Goal: Task Accomplishment & Management: Complete application form

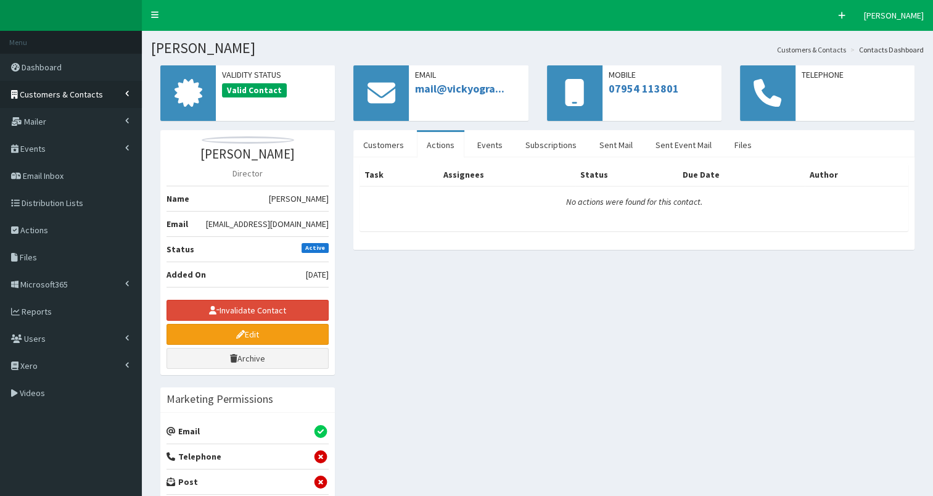
click at [43, 89] on span "Customers & Contacts" at bounding box center [61, 94] width 83 height 11
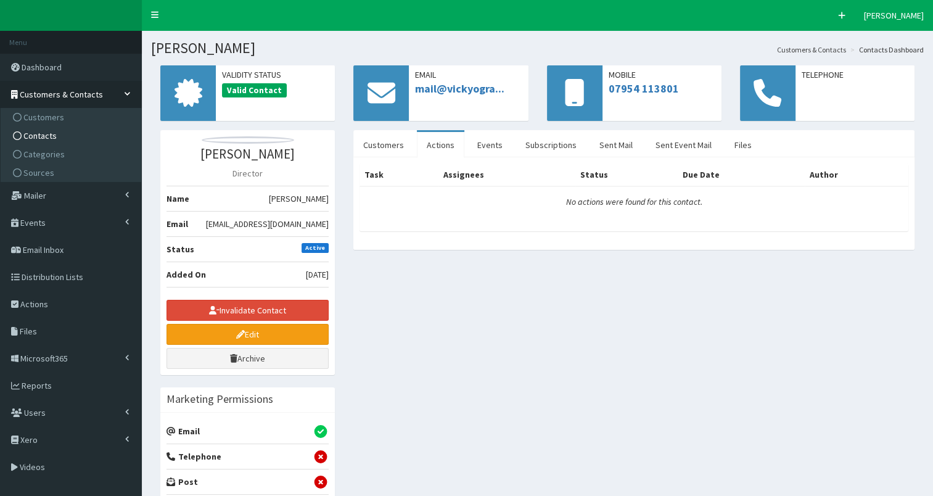
click at [46, 134] on span "Contacts" at bounding box center [39, 135] width 33 height 11
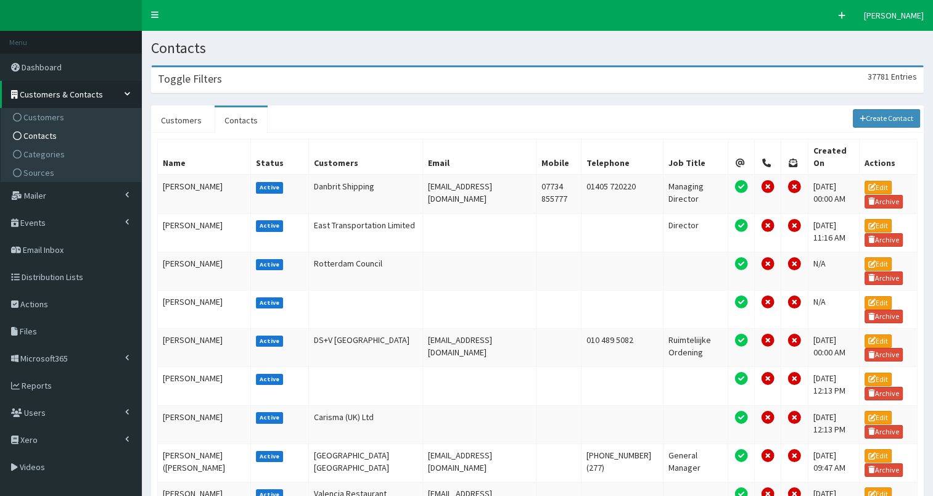
click at [240, 83] on div "Toggle Filters 37781 Entries" at bounding box center [537, 79] width 771 height 25
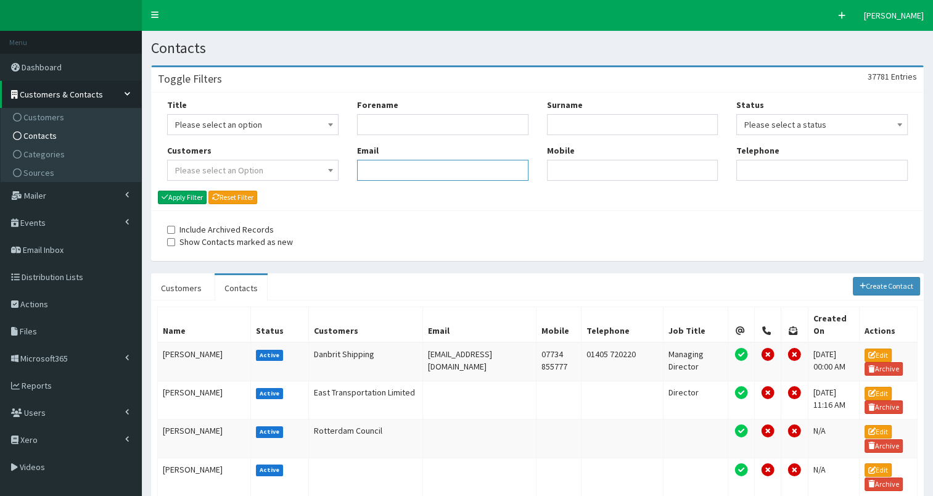
click at [411, 160] on input "Email" at bounding box center [442, 170] width 171 height 21
paste input "[PERSON_NAME][EMAIL_ADDRESS][PERSON_NAME][PERSON_NAME][DOMAIN_NAME]"
type input "[PERSON_NAME][EMAIL_ADDRESS][PERSON_NAME][PERSON_NAME][DOMAIN_NAME]"
click at [202, 194] on button "Apply Filter" at bounding box center [182, 197] width 49 height 14
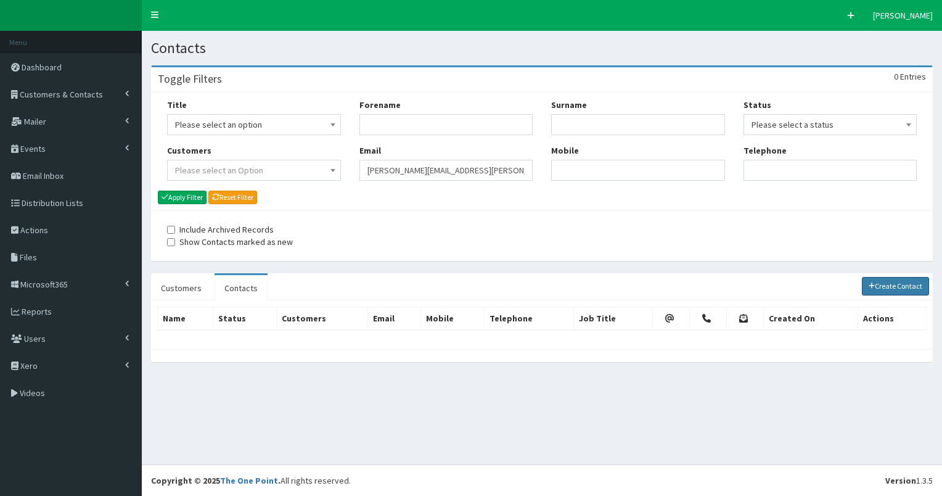
click at [895, 283] on link "Create Contact" at bounding box center [896, 286] width 68 height 18
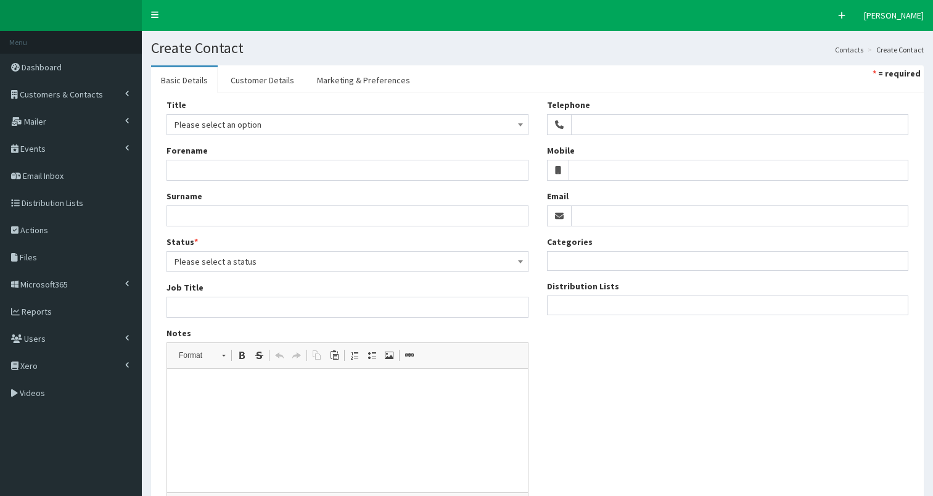
select select
click at [607, 215] on input "Email" at bounding box center [740, 215] width 338 height 21
paste input "[PERSON_NAME][EMAIL_ADDRESS][PERSON_NAME][PERSON_NAME][DOMAIN_NAME]"
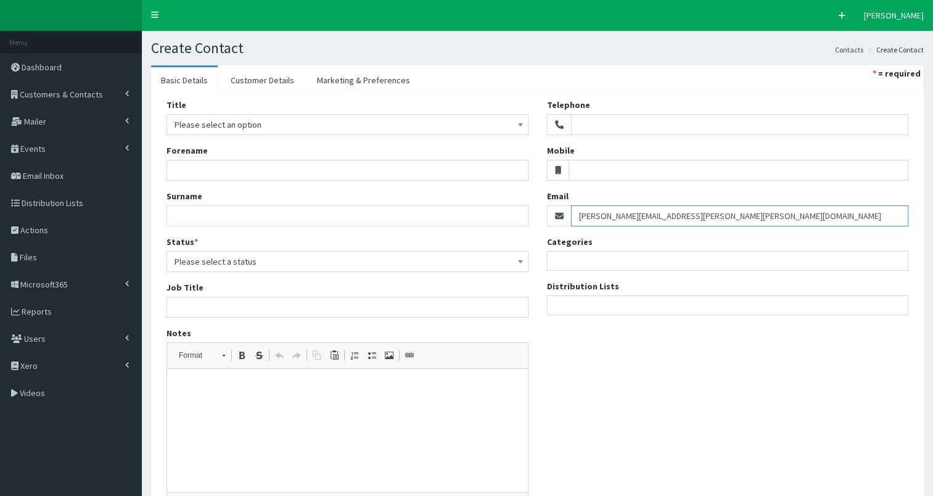
type input "[PERSON_NAME][EMAIL_ADDRESS][PERSON_NAME][PERSON_NAME][DOMAIN_NAME]"
click at [554, 308] on input "search" at bounding box center [553, 305] width 7 height 12
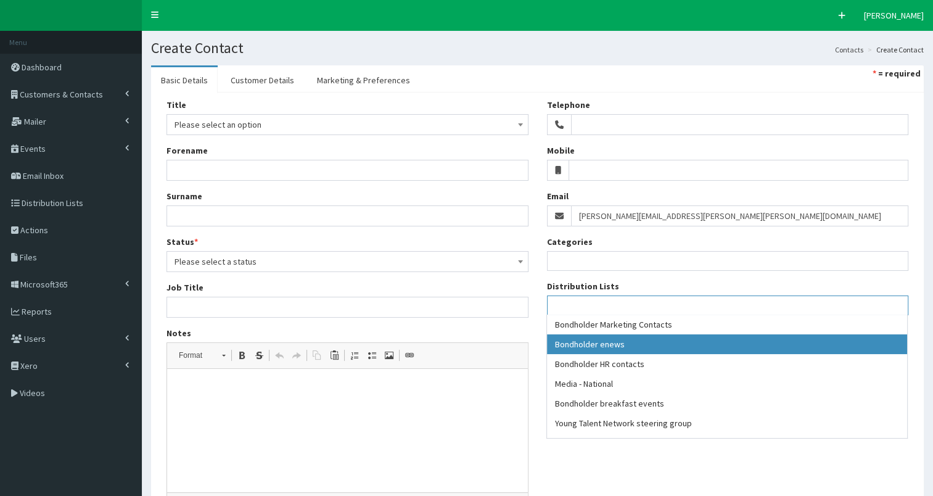
select select "79"
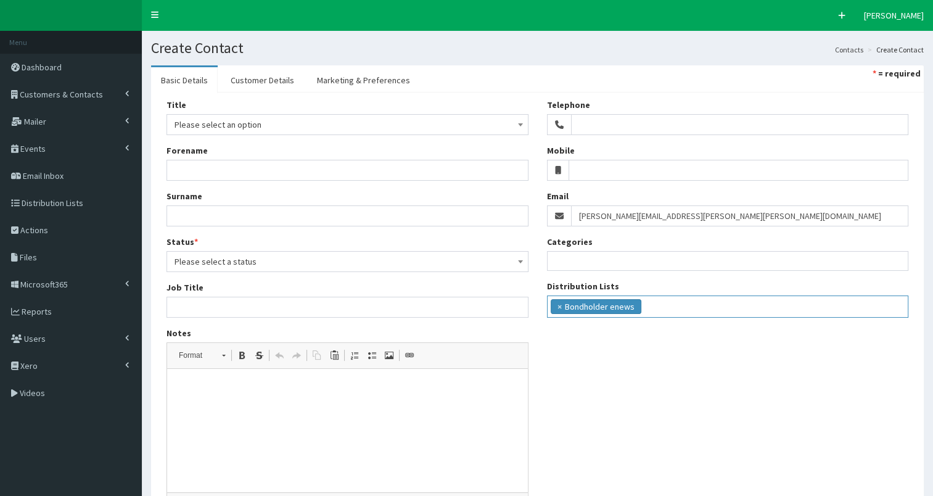
scroll to position [11, 0]
click at [673, 307] on ul "× Bondholder enews" at bounding box center [727, 305] width 361 height 18
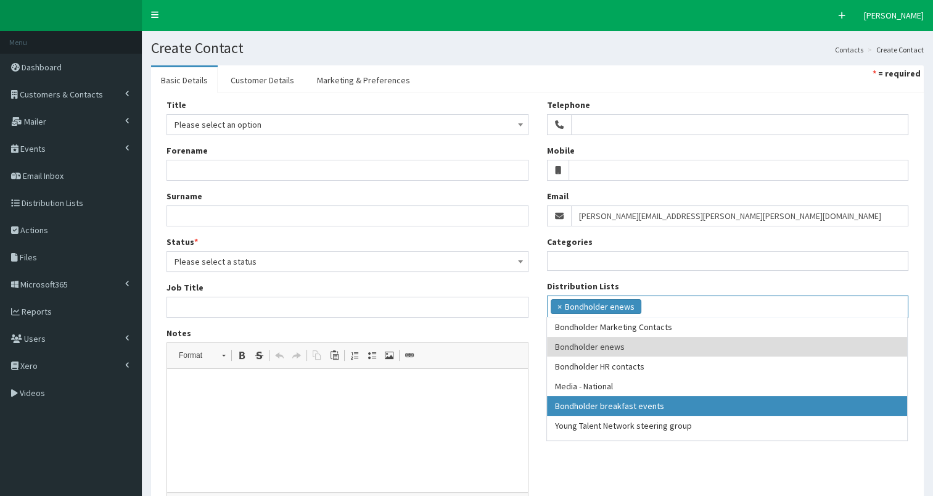
drag, startPoint x: 678, startPoint y: 403, endPoint x: 737, endPoint y: 359, distance: 73.6
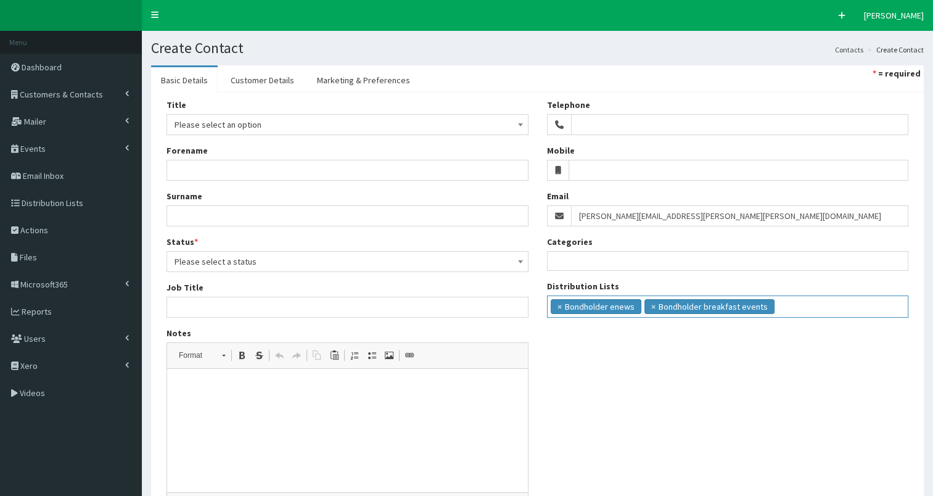
click at [777, 303] on ul "× Bondholder enews × Bondholder breakfast events" at bounding box center [727, 305] width 361 height 18
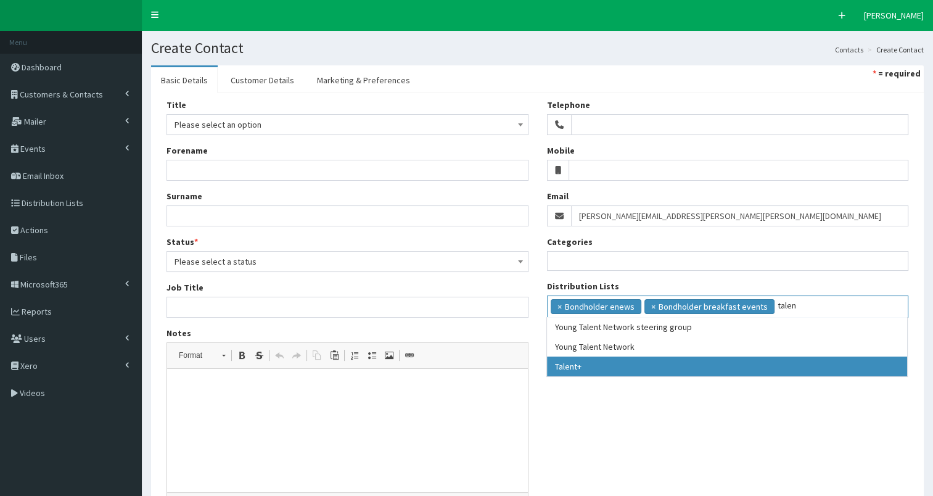
type input "talen"
drag, startPoint x: 685, startPoint y: 367, endPoint x: 660, endPoint y: 327, distance: 47.7
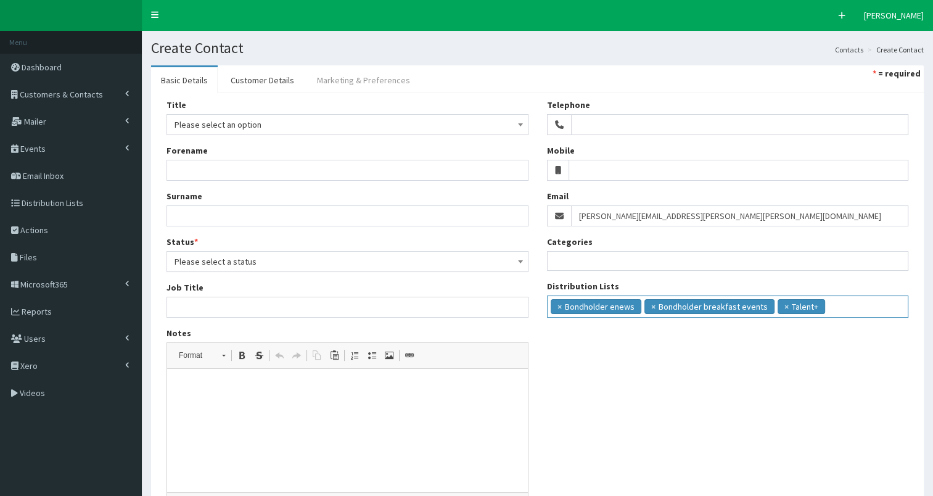
click at [345, 72] on link "Marketing & Preferences" at bounding box center [363, 80] width 113 height 26
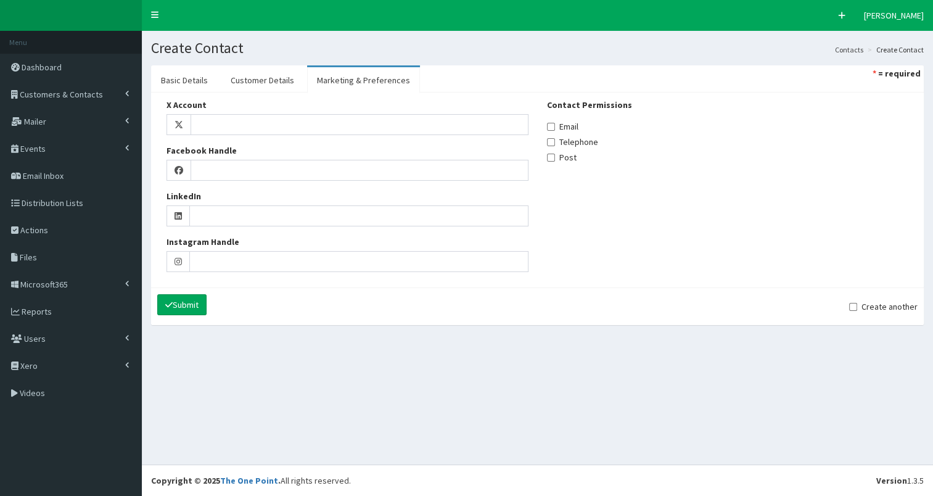
click at [562, 129] on label "Email" at bounding box center [562, 126] width 31 height 12
click at [555, 129] on input "Email" at bounding box center [551, 127] width 8 height 8
checkbox input "true"
click at [273, 81] on link "Customer Details" at bounding box center [262, 80] width 83 height 26
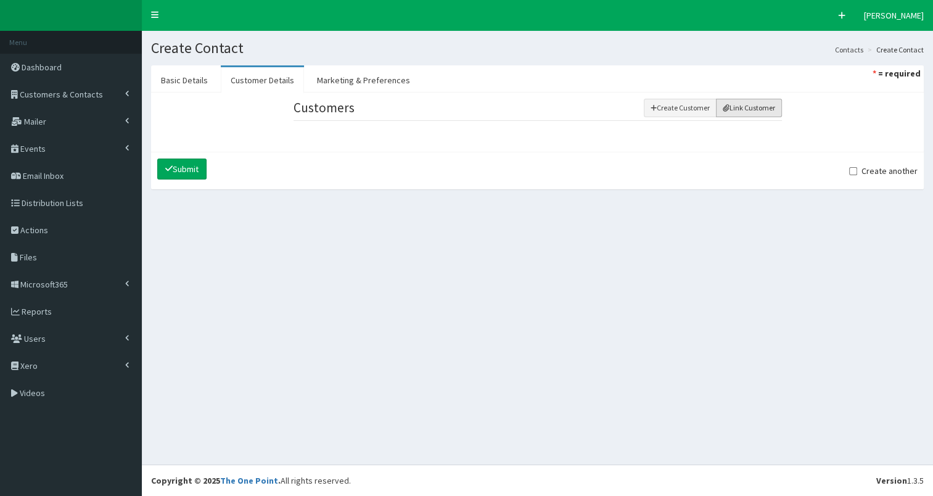
click at [730, 110] on button "Link Customer" at bounding box center [749, 108] width 66 height 18
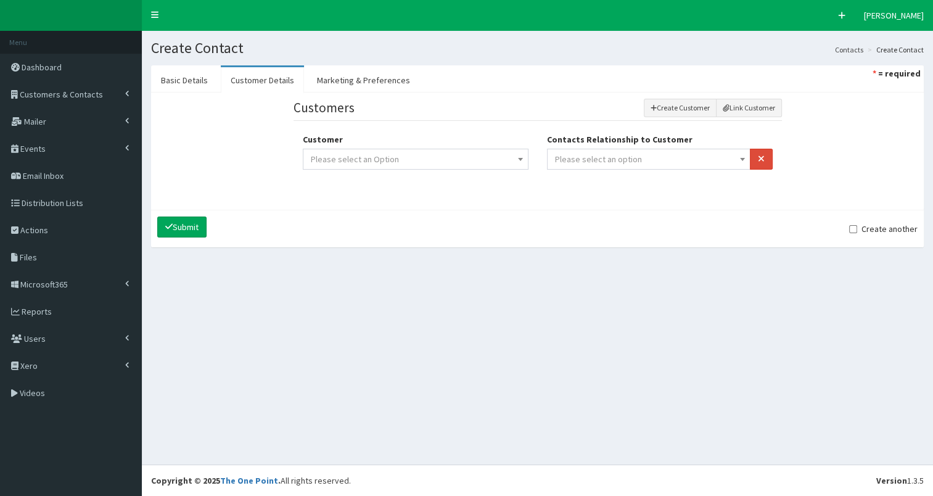
click at [619, 157] on span "Please select an option" at bounding box center [598, 158] width 87 height 11
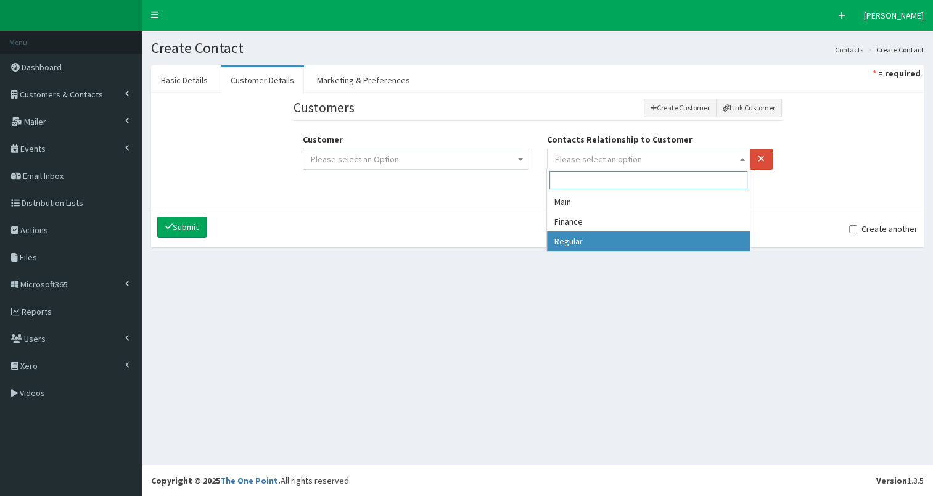
drag, startPoint x: 585, startPoint y: 242, endPoint x: 579, endPoint y: 238, distance: 7.2
select select "3"
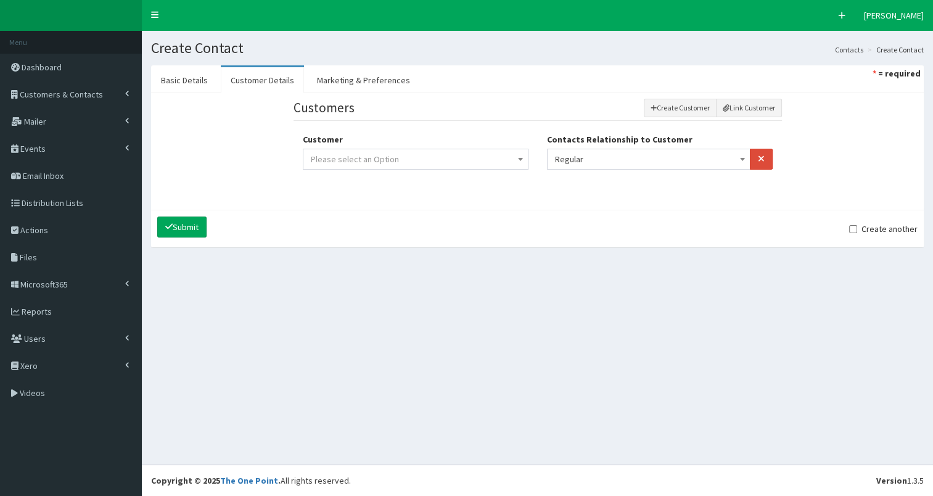
click at [496, 160] on span "Please select an Option" at bounding box center [416, 158] width 210 height 17
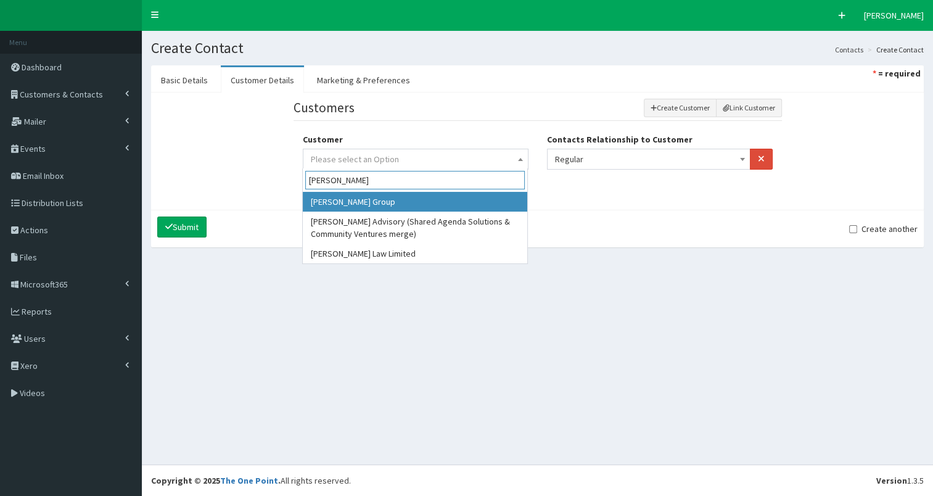
type input "sewell"
select select "579"
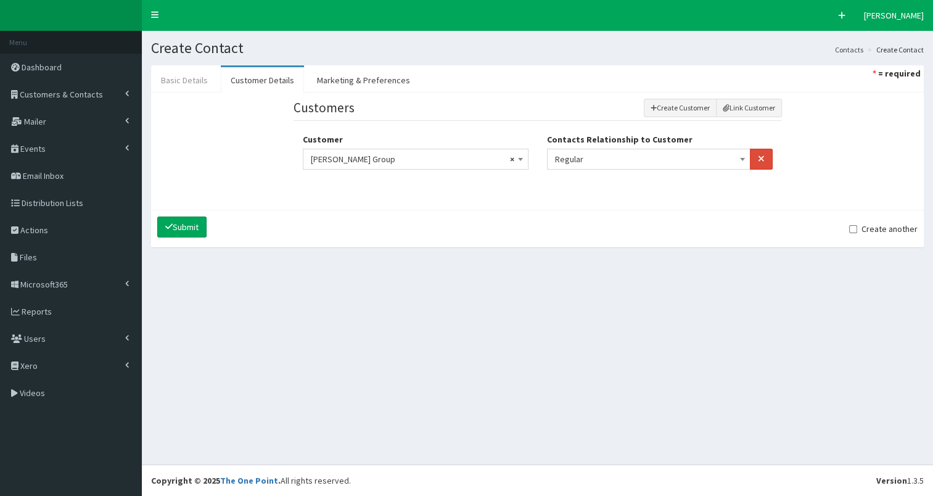
click at [181, 84] on link "Basic Details" at bounding box center [184, 80] width 67 height 26
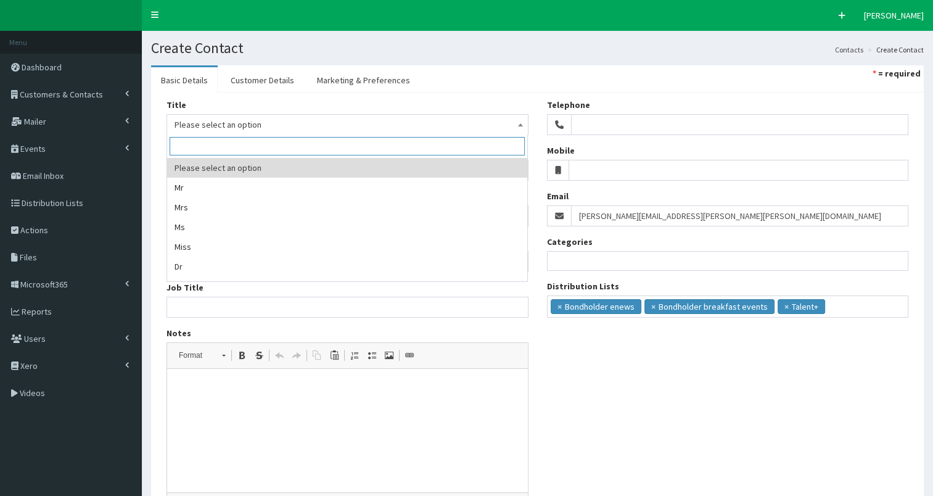
click at [197, 126] on span "Please select an option" at bounding box center [347, 124] width 346 height 17
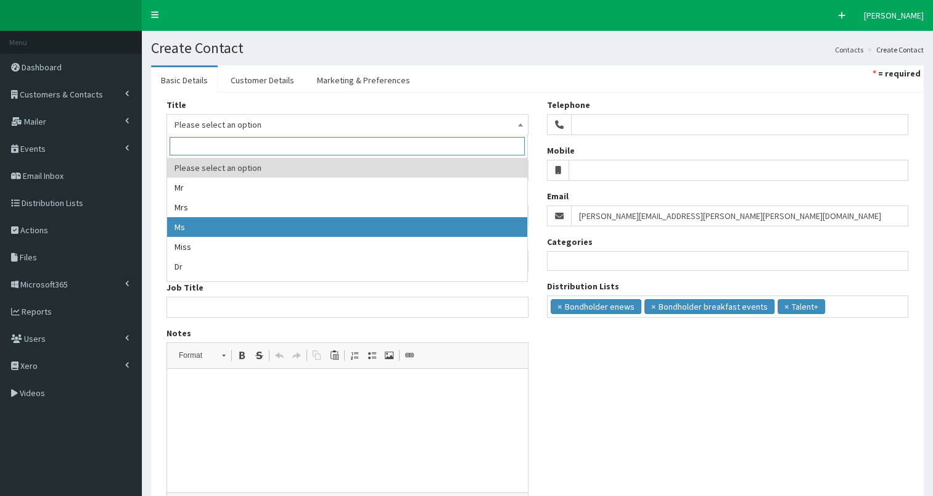
select select "3"
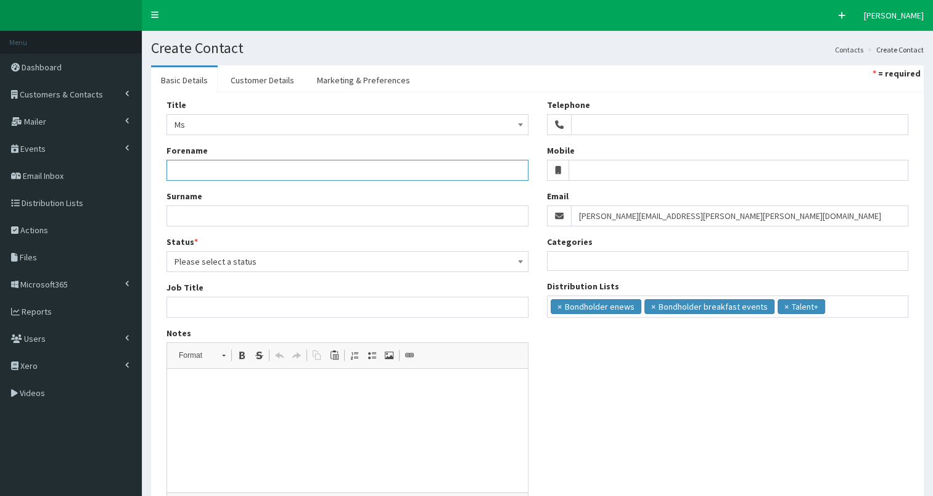
click at [192, 167] on input "Forename" at bounding box center [347, 170] width 362 height 21
type input "Kate"
click at [174, 209] on input "Surname" at bounding box center [347, 215] width 362 height 21
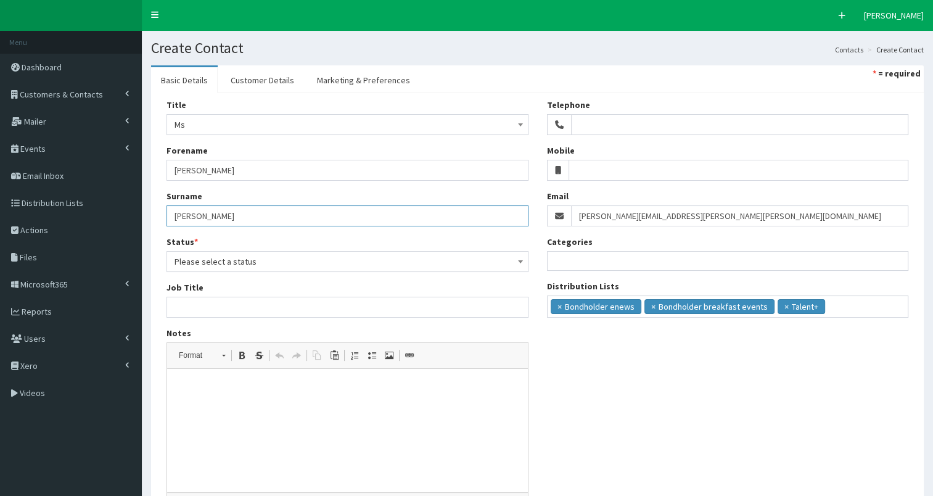
type input "Marshall"
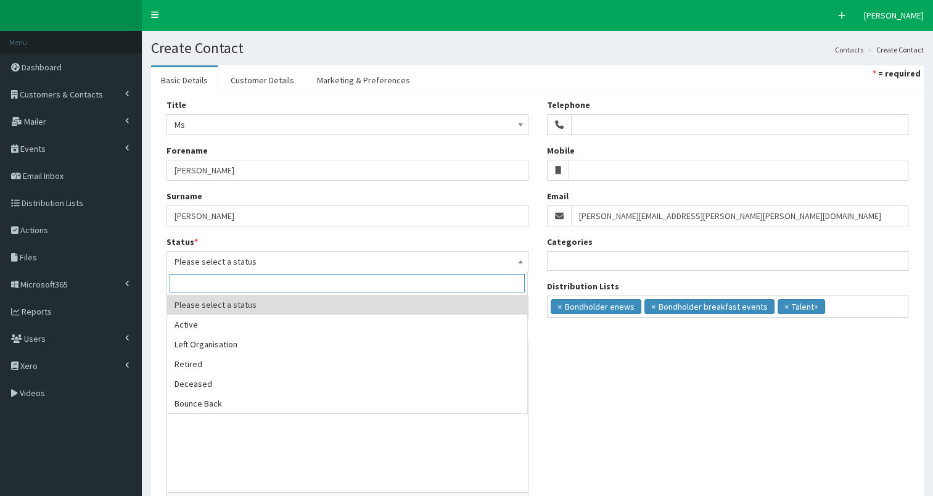
click at [239, 263] on span "Please select a status" at bounding box center [347, 261] width 346 height 17
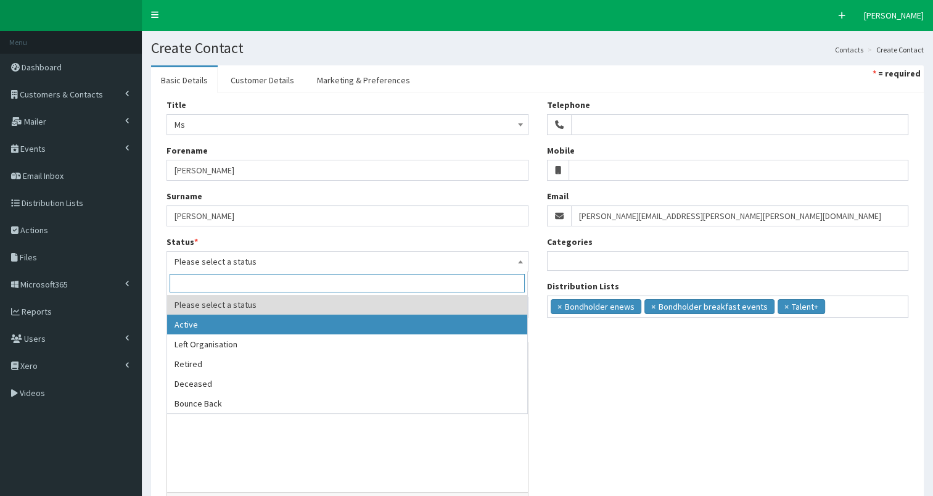
select select "1"
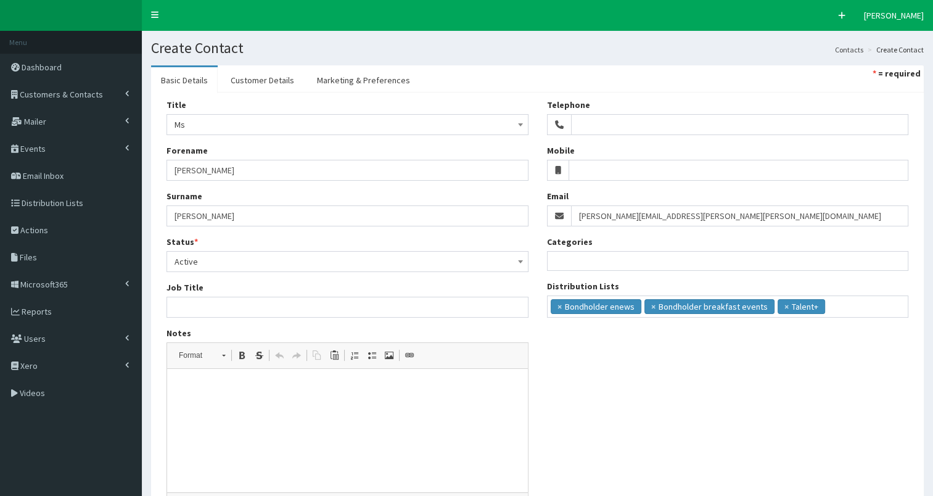
scroll to position [118, 0]
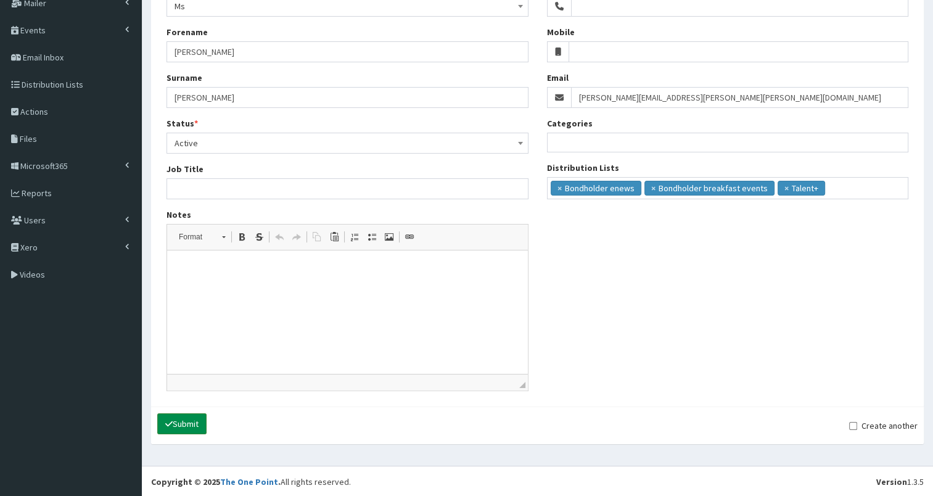
click at [180, 418] on button "Submit" at bounding box center [181, 423] width 49 height 21
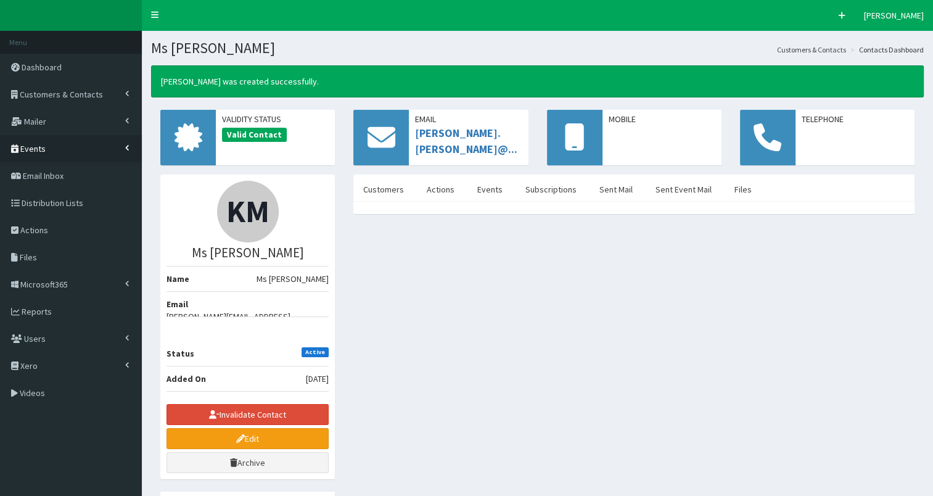
click at [34, 148] on span "Events" at bounding box center [32, 148] width 25 height 11
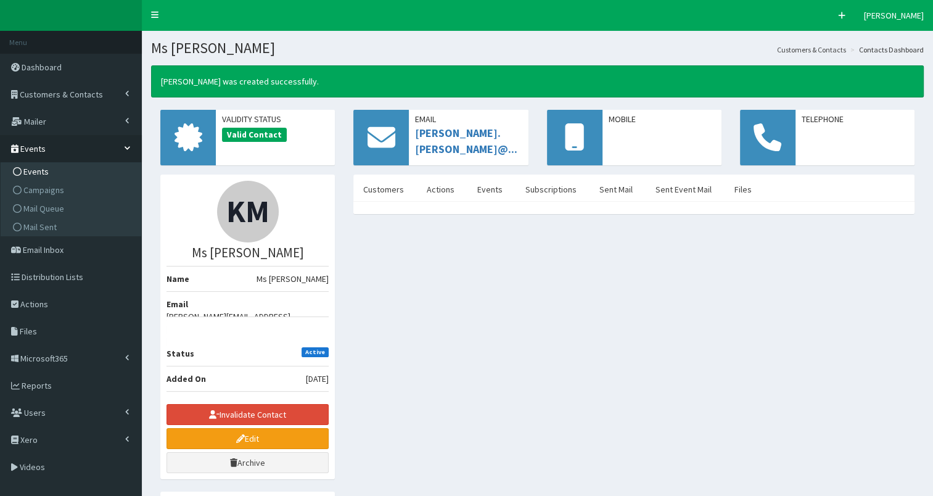
click at [31, 171] on span "Events" at bounding box center [35, 171] width 25 height 11
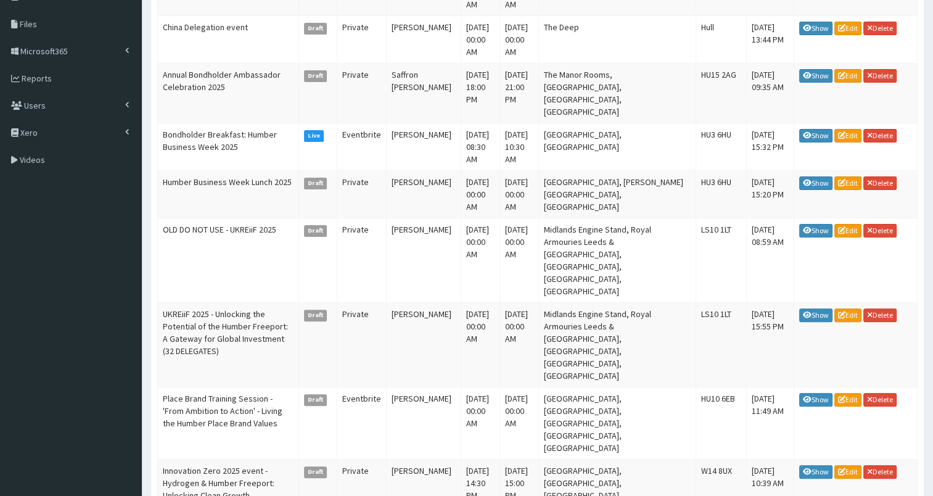
scroll to position [496, 0]
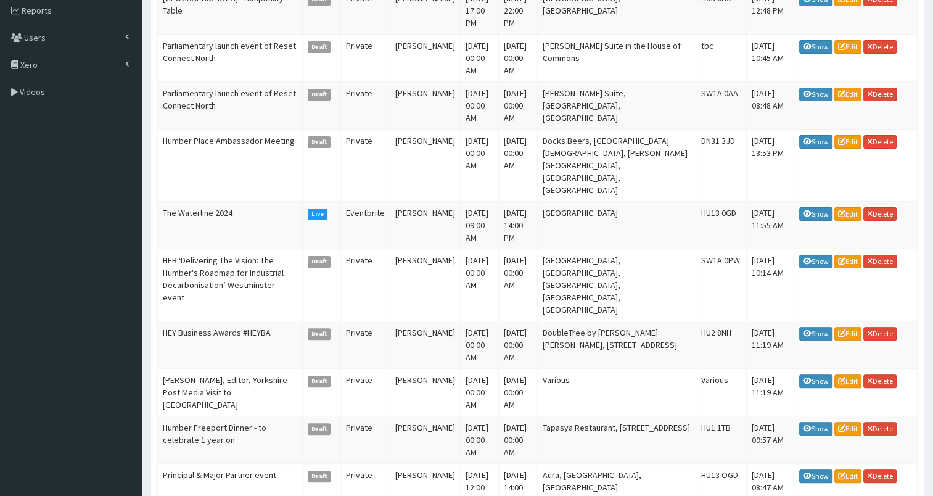
scroll to position [302, 0]
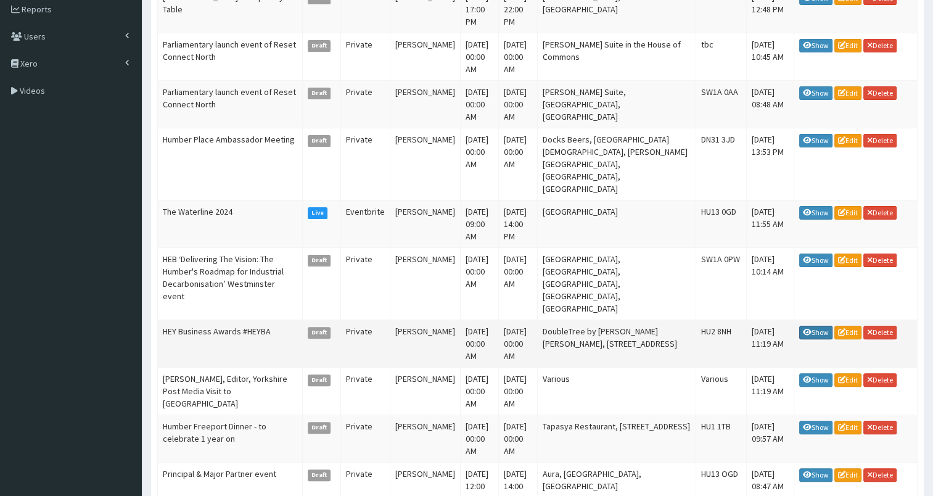
click at [811, 325] on link "Show" at bounding box center [815, 332] width 33 height 14
drag, startPoint x: 567, startPoint y: 266, endPoint x: 636, endPoint y: 279, distance: 70.2
click at [636, 320] on td "DoubleTree by Hilton Hull, 24 Ferensway, Hull" at bounding box center [616, 343] width 159 height 47
drag, startPoint x: 163, startPoint y: 266, endPoint x: 284, endPoint y: 264, distance: 120.8
click at [284, 320] on td "HEY Business Awards #HEYBA" at bounding box center [230, 343] width 145 height 47
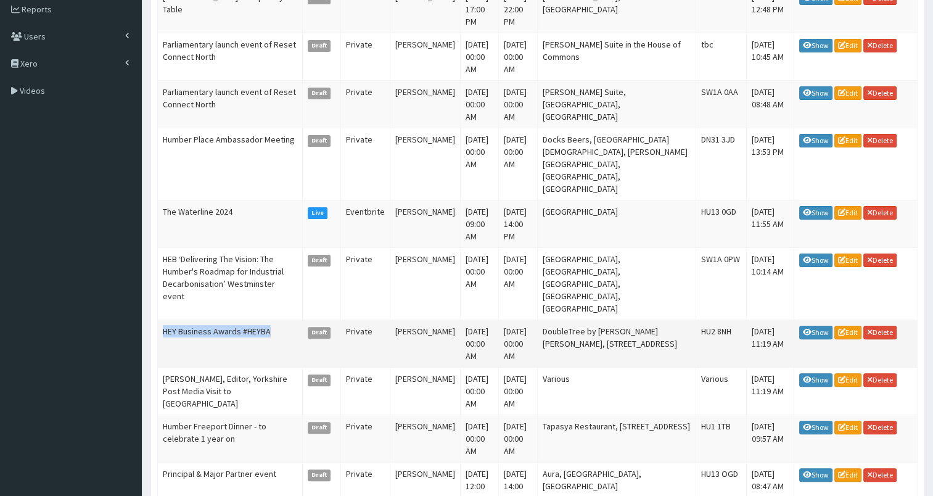
copy td "HEY Business Awards #HEYBA"
drag, startPoint x: 567, startPoint y: 266, endPoint x: 645, endPoint y: 276, distance: 78.9
click at [645, 320] on td "DoubleTree by Hilton Hull, 24 Ferensway, Hull" at bounding box center [616, 343] width 159 height 47
copy td "DoubleTree by Hilton Hull, 24 Ferensway, Hull"
drag, startPoint x: 698, startPoint y: 266, endPoint x: 732, endPoint y: 266, distance: 34.5
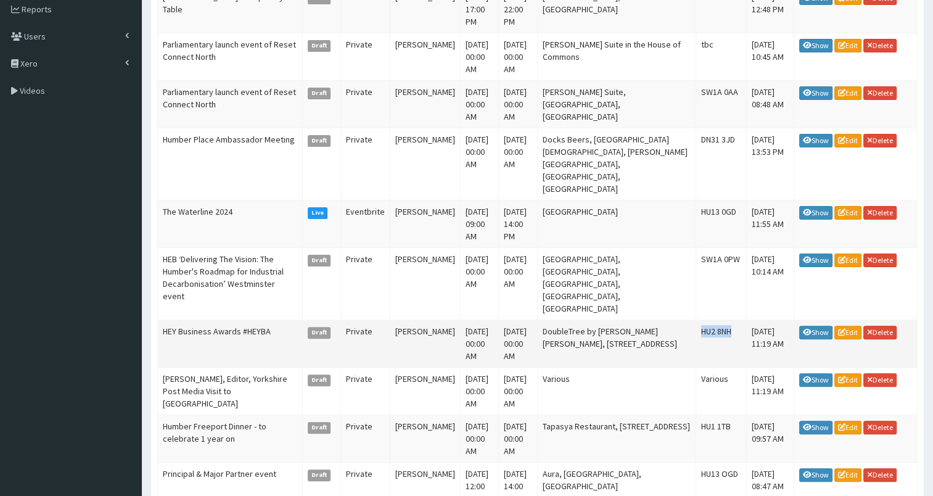
click at [732, 320] on td "HU2 8NH" at bounding box center [721, 343] width 51 height 47
copy td "HU2 8NH"
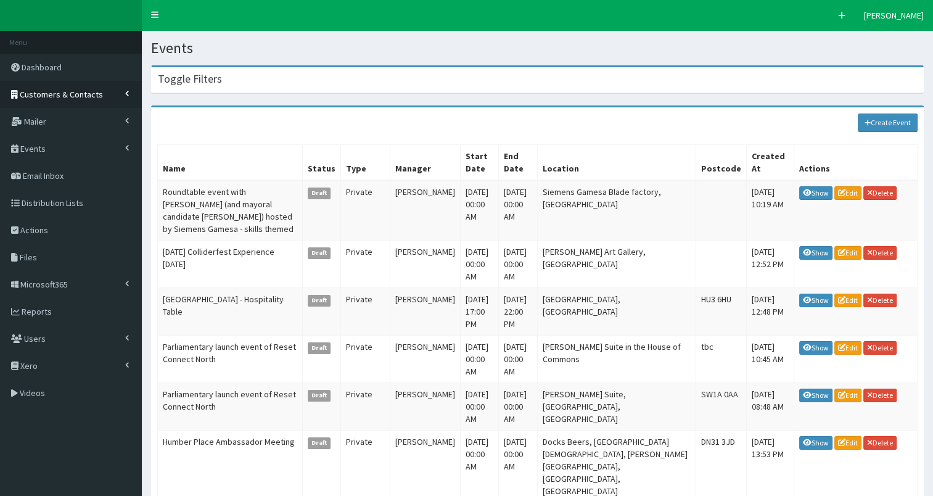
click at [91, 94] on span "Customers & Contacts" at bounding box center [61, 94] width 83 height 11
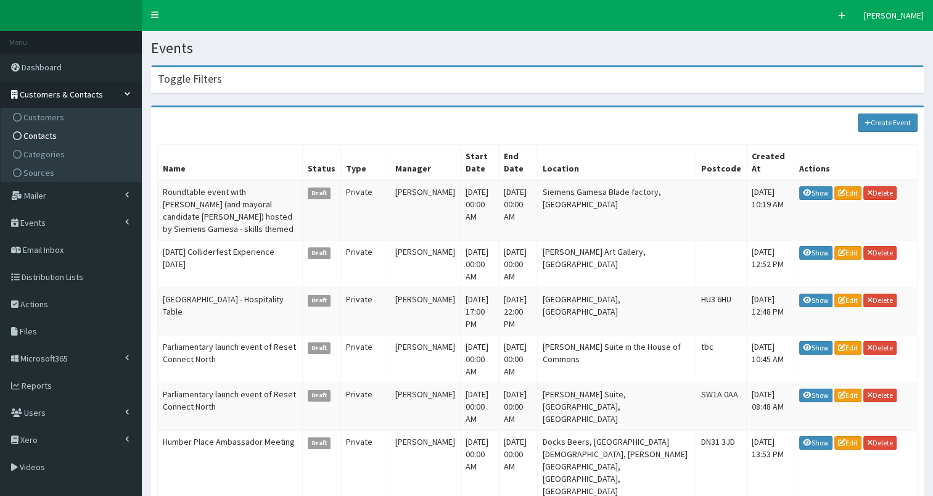
click at [69, 144] on link "Contacts" at bounding box center [72, 135] width 137 height 18
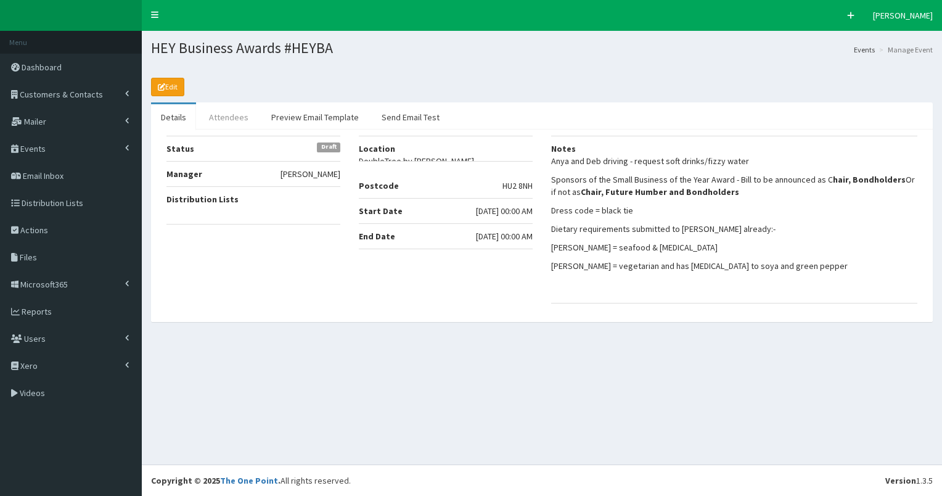
click at [225, 121] on link "Attendees" at bounding box center [228, 117] width 59 height 26
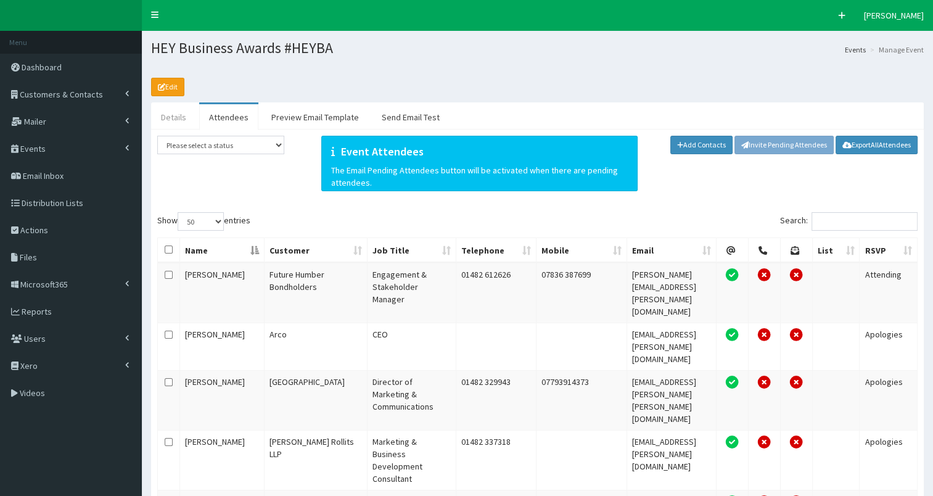
click at [174, 113] on link "Details" at bounding box center [173, 117] width 45 height 26
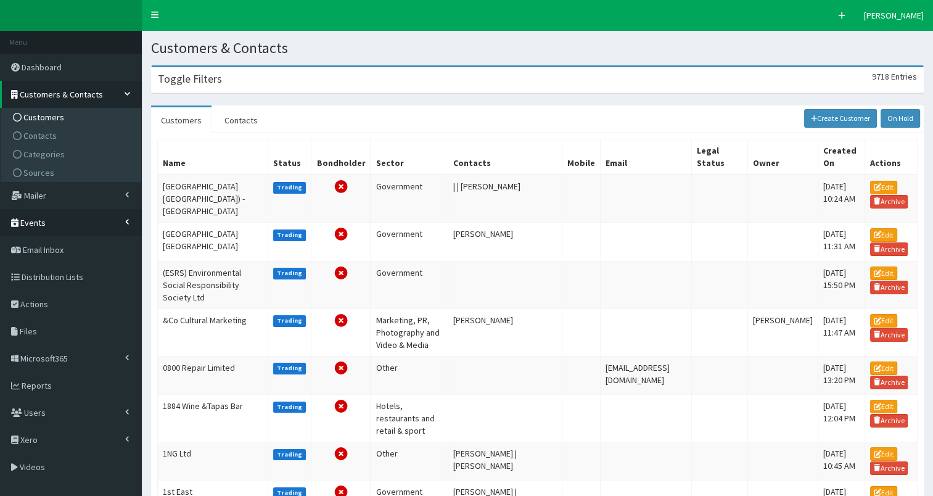
click at [37, 222] on span "Events" at bounding box center [32, 222] width 25 height 11
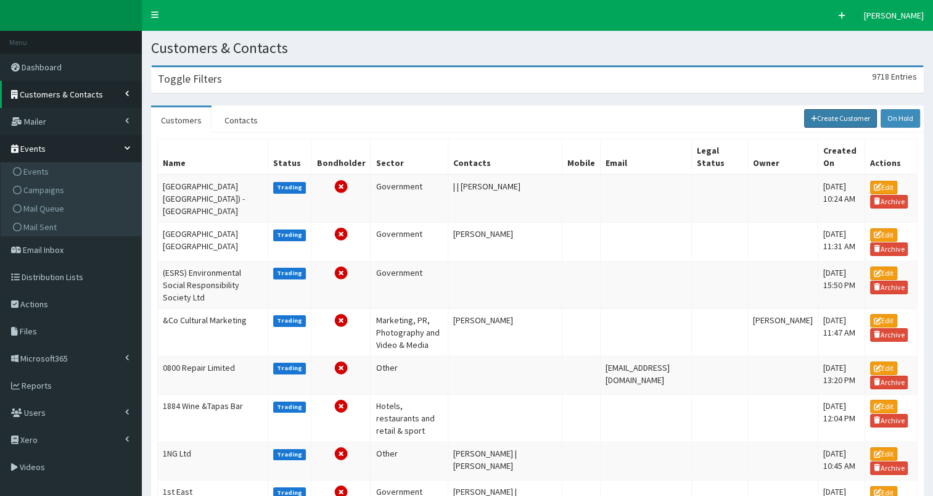
click at [819, 120] on link "Create Customer" at bounding box center [840, 118] width 73 height 18
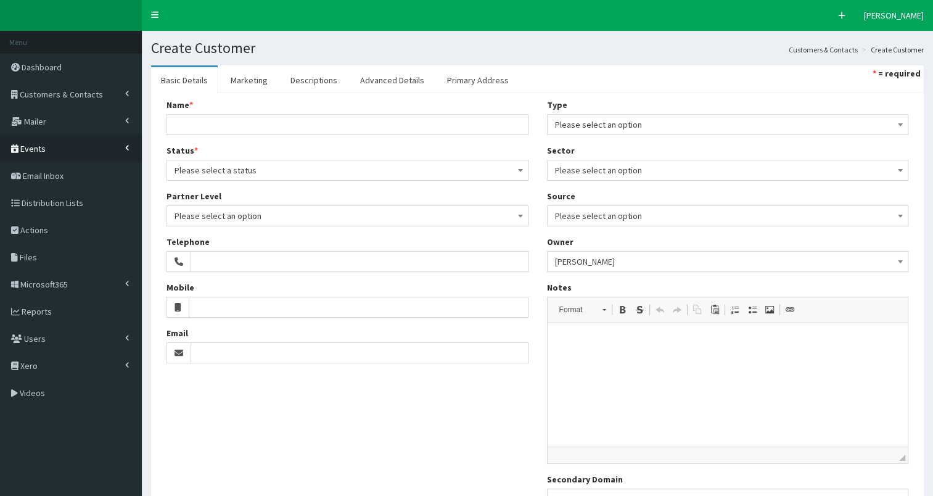
click at [30, 144] on span "Events" at bounding box center [32, 148] width 25 height 11
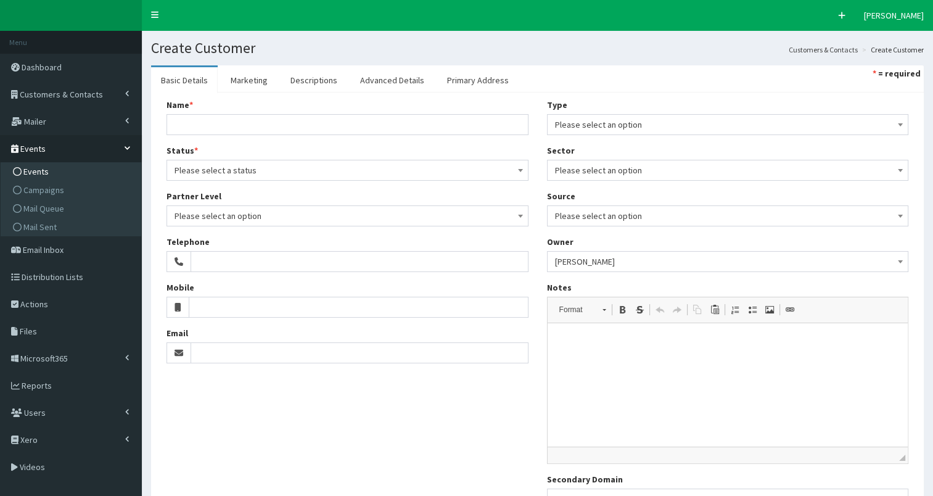
click at [30, 168] on span "Events" at bounding box center [35, 171] width 25 height 11
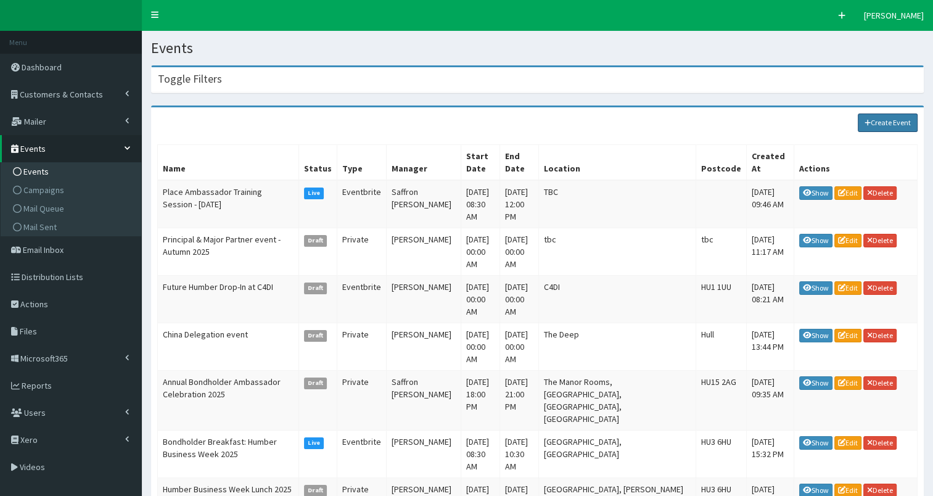
click at [873, 120] on link "Create Event" at bounding box center [887, 122] width 60 height 18
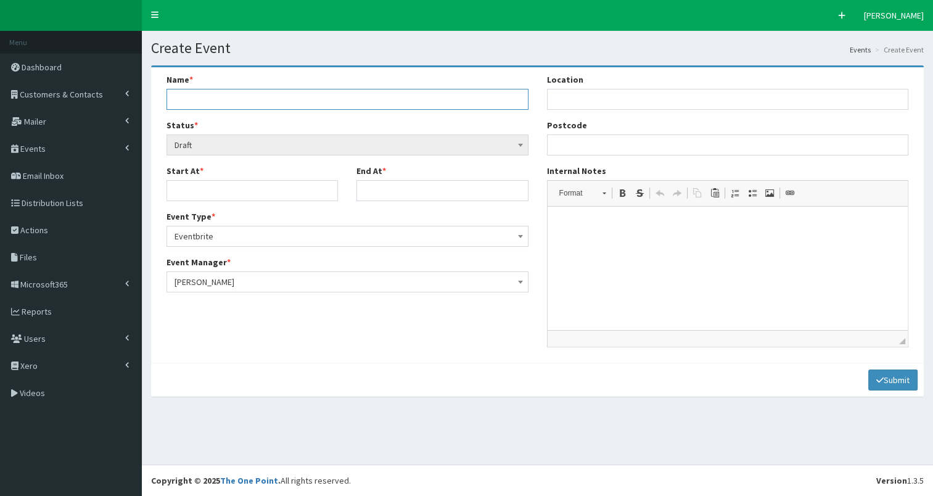
click at [246, 102] on input "Name *" at bounding box center [347, 99] width 362 height 21
paste input "HEY Business Awards #HEYBA"
type input "HEY Business Awards #HEYBA"
click at [210, 235] on span "Eventbrite" at bounding box center [347, 235] width 346 height 17
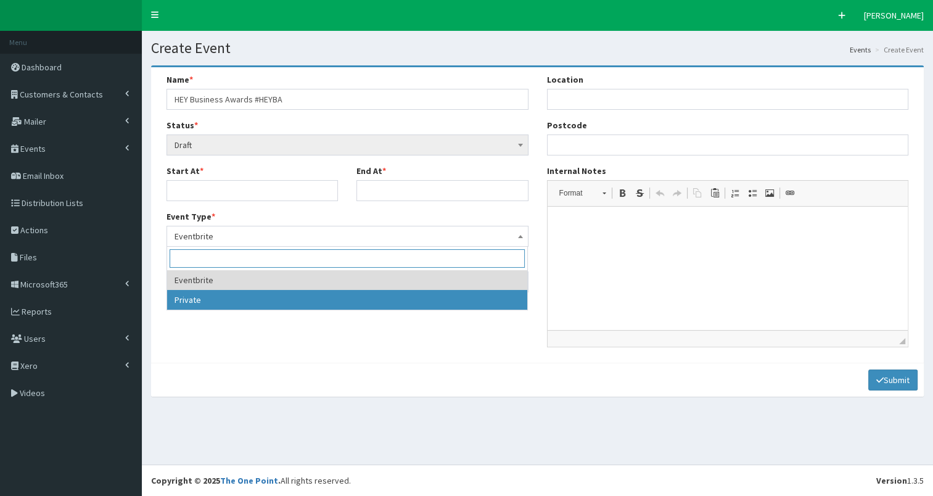
select select "1"
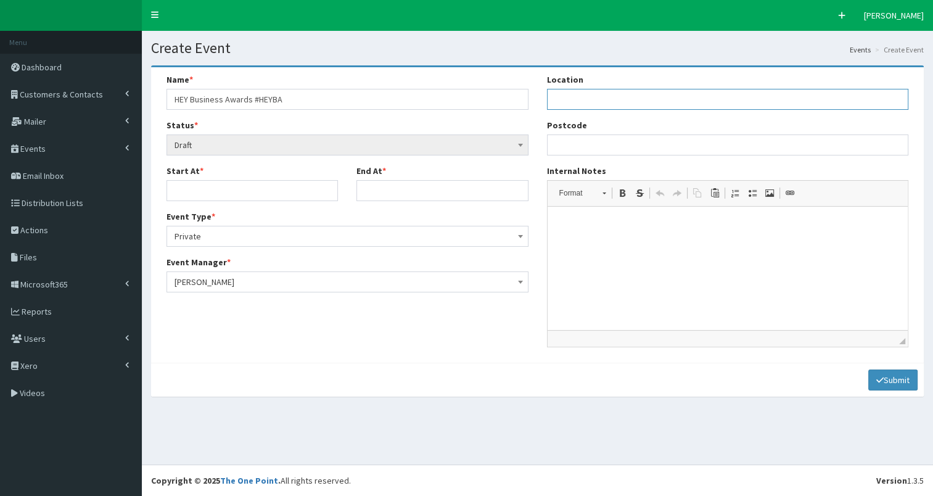
click at [576, 103] on input "Location" at bounding box center [728, 99] width 362 height 21
paste input "DoubleTree by [PERSON_NAME] [PERSON_NAME], [STREET_ADDRESS]"
type input "DoubleTree by [PERSON_NAME] [PERSON_NAME], [STREET_ADDRESS]"
click at [597, 142] on input "Postcode" at bounding box center [728, 144] width 362 height 21
paste input "HU2 8NH"
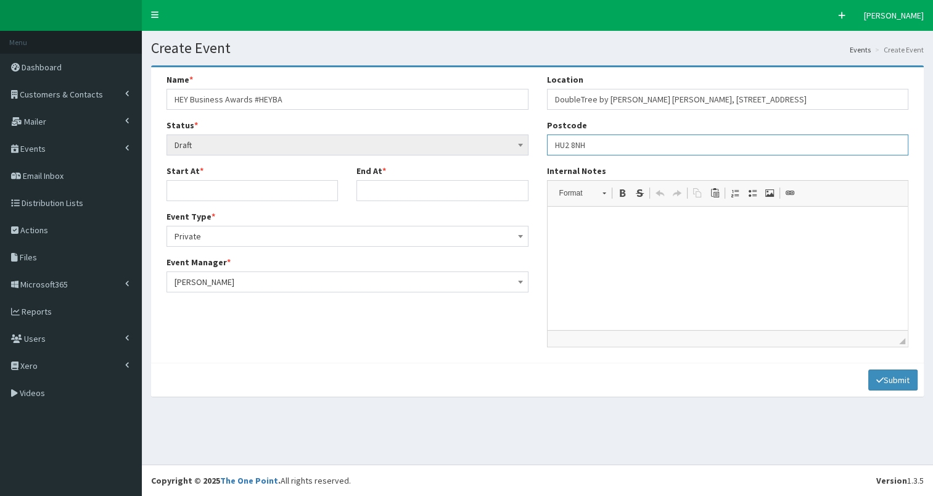
type input "HU2 8NH"
click at [591, 223] on p at bounding box center [727, 225] width 336 height 13
click at [241, 194] on input "Start At *" at bounding box center [251, 190] width 171 height 21
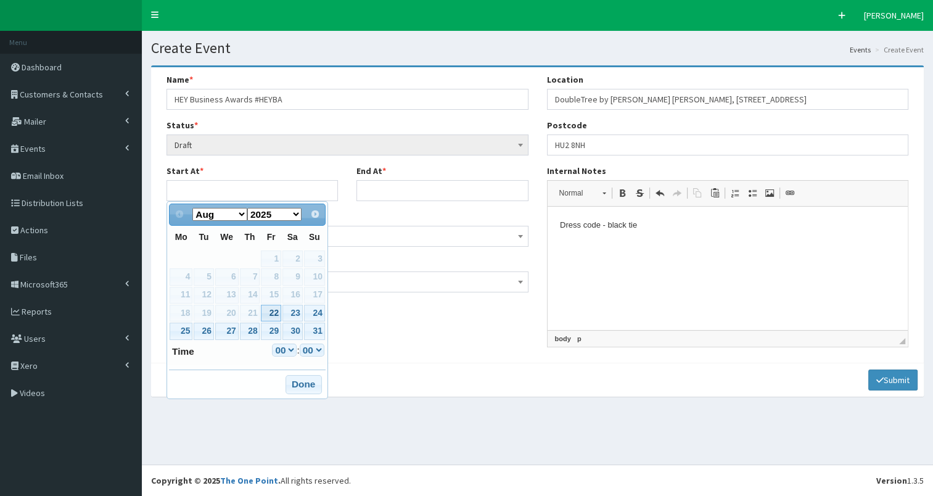
click at [240, 215] on select "Aug Sep Oct Nov Dec" at bounding box center [219, 214] width 55 height 13
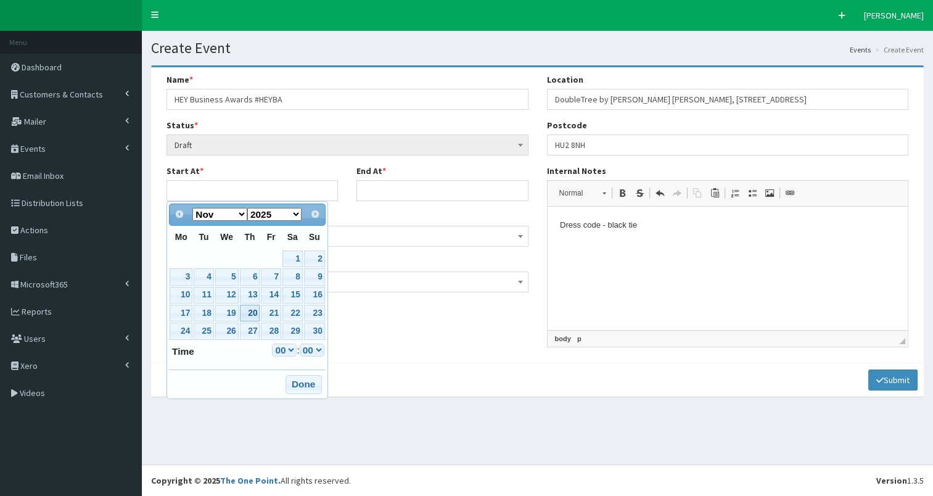
click at [250, 311] on link "20" at bounding box center [250, 313] width 20 height 17
type input "[DATE] 00:00"
click at [370, 190] on input "End At *" at bounding box center [441, 190] width 171 height 21
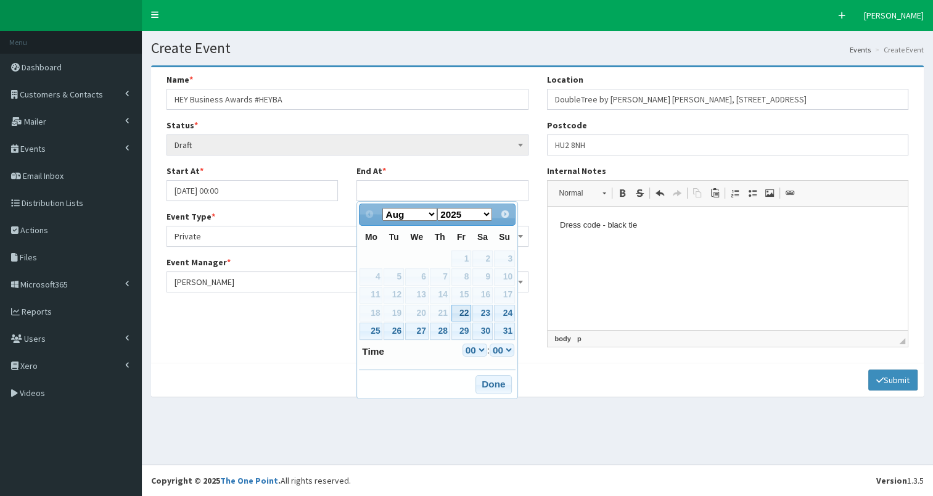
click at [435, 215] on select "Aug Sep Oct Nov Dec" at bounding box center [409, 214] width 55 height 13
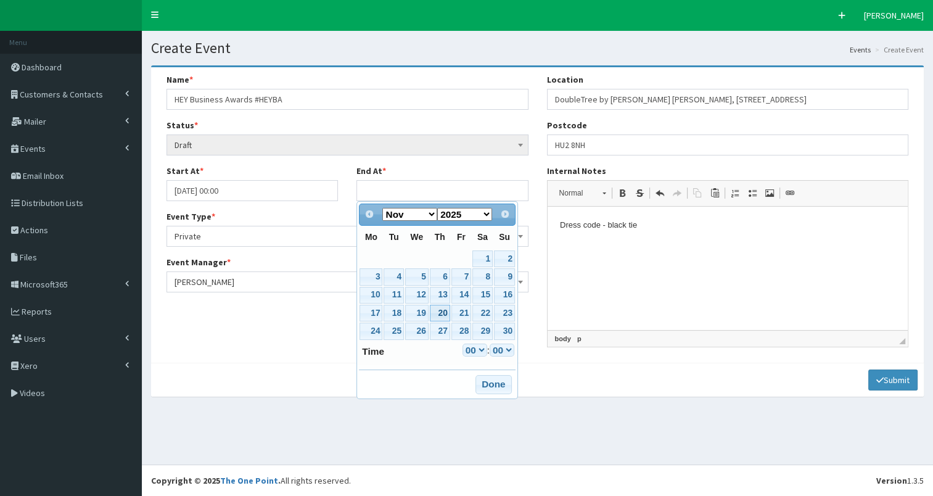
click at [438, 310] on link "20" at bounding box center [440, 313] width 20 height 17
type input "20-11-2025 00:00"
click at [491, 381] on button "Done" at bounding box center [493, 385] width 36 height 20
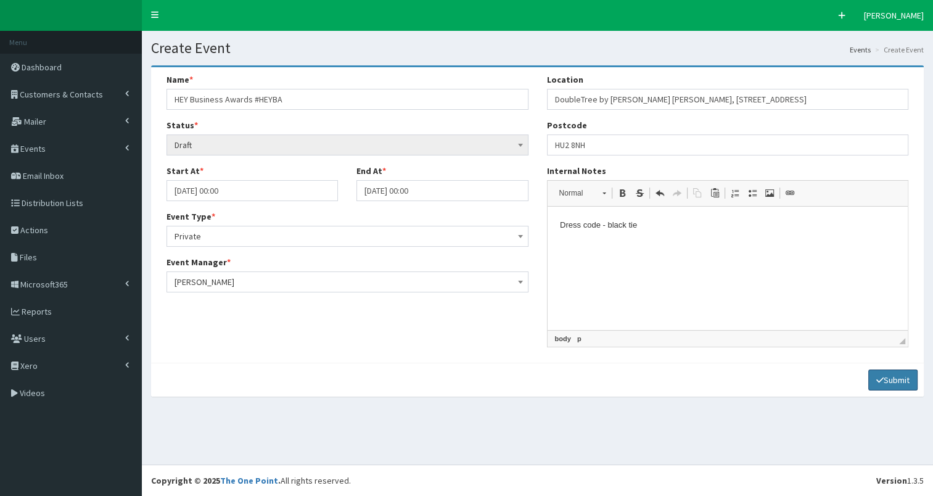
click at [891, 379] on button "Submit" at bounding box center [892, 379] width 49 height 21
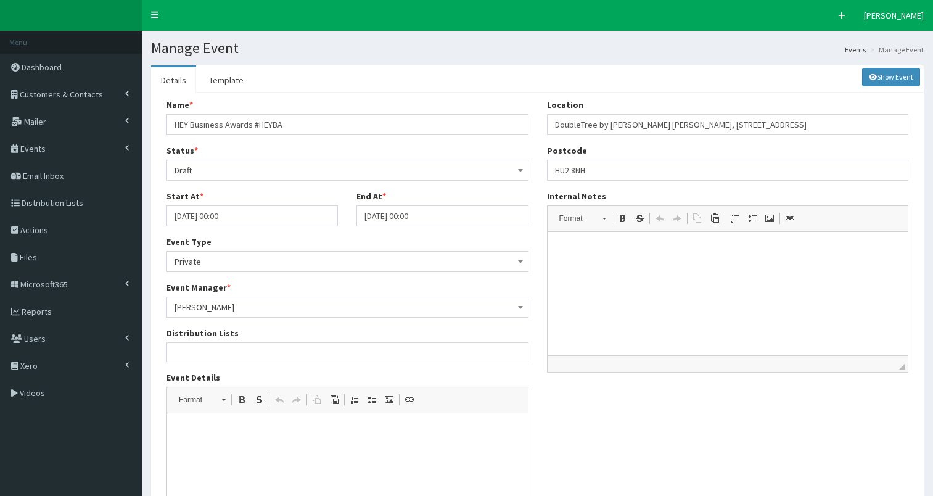
select select
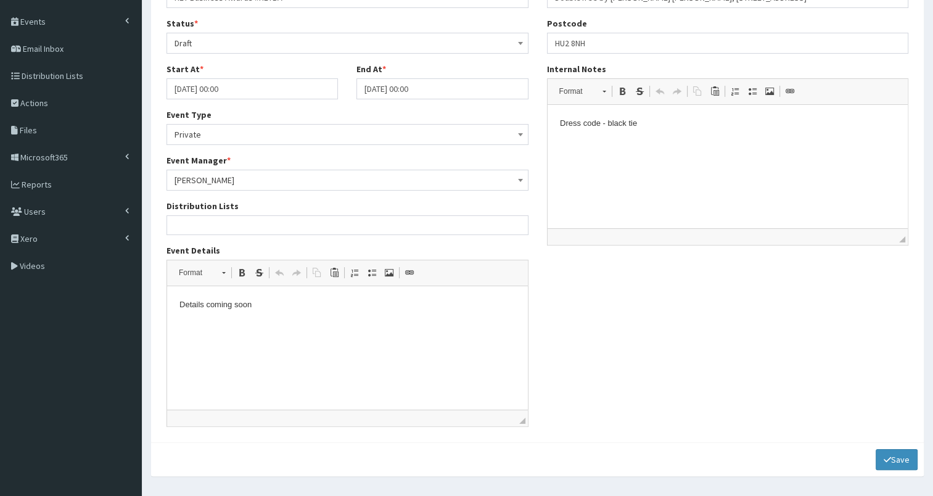
scroll to position [160, 0]
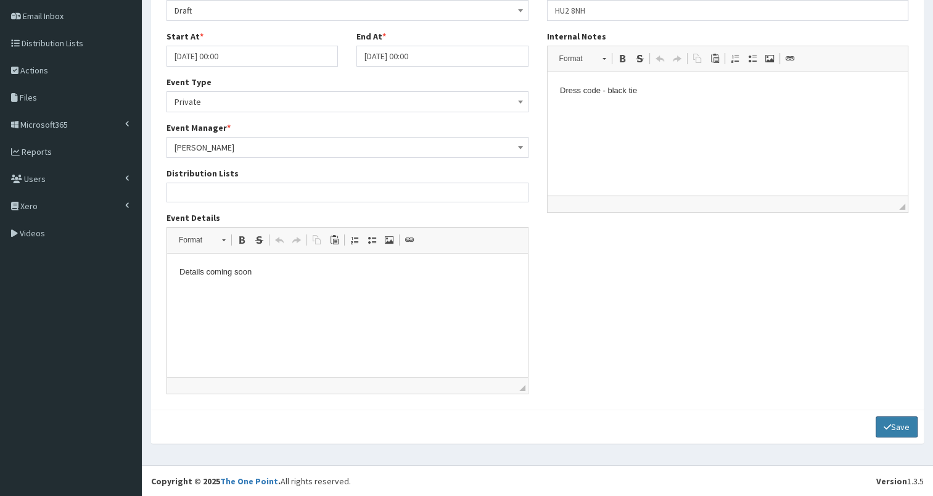
click at [894, 422] on button "Save" at bounding box center [896, 426] width 42 height 21
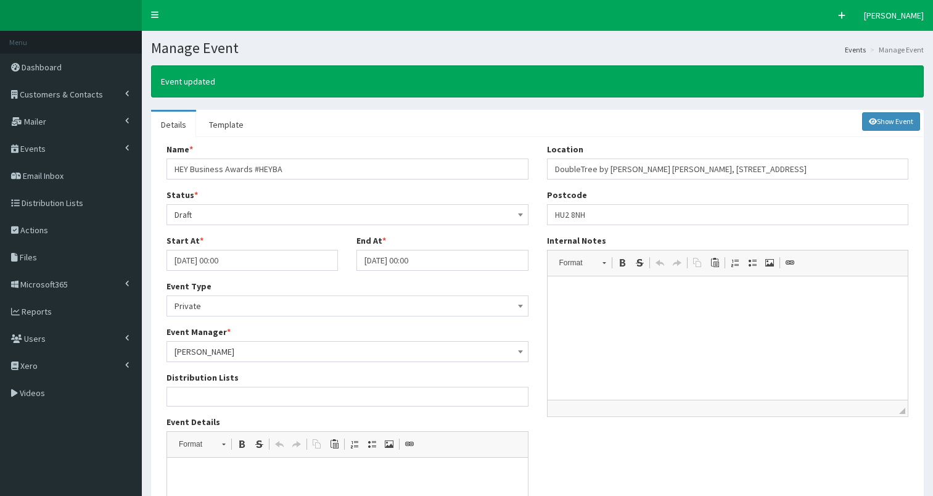
select select
click at [31, 147] on span "Events" at bounding box center [32, 148] width 25 height 11
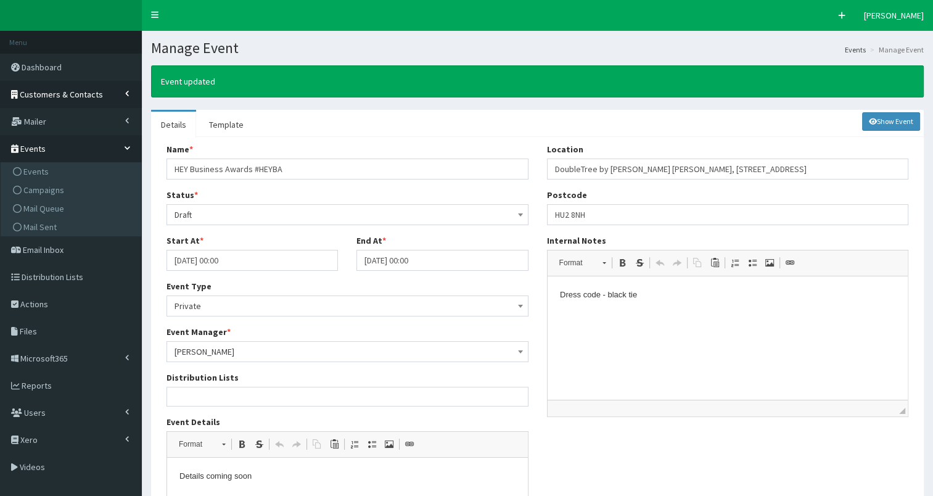
click at [52, 93] on span "Customers & Contacts" at bounding box center [61, 94] width 83 height 11
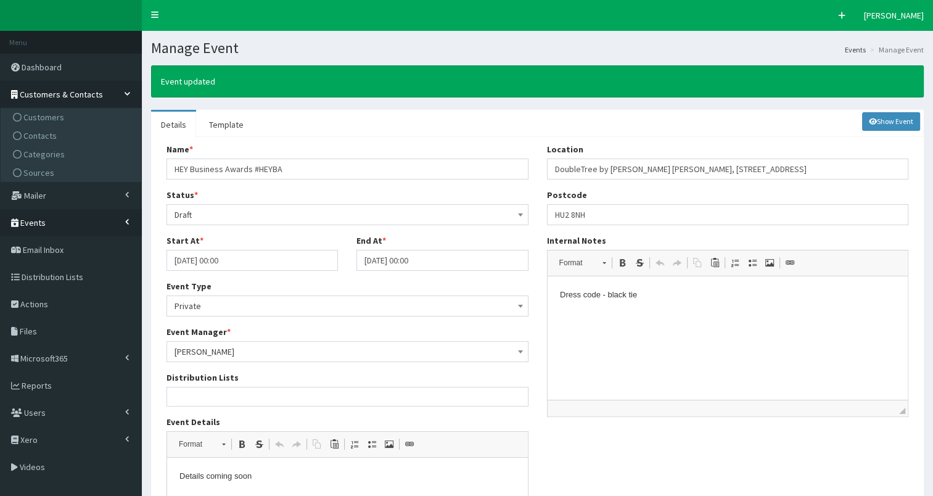
click at [32, 221] on span "Events" at bounding box center [32, 222] width 25 height 11
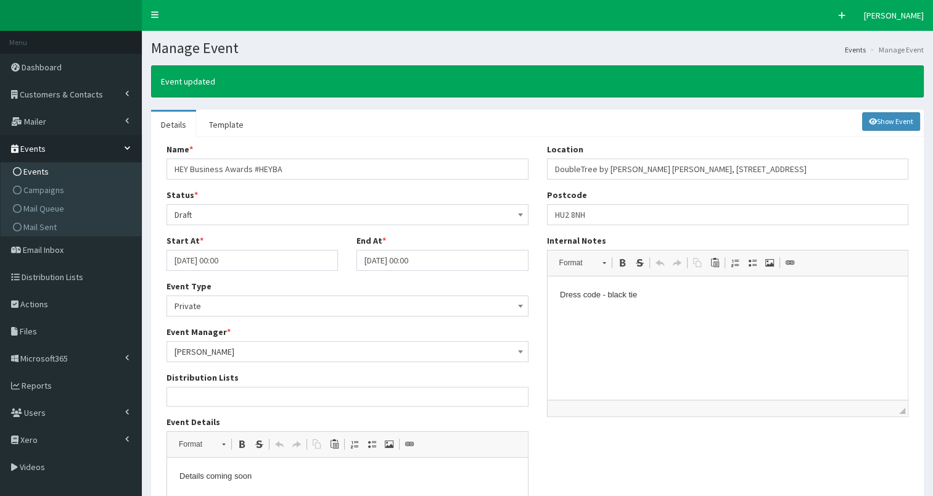
click at [35, 171] on span "Events" at bounding box center [35, 171] width 25 height 11
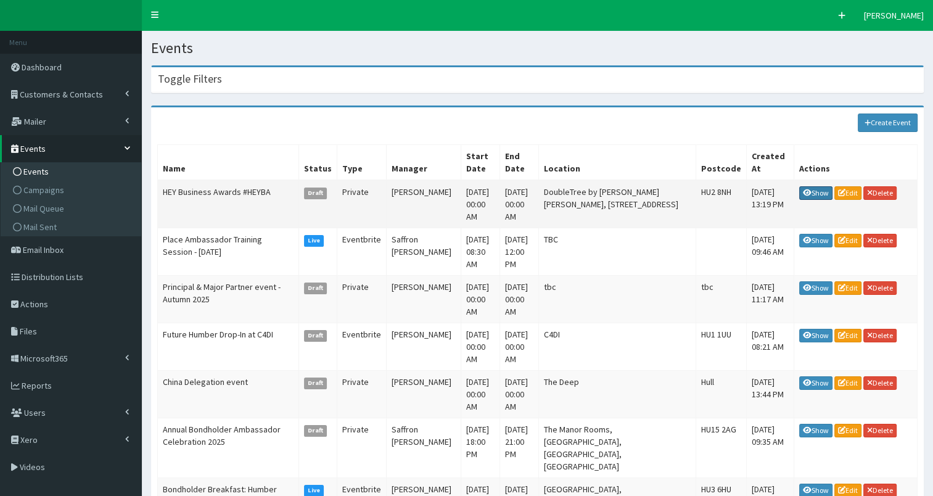
click at [814, 186] on link "Show" at bounding box center [815, 193] width 33 height 14
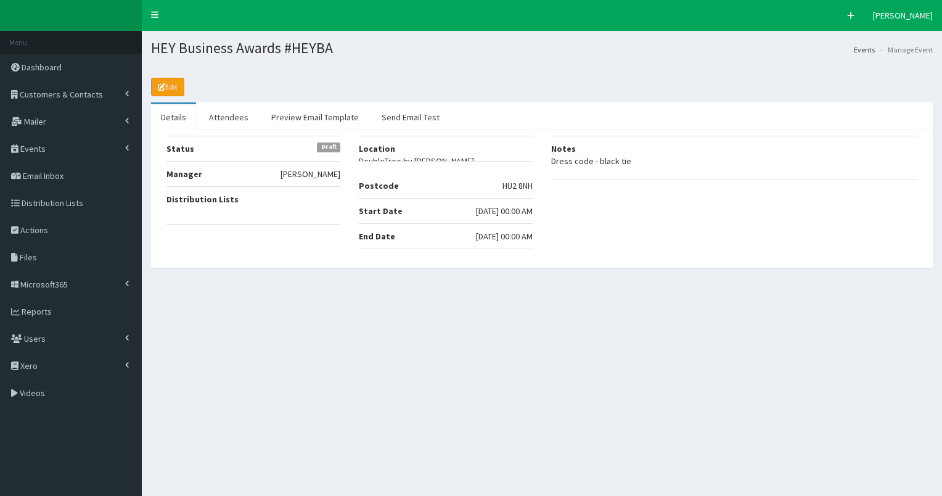
select select "50"
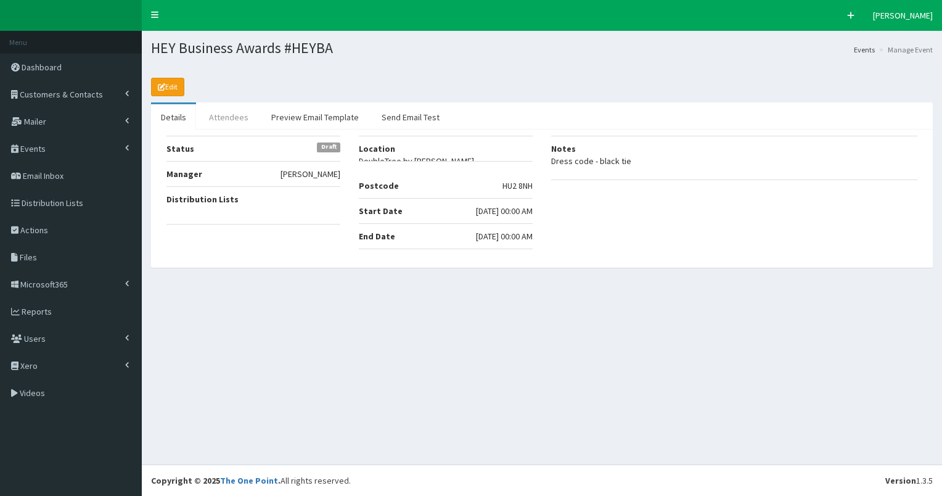
click at [219, 120] on link "Attendees" at bounding box center [228, 117] width 59 height 26
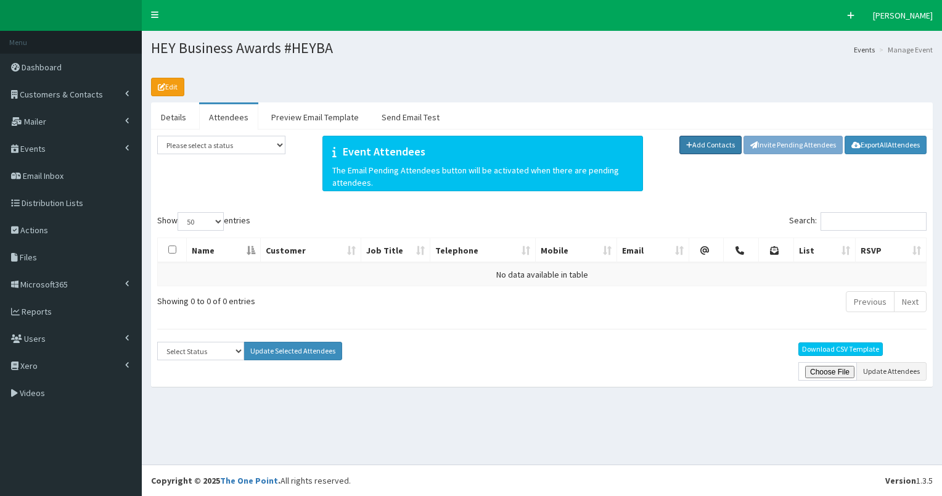
click at [715, 143] on link "Add Contacts" at bounding box center [710, 145] width 63 height 18
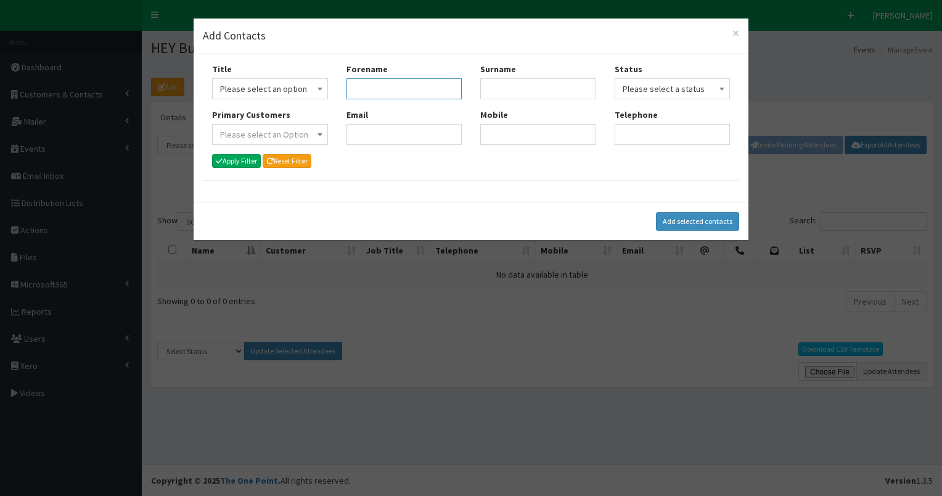
click at [410, 91] on input "Forename" at bounding box center [404, 88] width 116 height 21
type input "bill"
type input "walk"
click at [247, 162] on button "Apply Filter" at bounding box center [236, 161] width 49 height 14
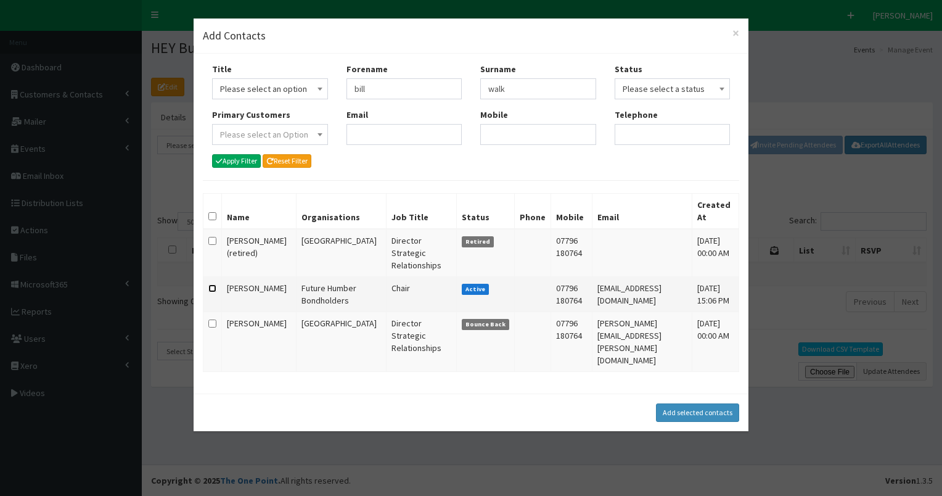
click at [210, 284] on input "checkbox" at bounding box center [212, 288] width 8 height 8
checkbox input "true"
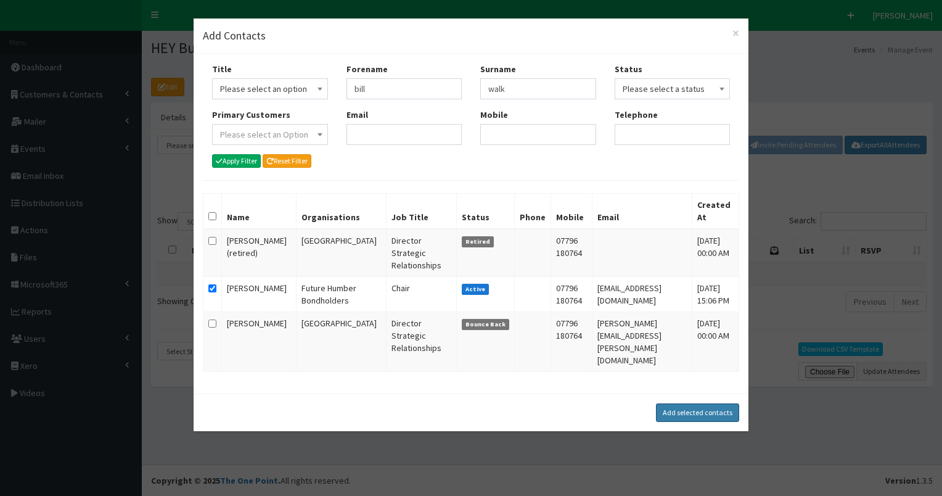
click at [683, 403] on button "Add selected contacts" at bounding box center [697, 412] width 83 height 18
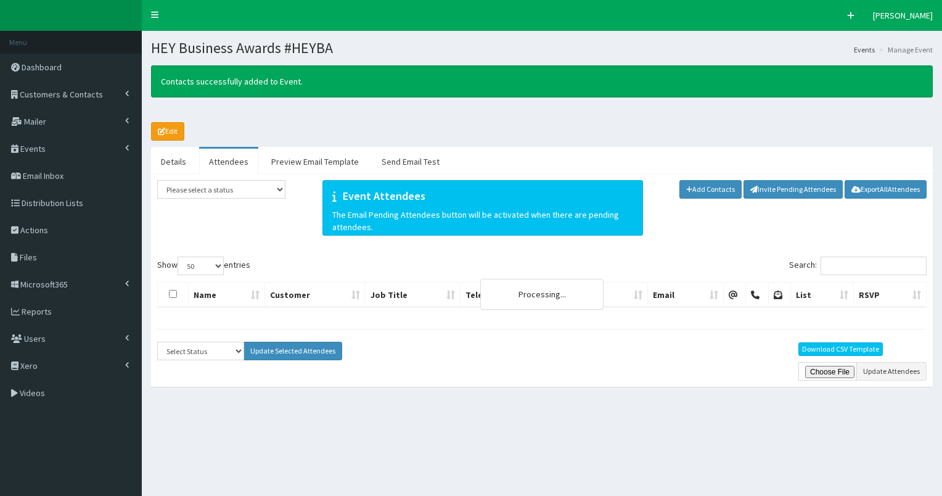
select select "50"
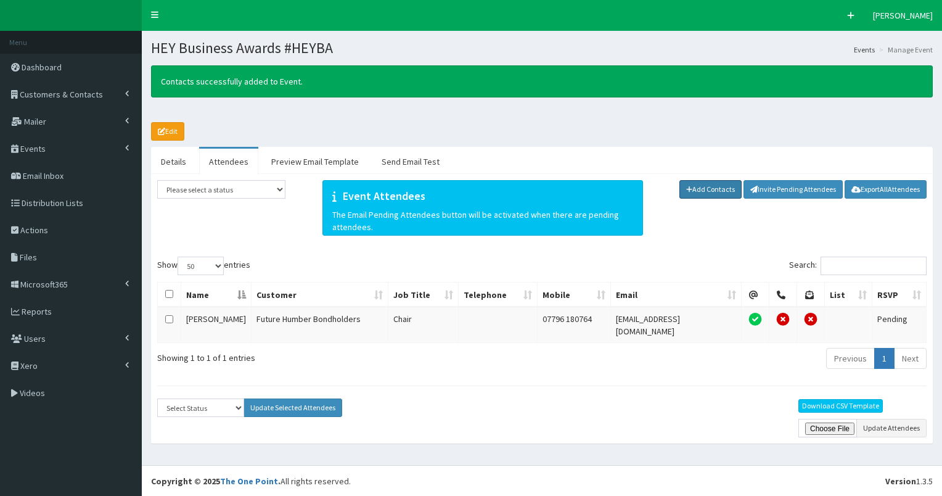
click at [710, 190] on link "Add Contacts" at bounding box center [710, 189] width 63 height 18
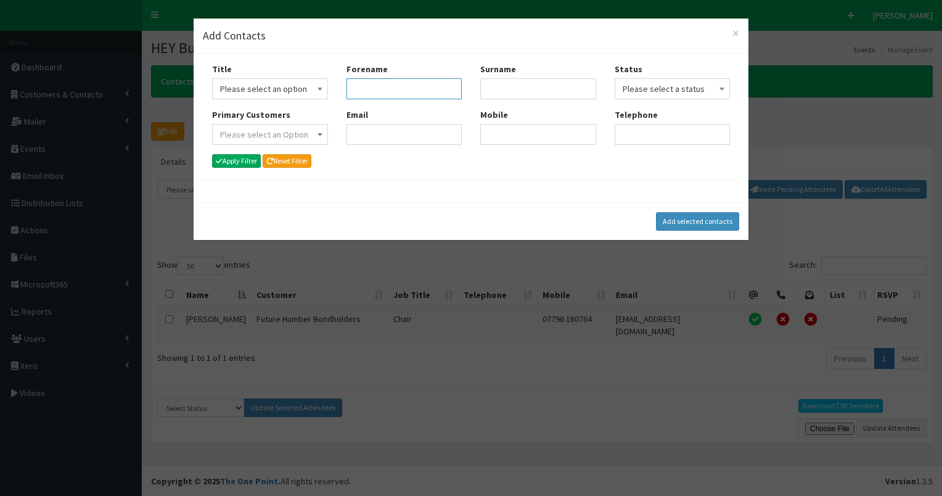
click at [380, 95] on input "Forename" at bounding box center [404, 88] width 116 height 21
type input "jo"
type input "barne"
click at [233, 160] on button "Apply Filter" at bounding box center [236, 161] width 49 height 14
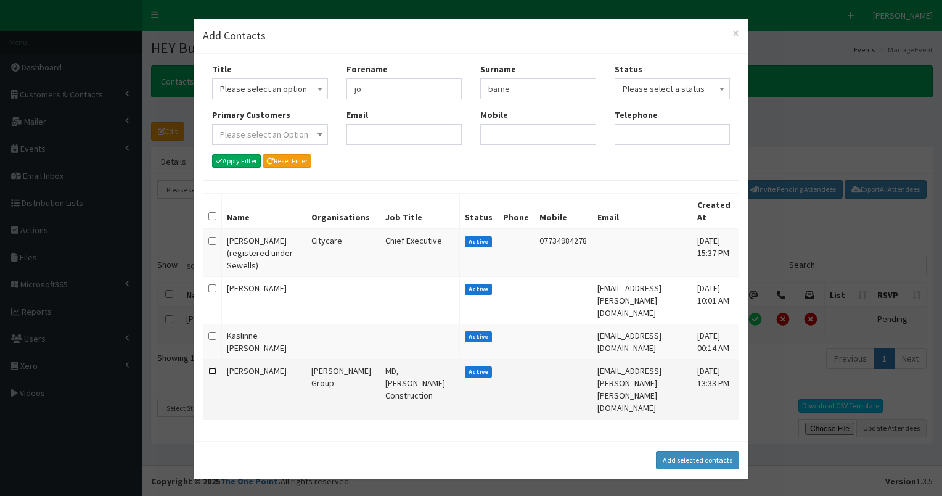
drag, startPoint x: 213, startPoint y: 358, endPoint x: 229, endPoint y: 361, distance: 15.7
click at [213, 367] on input "checkbox" at bounding box center [212, 371] width 8 height 8
checkbox input "true"
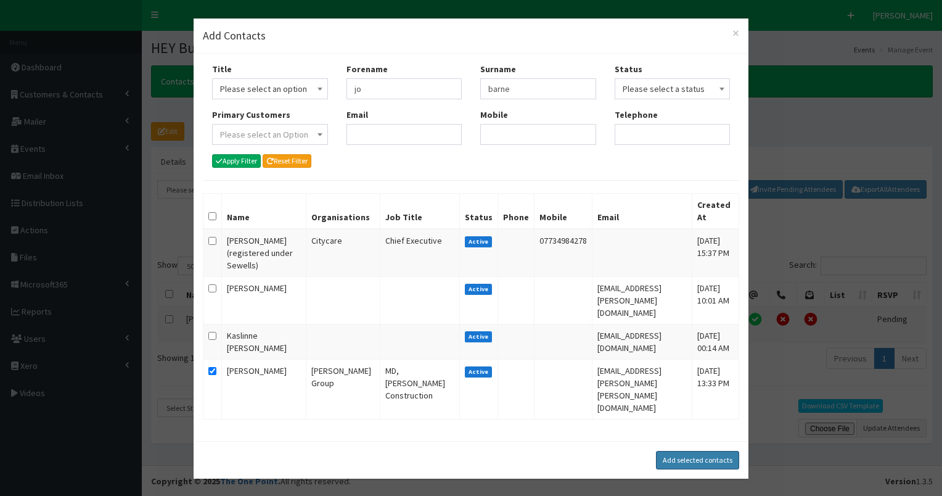
click at [676, 451] on button "Add selected contacts" at bounding box center [697, 460] width 83 height 18
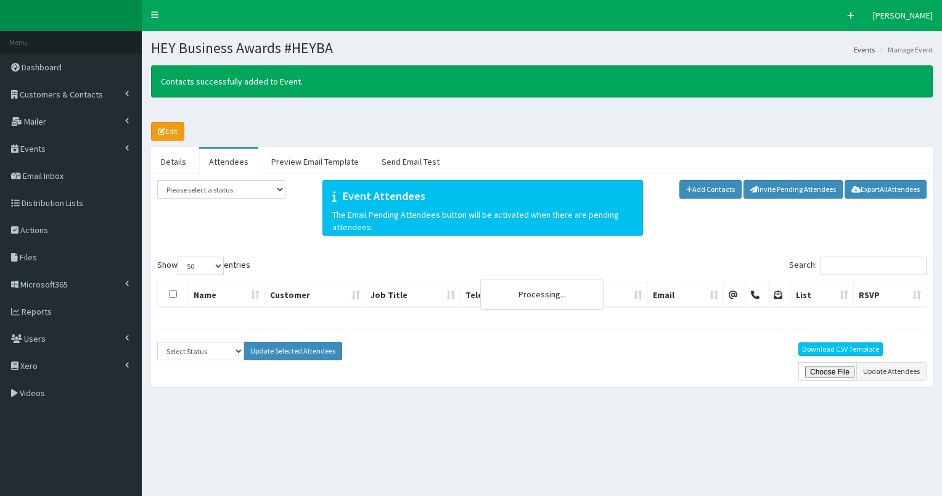
select select "50"
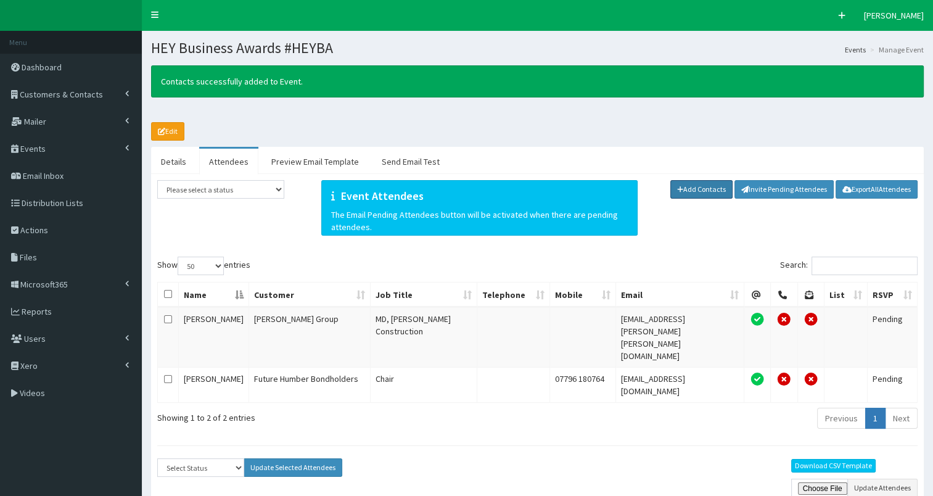
click at [699, 186] on link "Add Contacts" at bounding box center [701, 189] width 63 height 18
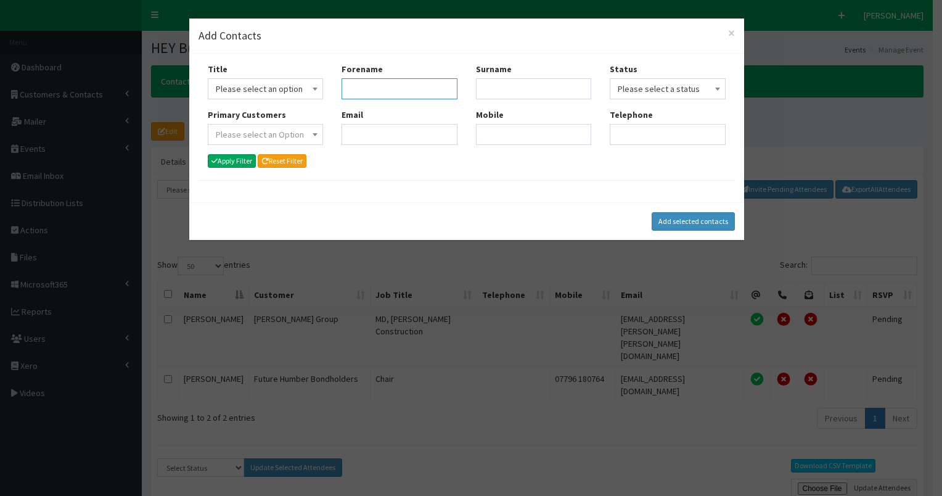
click at [369, 92] on input "Forename" at bounding box center [399, 88] width 116 height 21
type input "[PERSON_NAME]"
type input "tay"
click at [232, 160] on button "Apply Filter" at bounding box center [232, 161] width 49 height 14
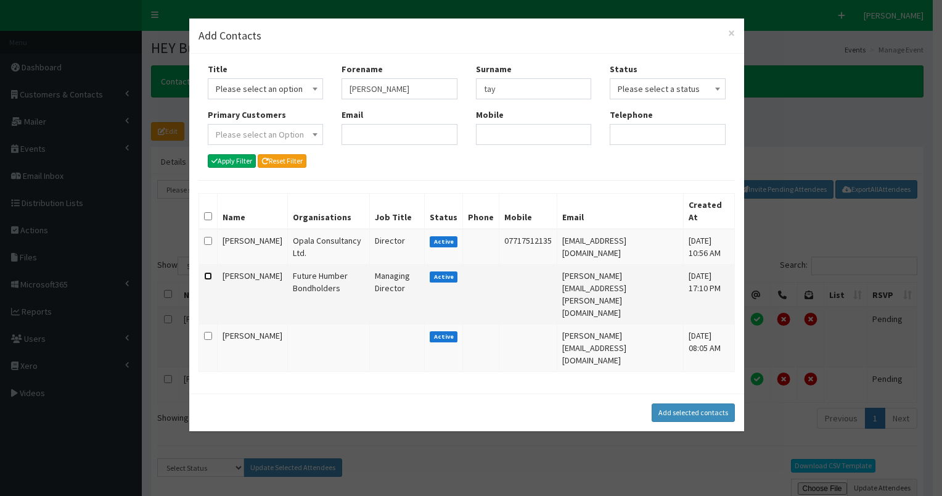
drag, startPoint x: 205, startPoint y: 263, endPoint x: 220, endPoint y: 264, distance: 14.8
click at [206, 272] on input "checkbox" at bounding box center [208, 276] width 8 height 8
checkbox input "true"
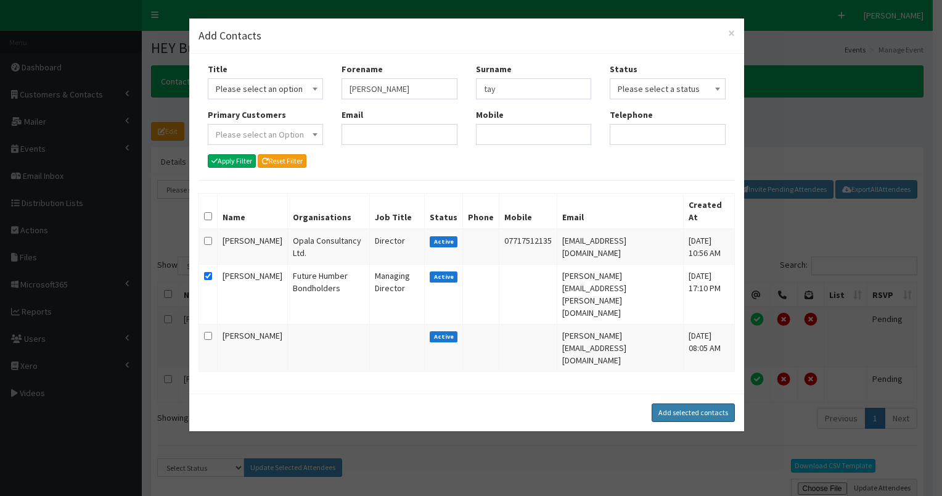
click at [679, 403] on button "Add selected contacts" at bounding box center [693, 412] width 83 height 18
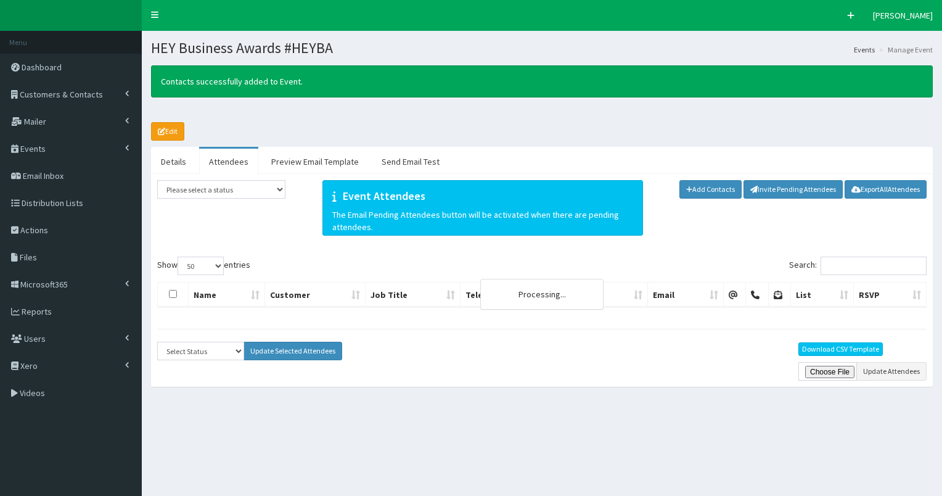
select select "50"
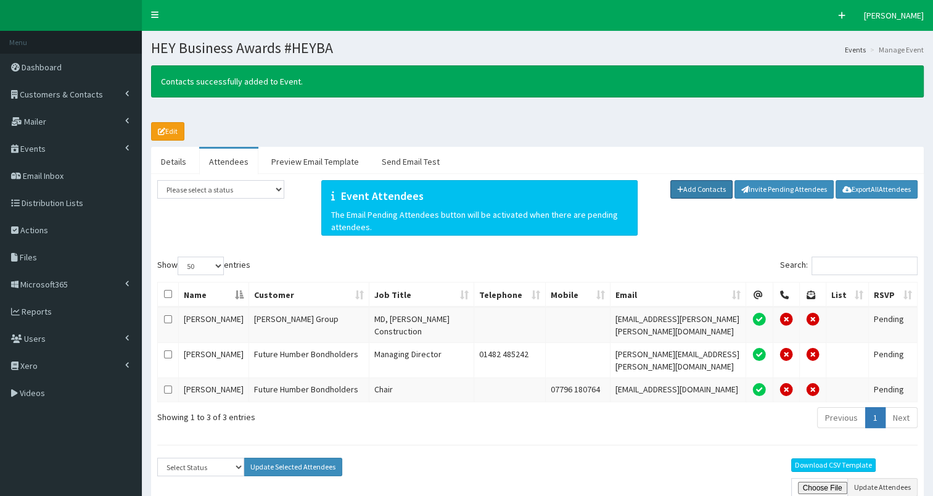
click at [700, 190] on link "Add Contacts" at bounding box center [701, 189] width 63 height 18
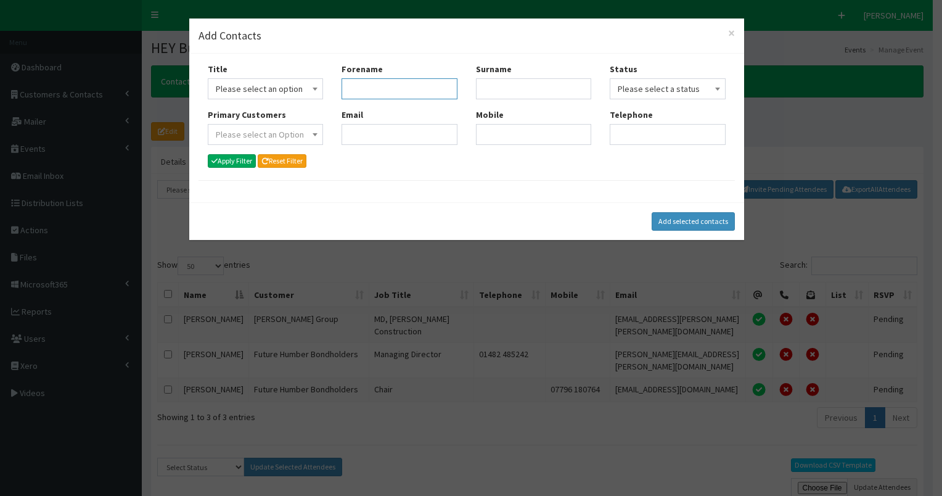
click at [390, 93] on input "Forename" at bounding box center [399, 88] width 116 height 21
type input "andrew"
type input "daw"
click at [239, 162] on button "Apply Filter" at bounding box center [232, 161] width 49 height 14
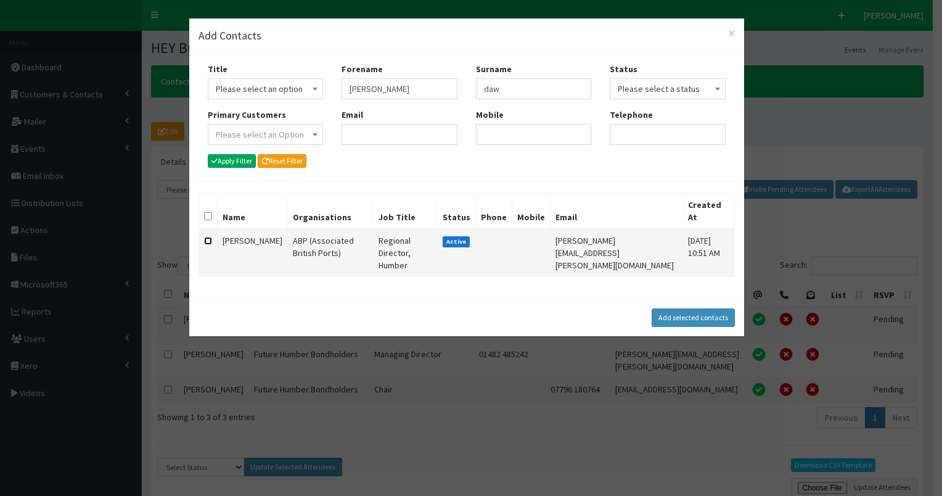
click at [205, 237] on input "checkbox" at bounding box center [208, 241] width 8 height 8
checkbox input "true"
click at [695, 308] on button "Add selected contacts" at bounding box center [693, 317] width 83 height 18
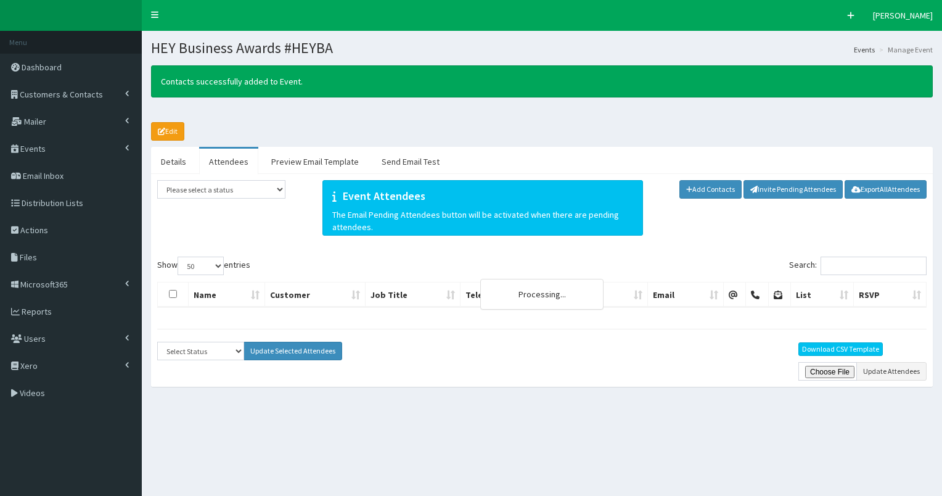
select select "50"
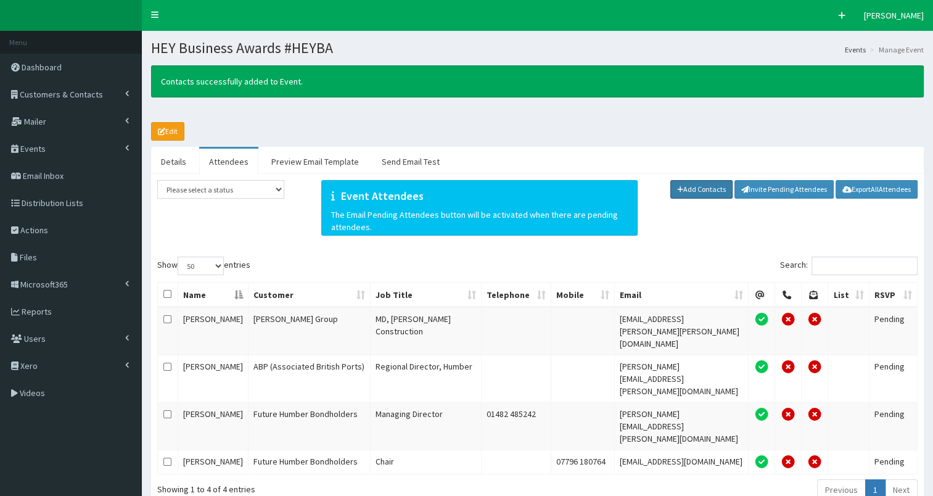
click at [705, 190] on link "Add Contacts" at bounding box center [701, 189] width 63 height 18
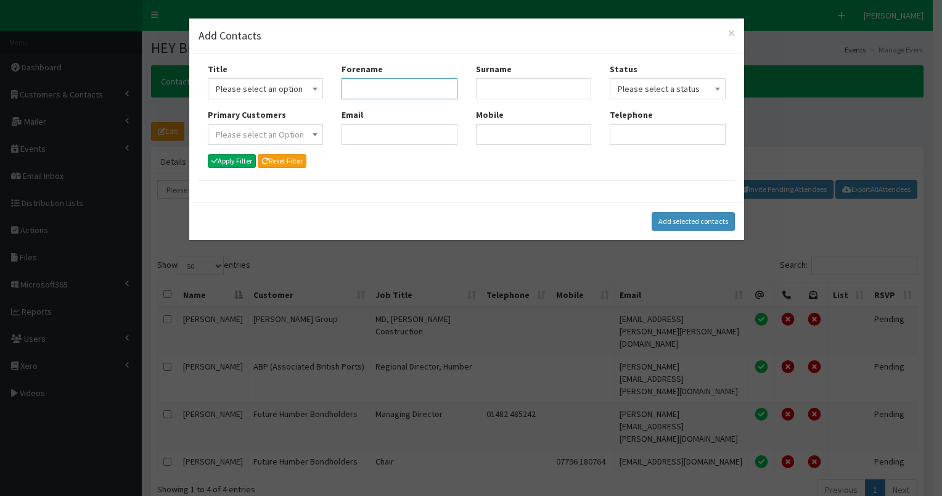
click at [348, 86] on input "Forename" at bounding box center [399, 88] width 116 height 21
type input "anja"
type input "haze"
click at [233, 161] on button "Apply Filter" at bounding box center [232, 161] width 49 height 14
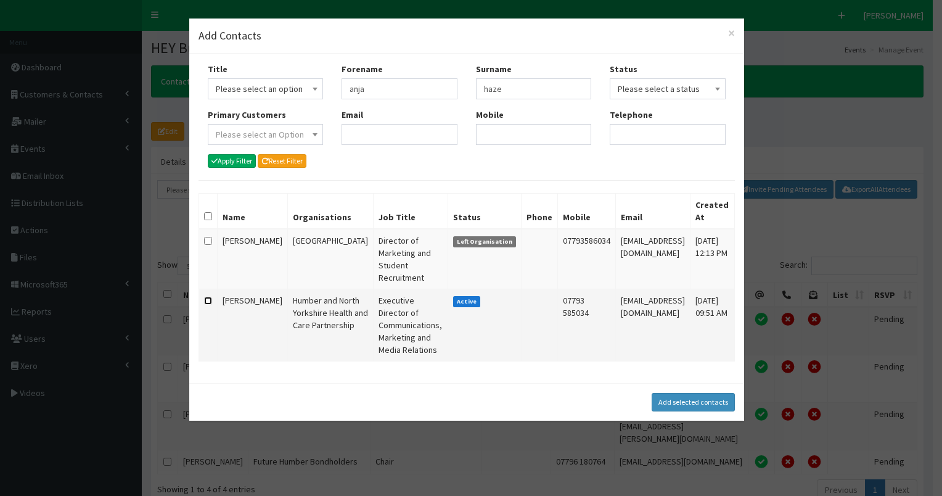
click at [206, 296] on input "checkbox" at bounding box center [208, 300] width 8 height 8
checkbox input "true"
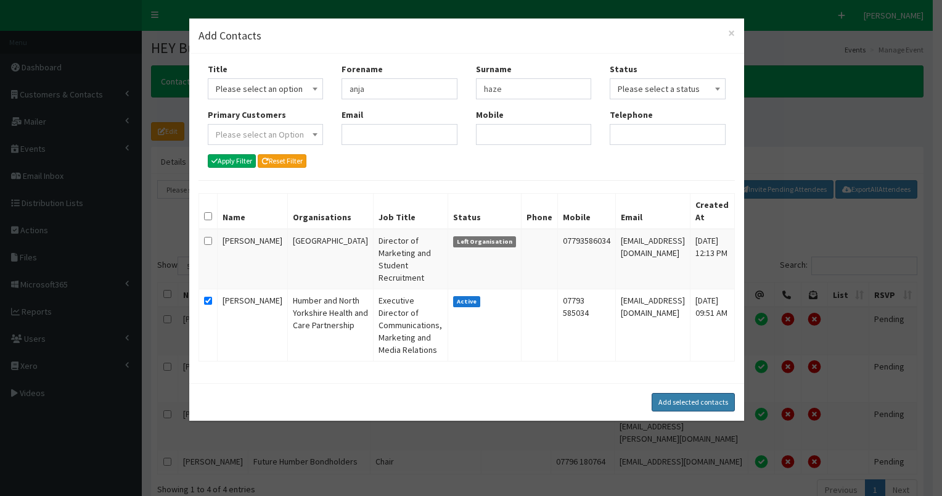
click at [698, 393] on button "Add selected contacts" at bounding box center [693, 402] width 83 height 18
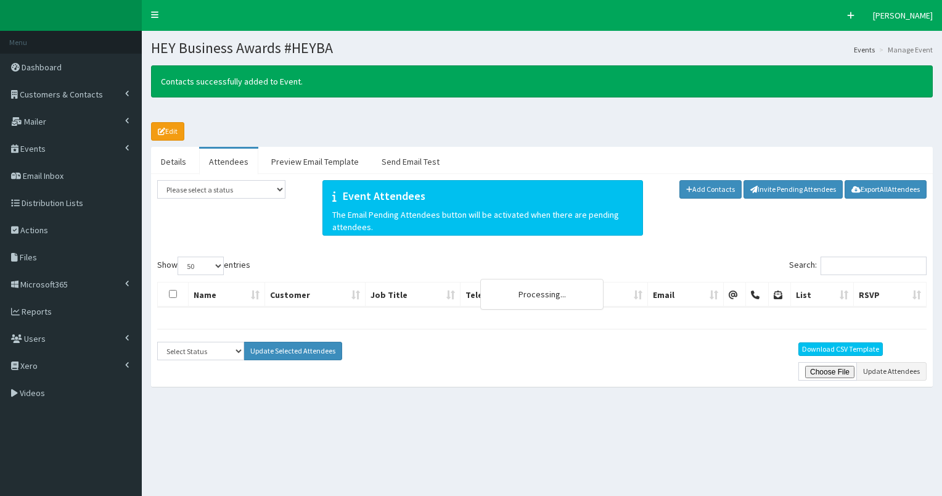
select select "50"
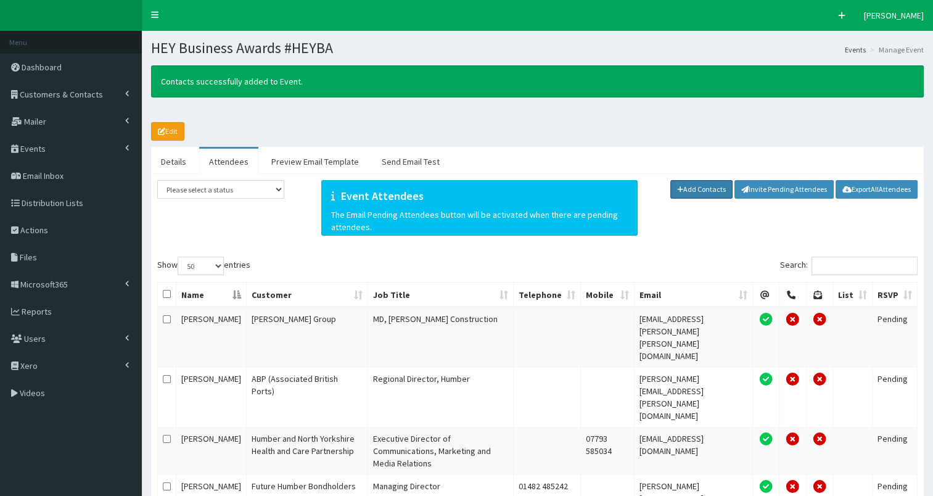
click at [701, 188] on link "Add Contacts" at bounding box center [701, 189] width 63 height 18
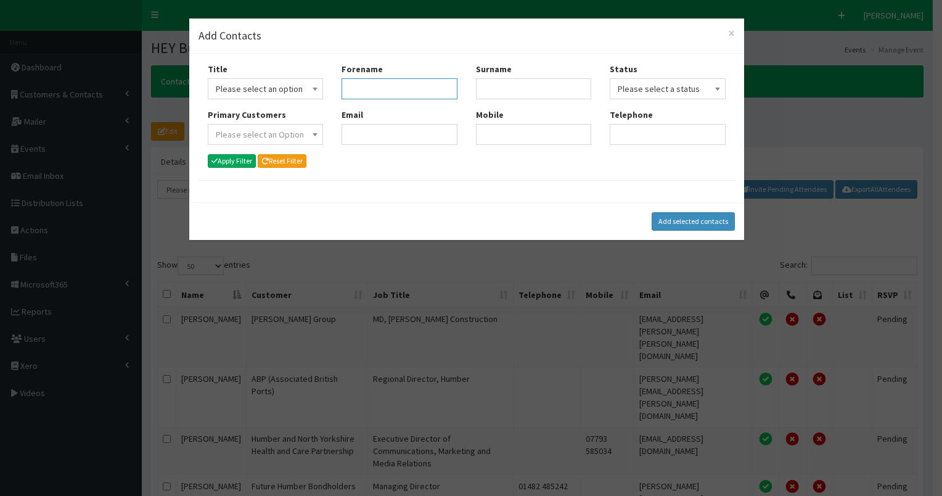
click at [370, 88] on input "Forename" at bounding box center [399, 88] width 116 height 21
type input "[PERSON_NAME]"
click at [234, 157] on button "Apply Filter" at bounding box center [232, 161] width 49 height 14
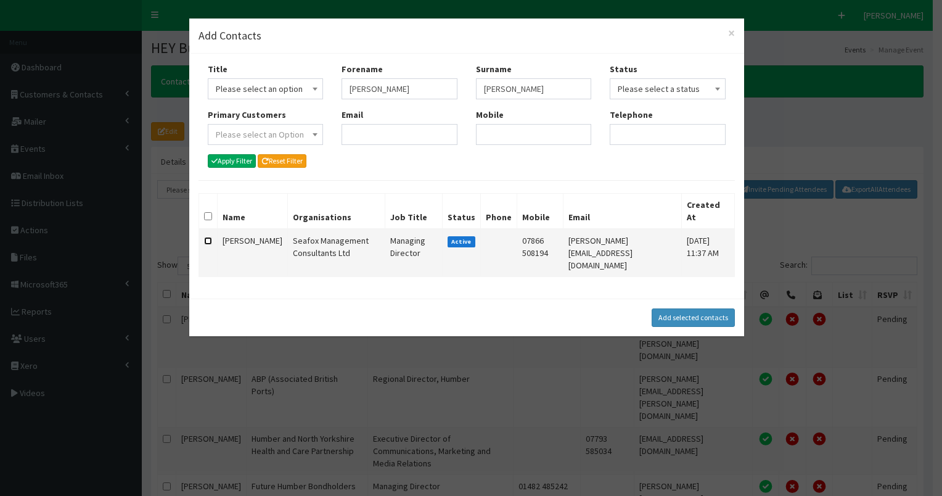
click at [208, 237] on input "checkbox" at bounding box center [208, 241] width 8 height 8
checkbox input "true"
click at [681, 308] on button "Add selected contacts" at bounding box center [693, 317] width 83 height 18
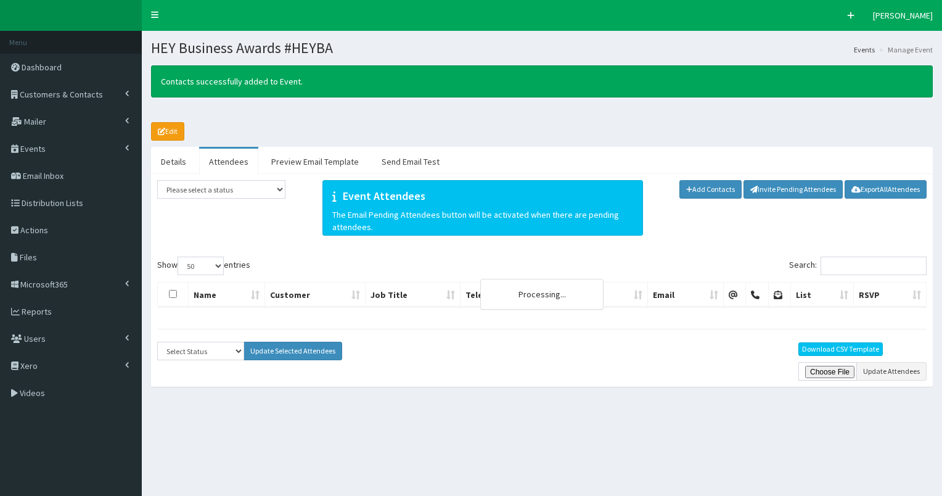
select select "50"
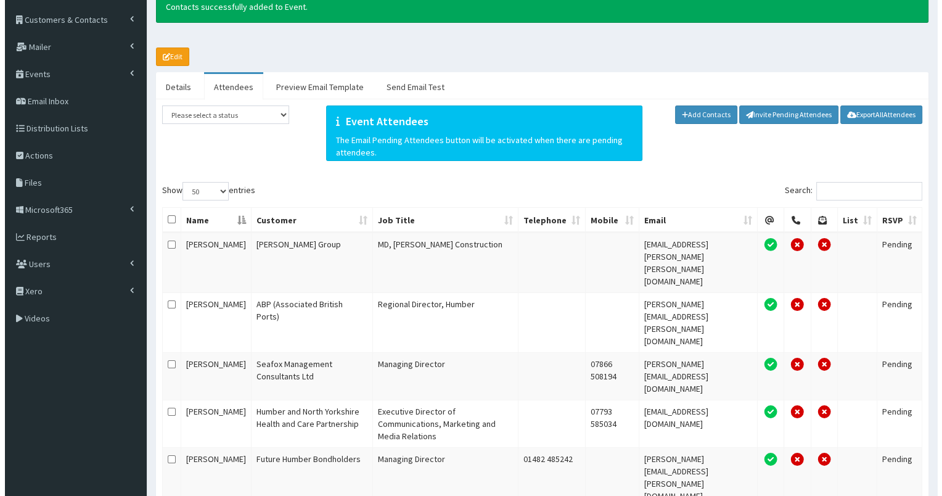
scroll to position [74, 0]
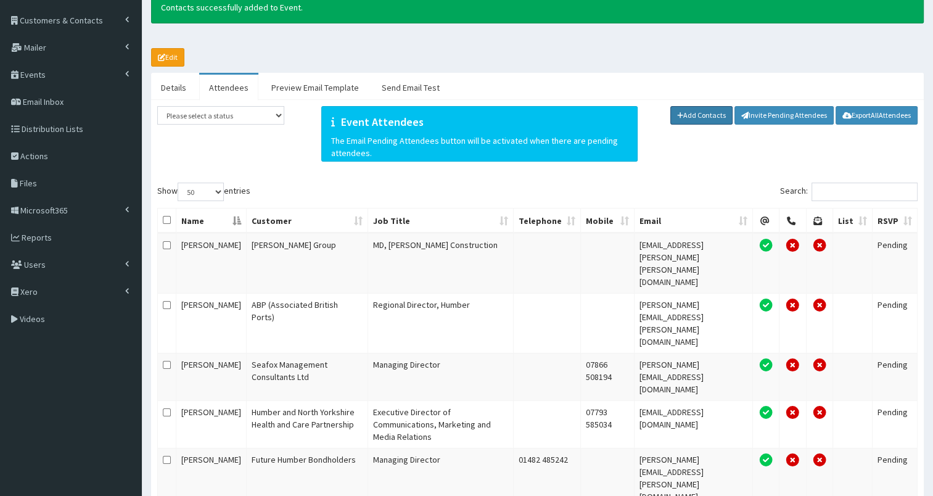
click at [705, 110] on link "Add Contacts" at bounding box center [701, 115] width 63 height 18
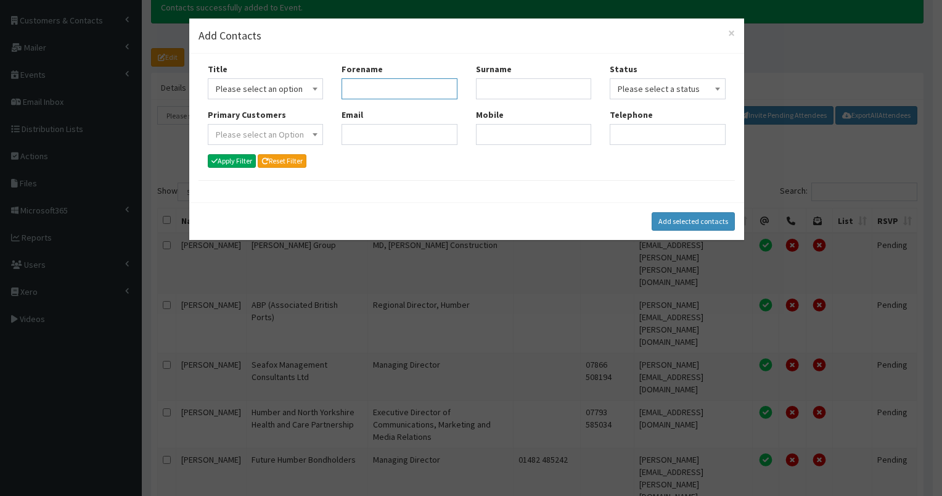
click at [378, 89] on input "Forename" at bounding box center [399, 88] width 116 height 21
type input "rich"
type input "gwil"
click at [229, 162] on button "Apply Filter" at bounding box center [232, 161] width 49 height 14
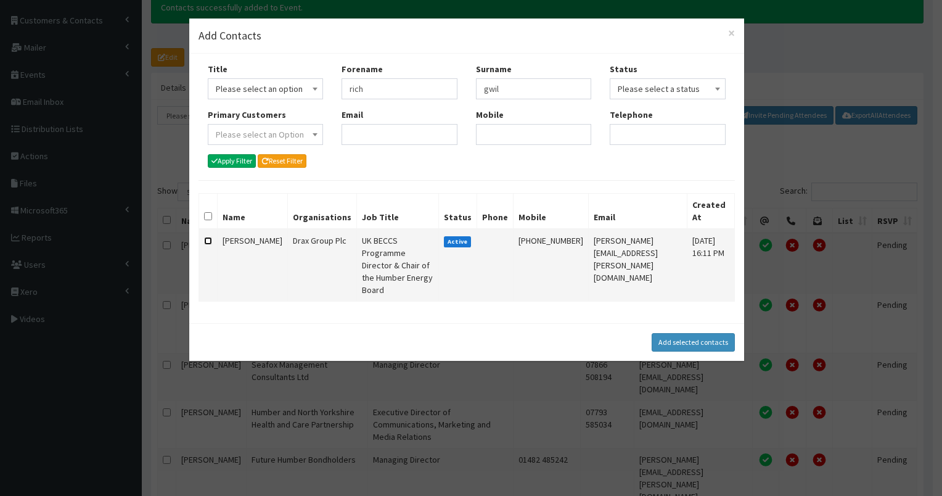
drag, startPoint x: 208, startPoint y: 227, endPoint x: 215, endPoint y: 226, distance: 6.2
click at [209, 237] on input "checkbox" at bounding box center [208, 241] width 8 height 8
checkbox input "true"
click at [709, 333] on button "Add selected contacts" at bounding box center [693, 342] width 83 height 18
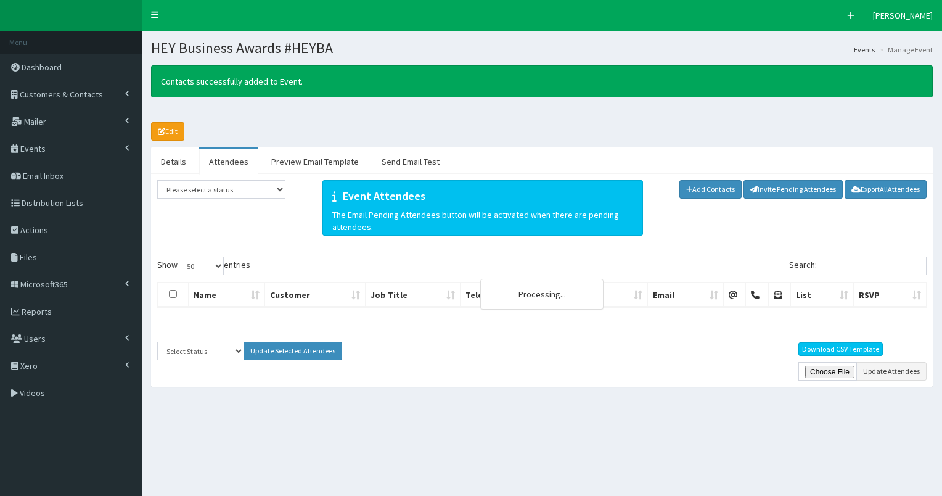
select select "50"
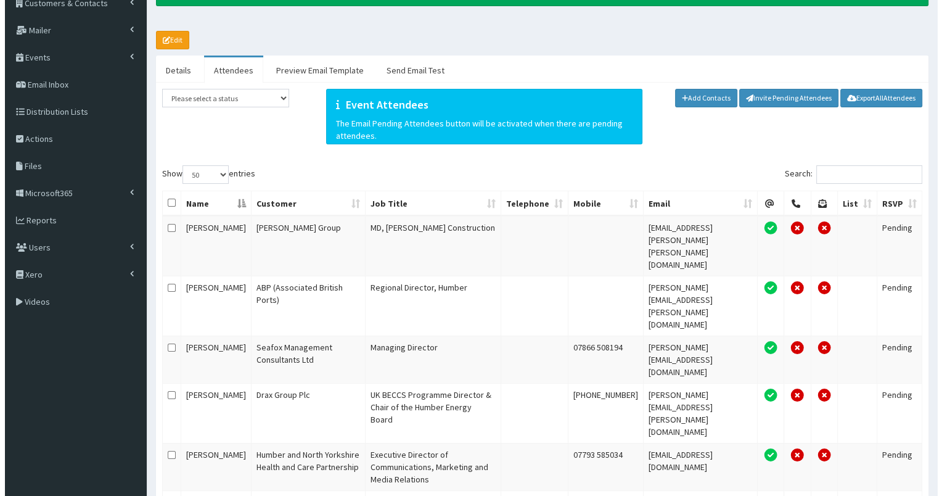
scroll to position [96, 0]
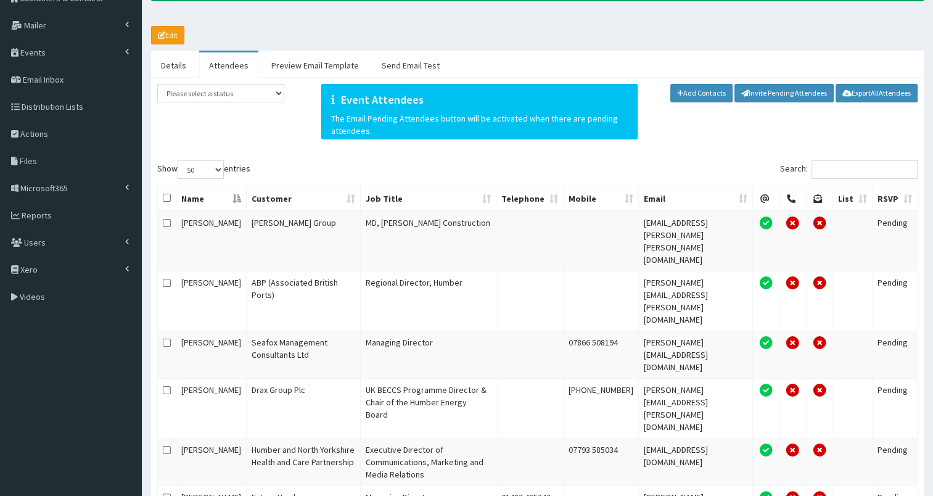
click at [695, 89] on link "Add Contacts" at bounding box center [701, 93] width 63 height 18
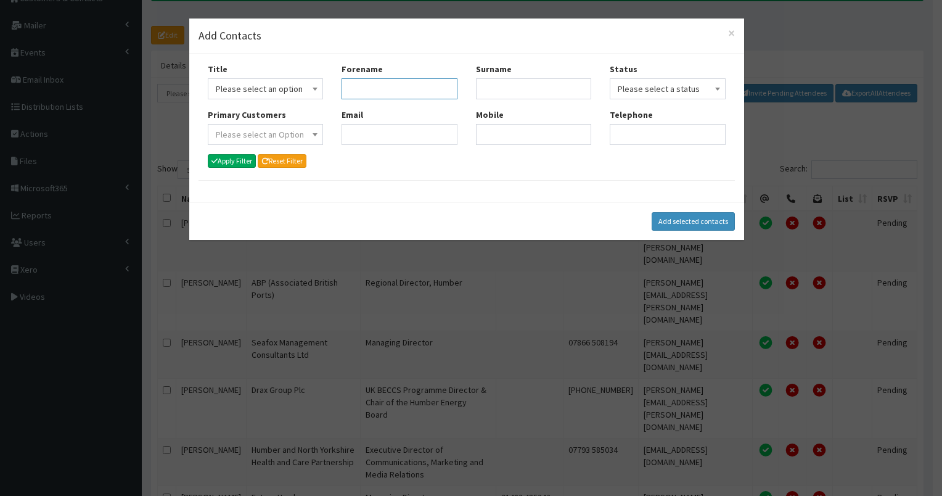
click at [367, 94] on input "Forename" at bounding box center [399, 88] width 116 height 21
type input "luke"
type input "camp"
click at [243, 161] on button "Apply Filter" at bounding box center [232, 161] width 49 height 14
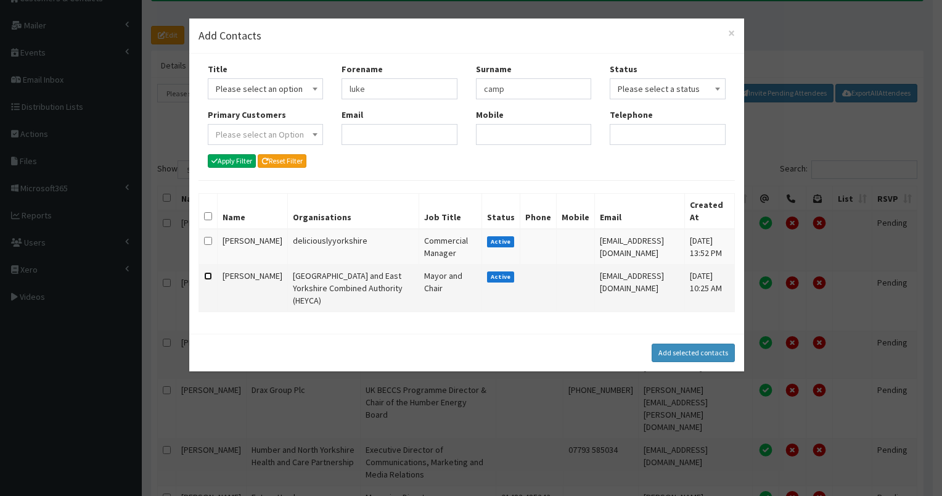
click at [207, 276] on input "checkbox" at bounding box center [208, 276] width 8 height 8
checkbox input "true"
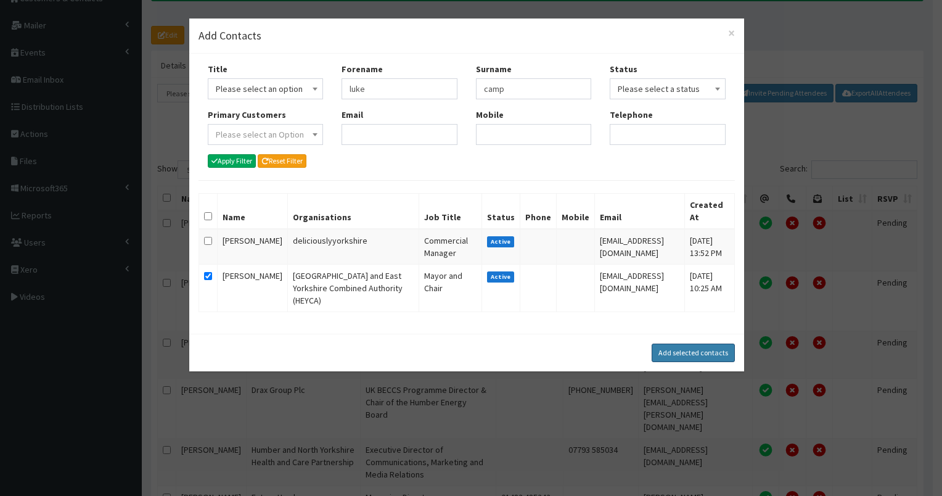
click at [679, 351] on button "Add selected contacts" at bounding box center [693, 352] width 83 height 18
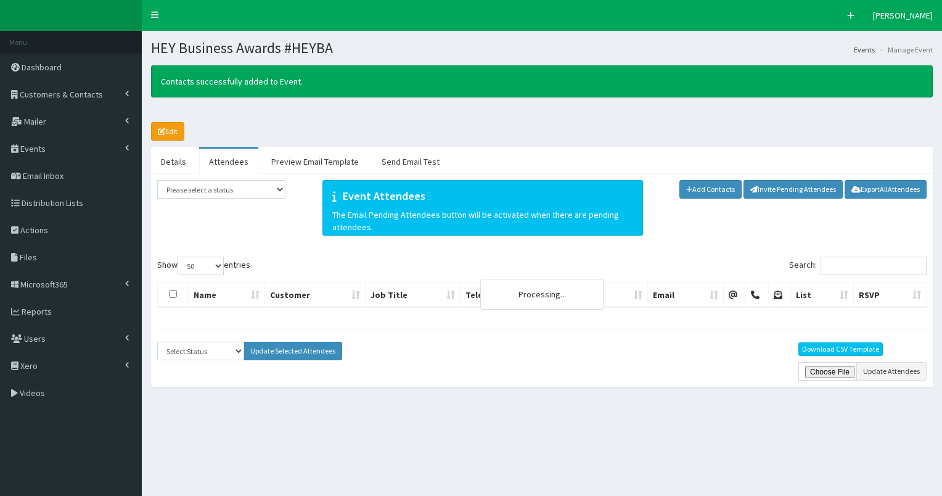
select select "50"
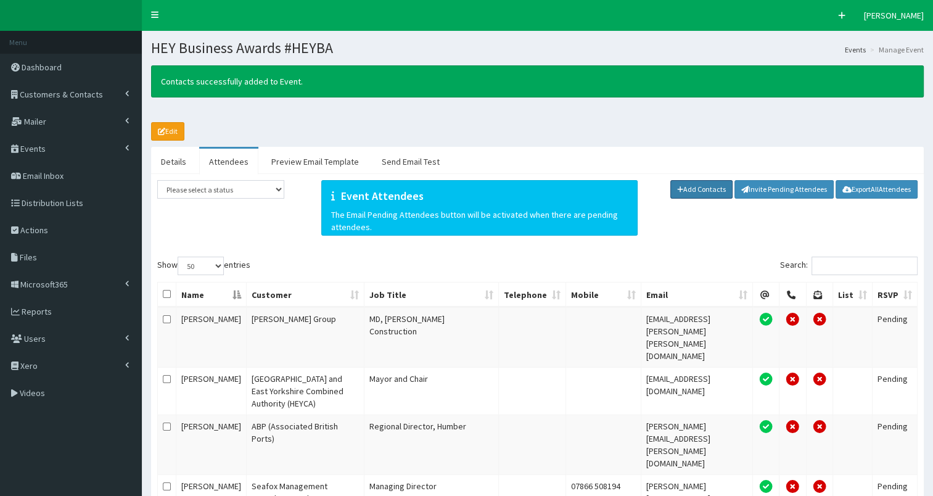
click at [708, 189] on link "Add Contacts" at bounding box center [701, 189] width 63 height 18
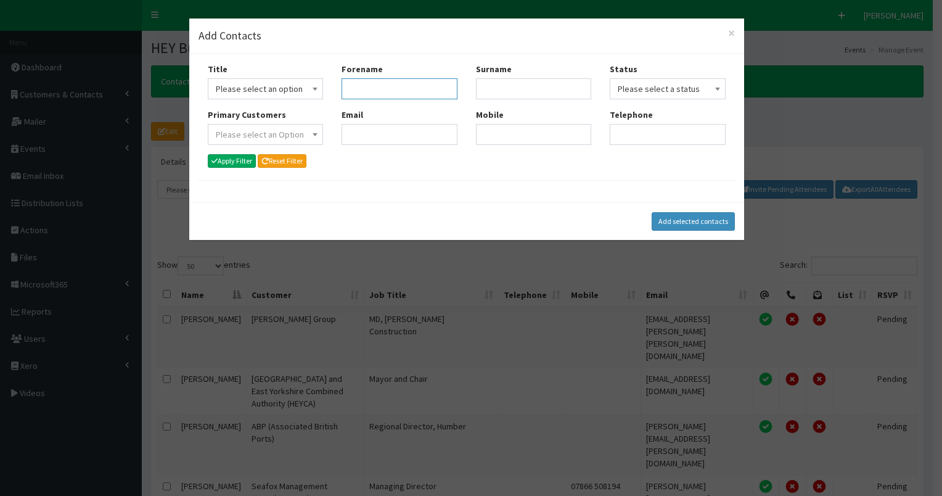
click at [401, 89] on input "Forename" at bounding box center [399, 88] width 116 height 21
type input "kevin"
type input "j"
type input "kerri"
click at [242, 156] on button "Apply Filter" at bounding box center [232, 161] width 49 height 14
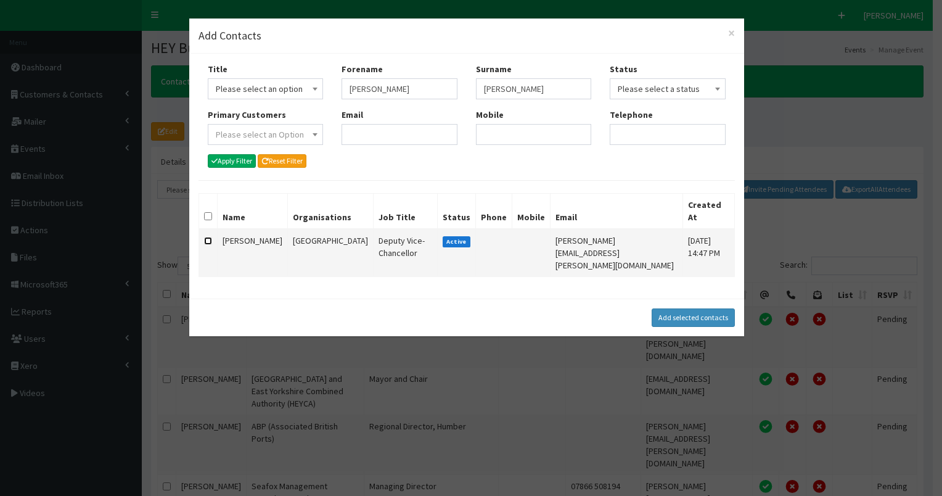
click at [205, 237] on input "checkbox" at bounding box center [208, 241] width 8 height 8
checkbox input "true"
click at [692, 308] on button "Add selected contacts" at bounding box center [693, 317] width 83 height 18
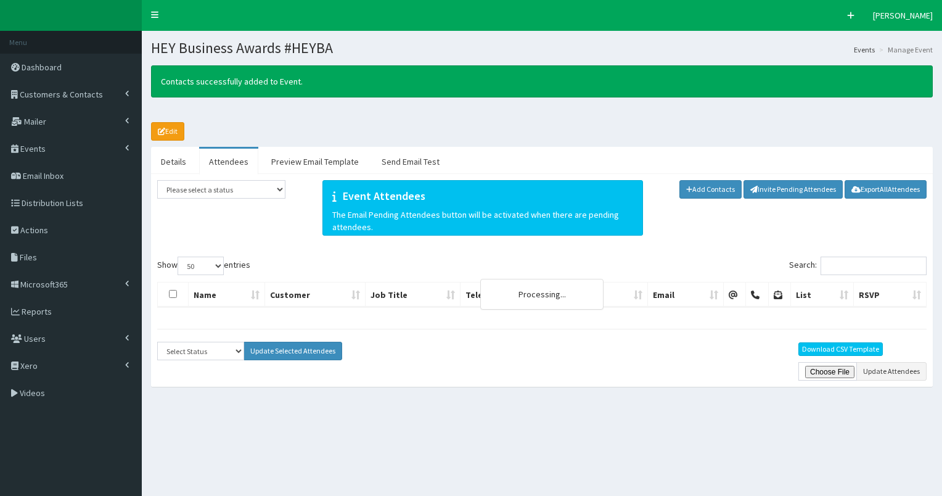
select select "50"
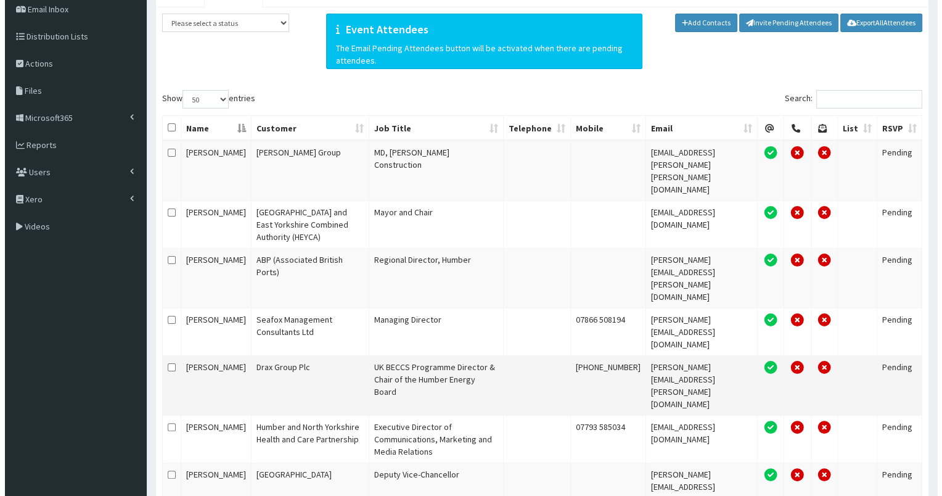
scroll to position [162, 0]
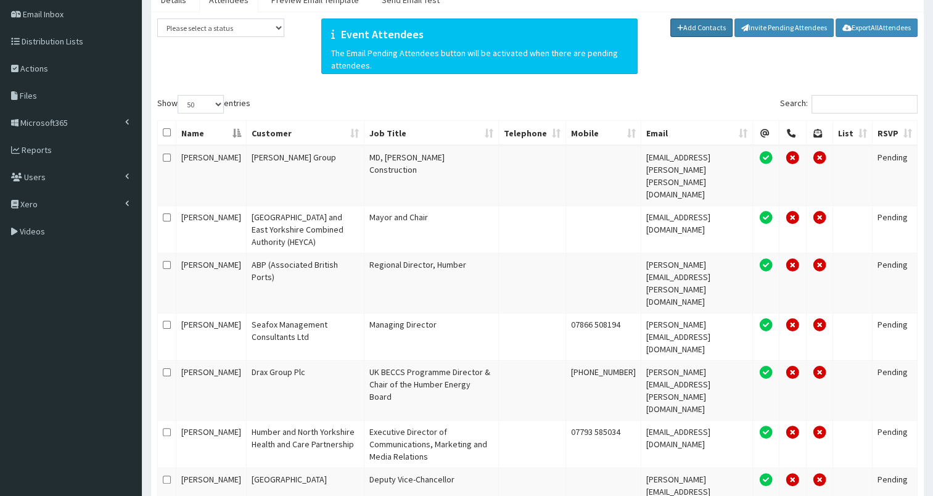
click at [709, 28] on link "Add Contacts" at bounding box center [701, 27] width 63 height 18
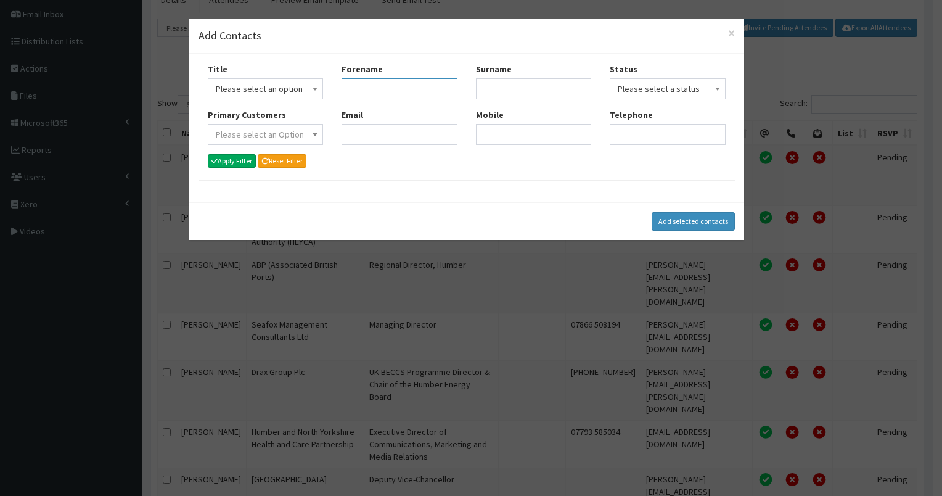
click at [367, 88] on input "Forename" at bounding box center [399, 88] width 116 height 21
type input "dan"
type input "carr"
click at [229, 160] on button "Apply Filter" at bounding box center [232, 161] width 49 height 14
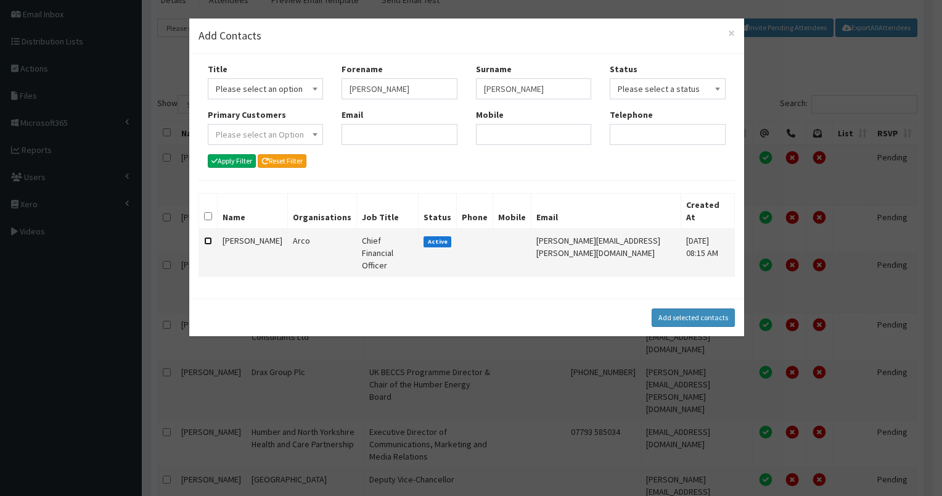
click at [206, 237] on input "checkbox" at bounding box center [208, 241] width 8 height 8
checkbox input "true"
click at [685, 308] on button "Add selected contacts" at bounding box center [693, 317] width 83 height 18
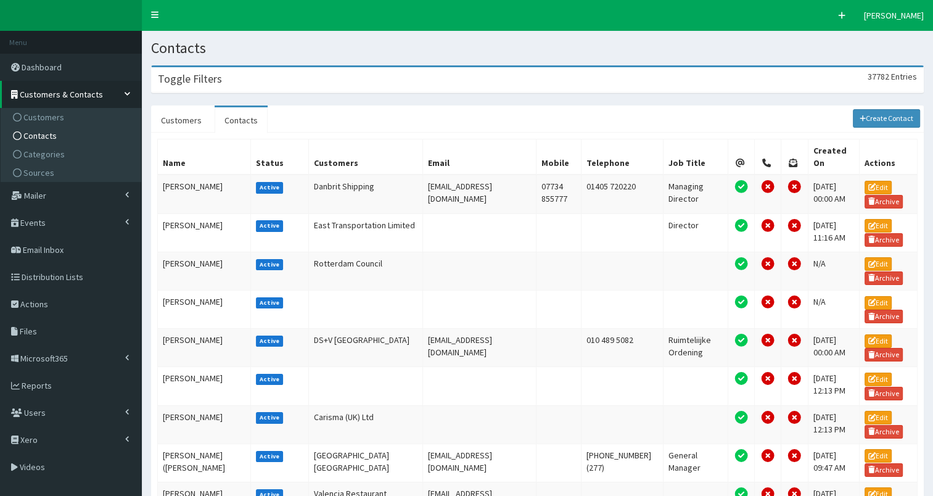
click at [271, 81] on div "Toggle Filters 37782 Entries" at bounding box center [537, 79] width 771 height 25
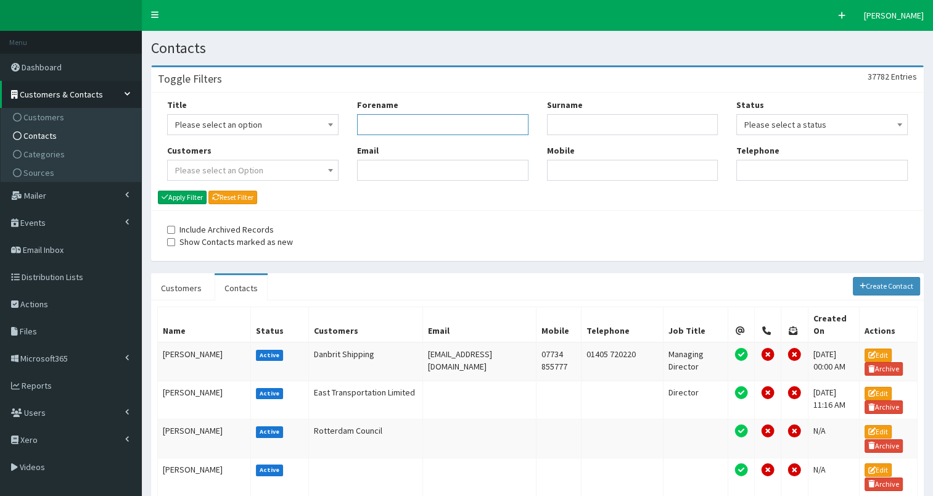
click at [378, 126] on input "Forename" at bounding box center [442, 124] width 171 height 21
type input "arco"
click at [51, 120] on span "Customers" at bounding box center [43, 117] width 41 height 11
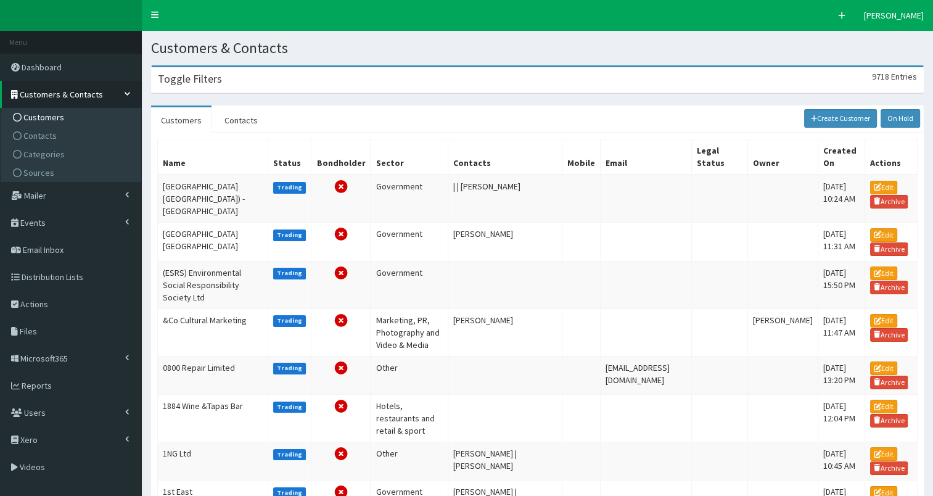
click at [203, 86] on div "Toggle Filters 9718 Entries" at bounding box center [537, 79] width 771 height 25
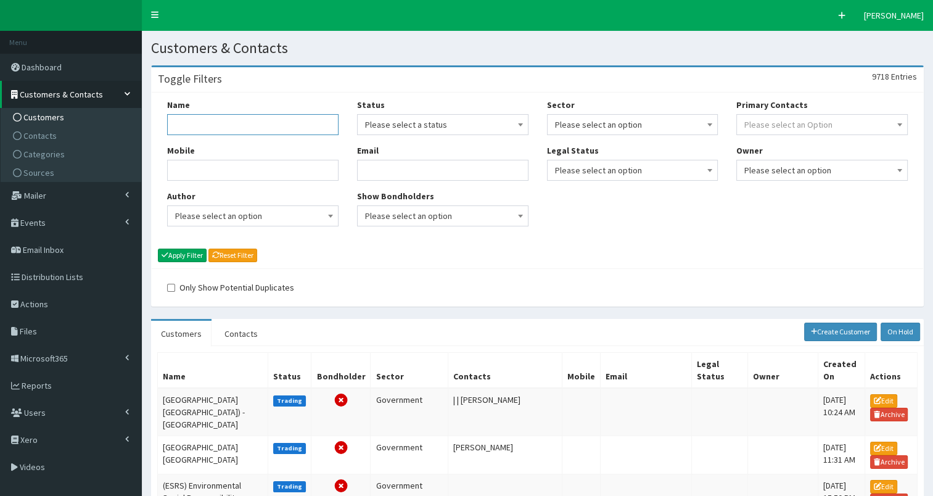
click at [184, 130] on input "Name" at bounding box center [252, 124] width 171 height 21
type input "arco"
click at [187, 256] on button "Apply Filter" at bounding box center [182, 255] width 49 height 14
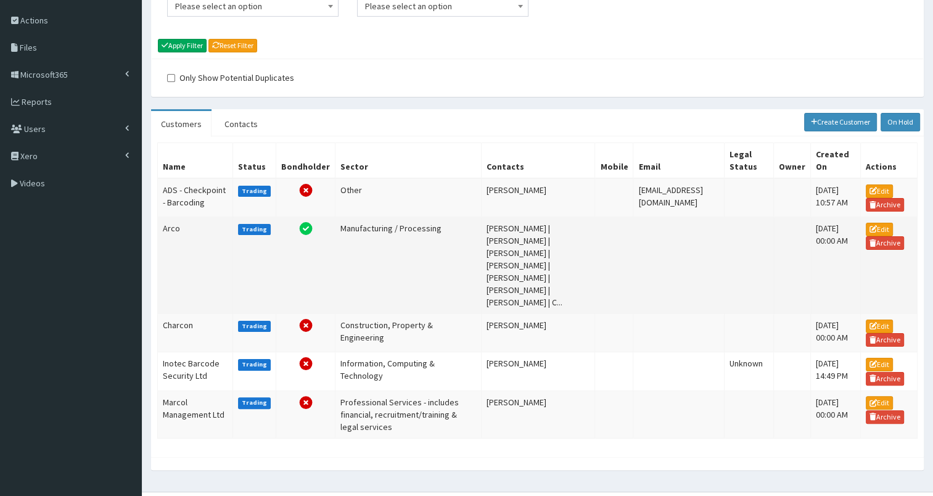
scroll to position [210, 0]
click at [170, 234] on td "Arco" at bounding box center [195, 264] width 75 height 97
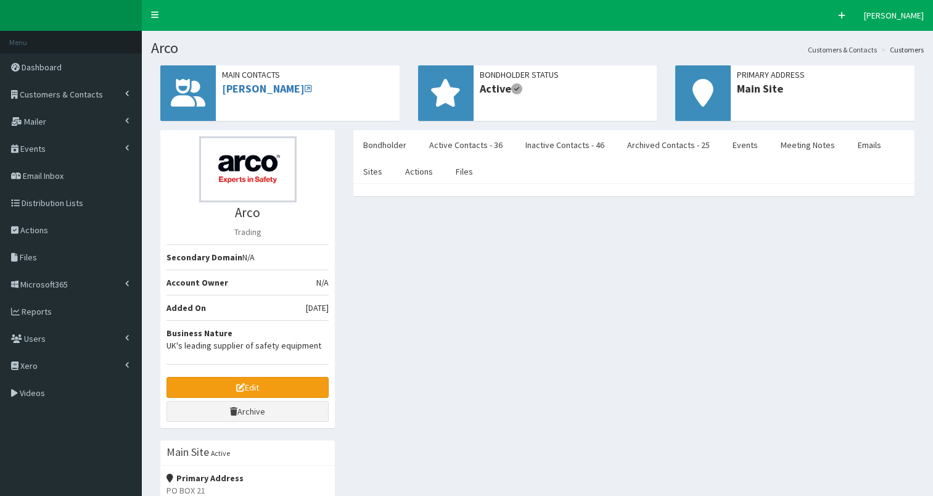
select select "50"
click at [472, 153] on link "Active Contacts - 36" at bounding box center [465, 145] width 93 height 26
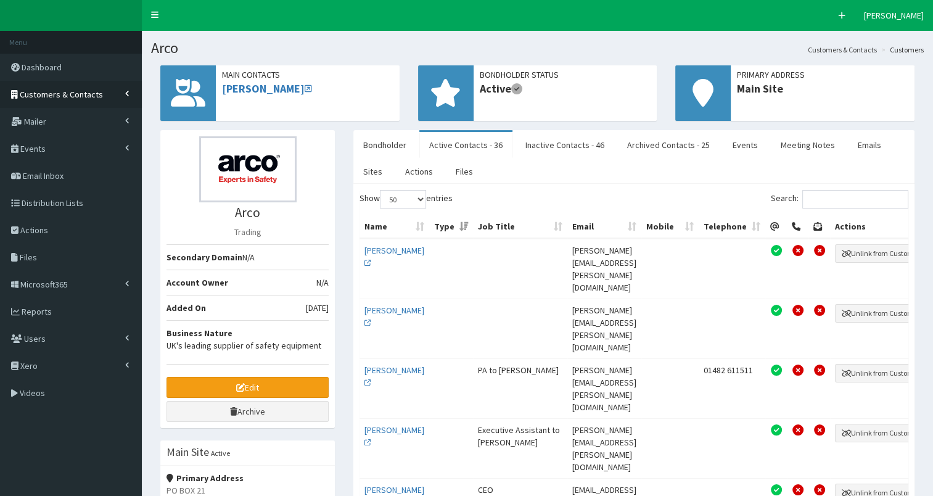
click at [86, 90] on span "Customers & Contacts" at bounding box center [61, 94] width 83 height 11
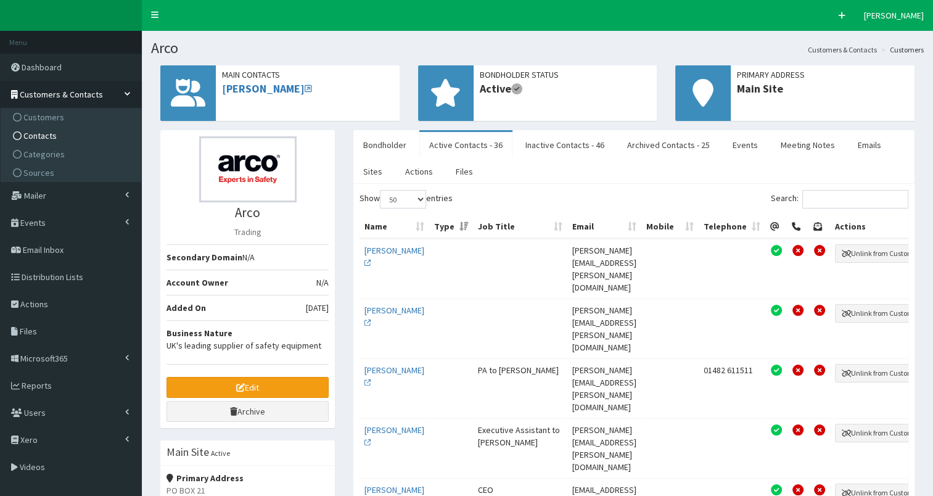
click at [30, 131] on span "Contacts" at bounding box center [39, 135] width 33 height 11
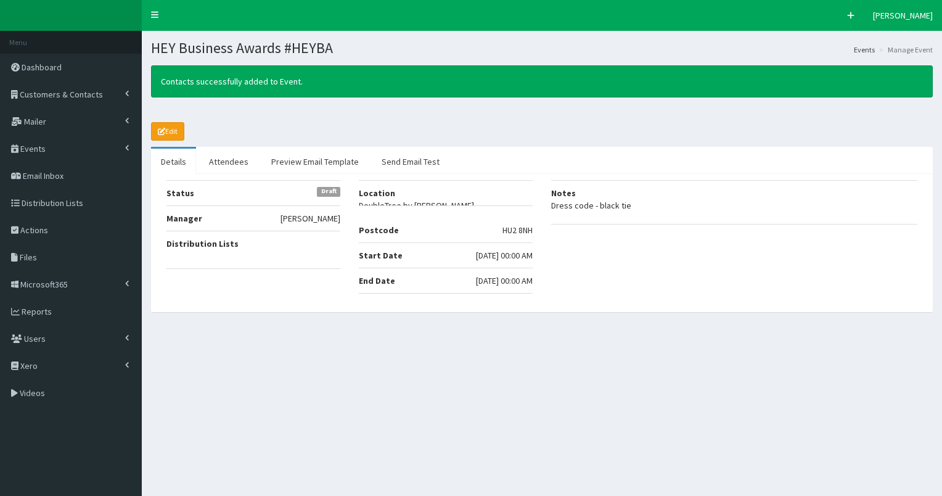
select select "50"
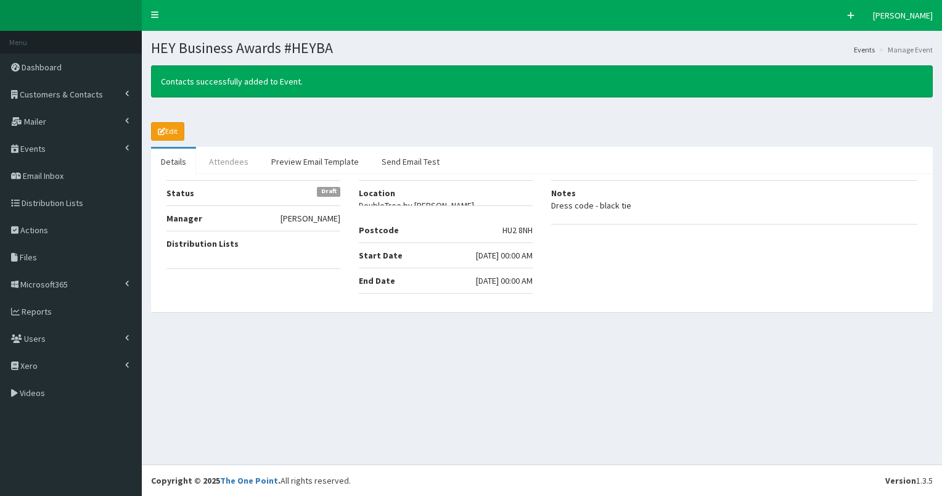
click at [230, 163] on link "Attendees" at bounding box center [228, 162] width 59 height 26
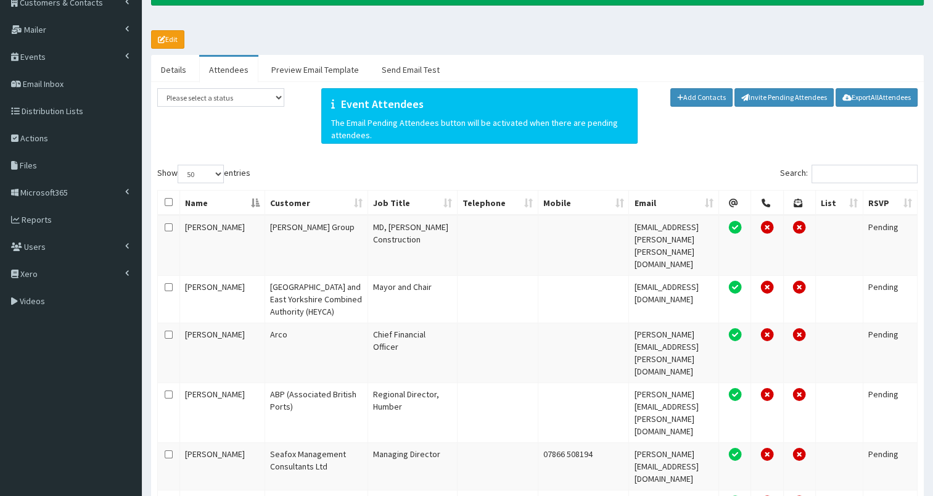
scroll to position [4, 0]
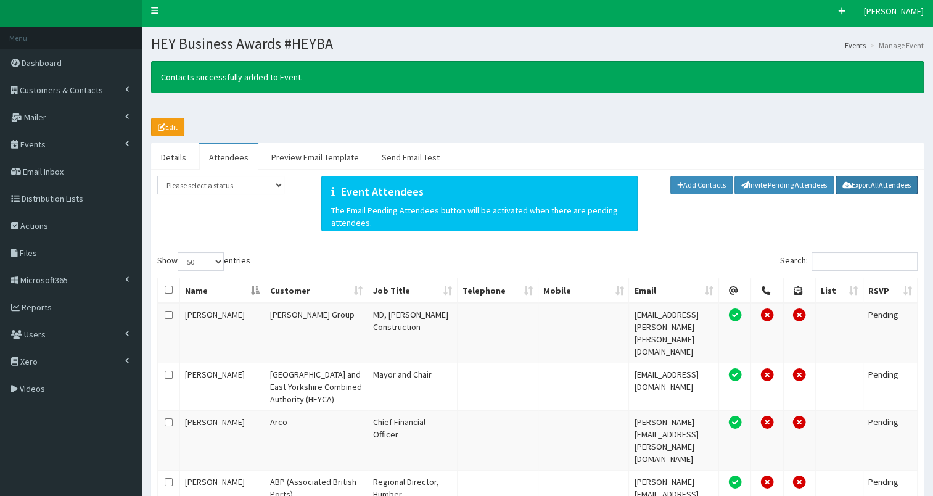
click at [895, 184] on link "Export All Attendees" at bounding box center [876, 185] width 82 height 18
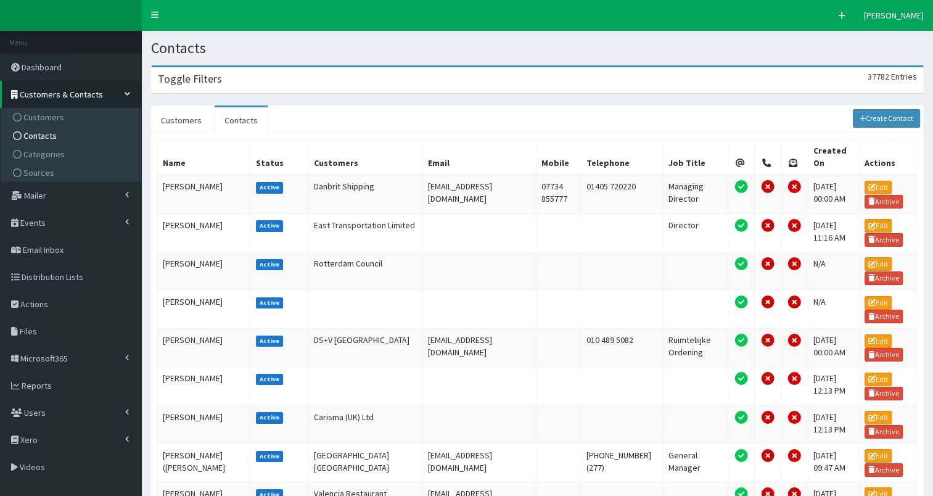
click at [250, 78] on div "Toggle Filters 37782 Entries" at bounding box center [537, 79] width 771 height 25
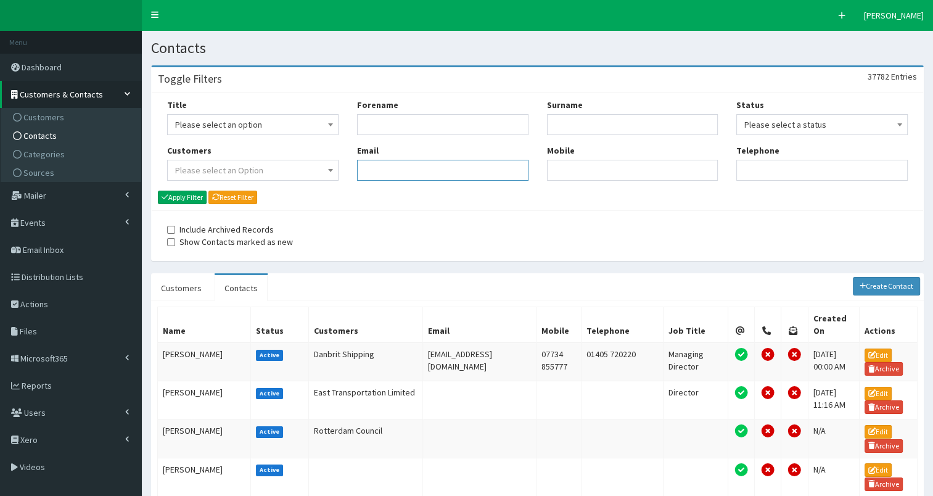
click at [406, 171] on input "Email" at bounding box center [442, 170] width 171 height 21
paste input "[PERSON_NAME][EMAIL_ADDRESS][DOMAIN_NAME]"
type input "[PERSON_NAME][EMAIL_ADDRESS][DOMAIN_NAME]"
click at [184, 195] on button "Apply Filter" at bounding box center [182, 197] width 49 height 14
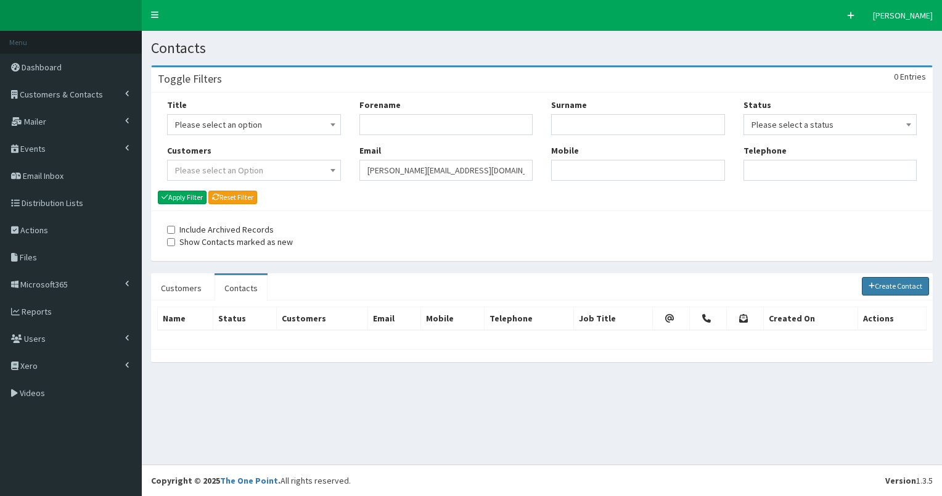
click at [894, 285] on link "Create Contact" at bounding box center [896, 286] width 68 height 18
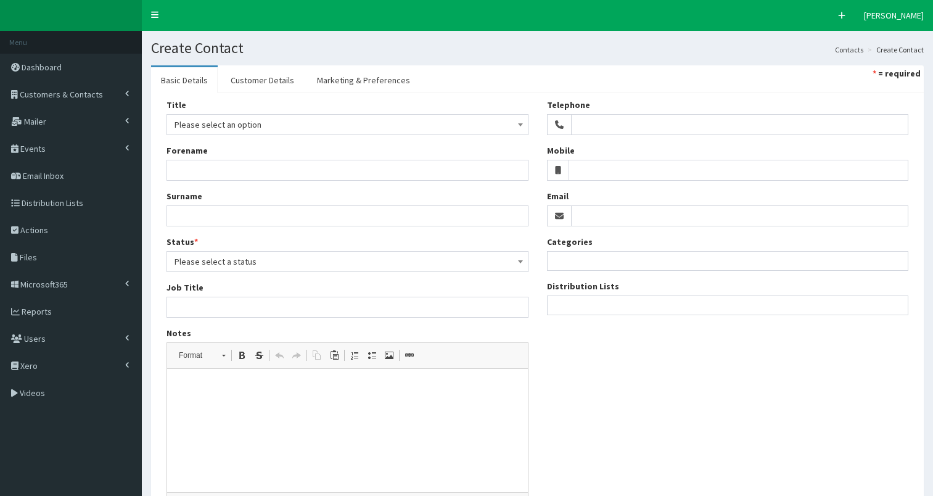
select select
click at [47, 98] on span "Customers & Contacts" at bounding box center [61, 94] width 83 height 11
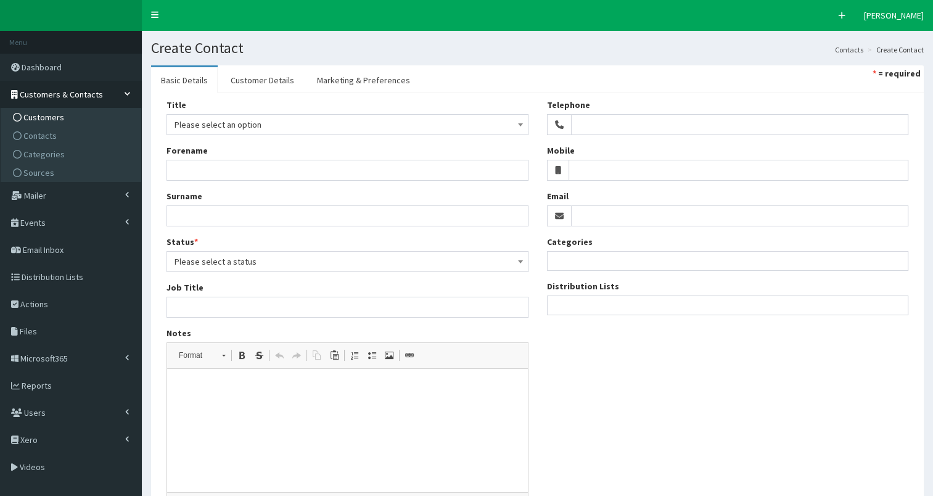
click at [43, 118] on span "Customers" at bounding box center [43, 117] width 41 height 11
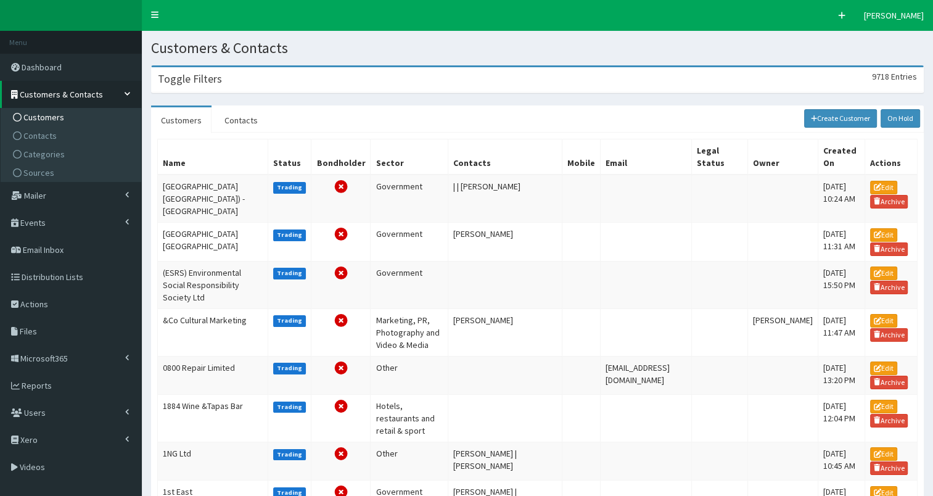
click at [199, 81] on h3 "Toggle Filters" at bounding box center [190, 78] width 64 height 11
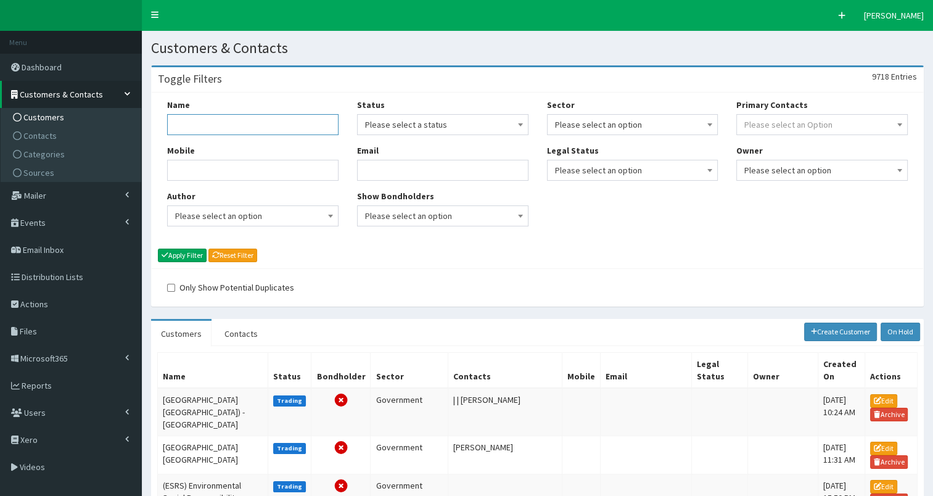
click at [187, 127] on input "Name" at bounding box center [252, 124] width 171 height 21
paste input "Crystal Pyramid Ltd"
type input "Crystal Pyramid Ltd"
click at [188, 253] on button "Apply Filter" at bounding box center [182, 255] width 49 height 14
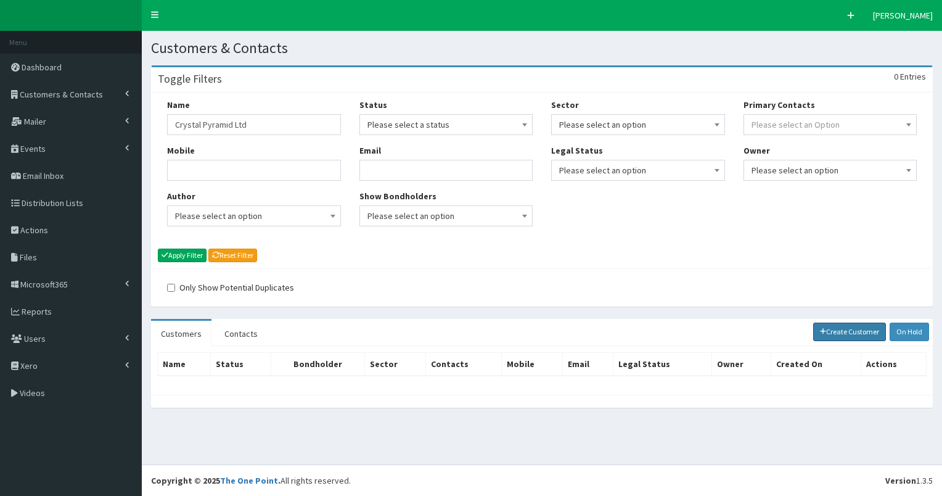
click at [837, 329] on link "Create Customer" at bounding box center [849, 331] width 73 height 18
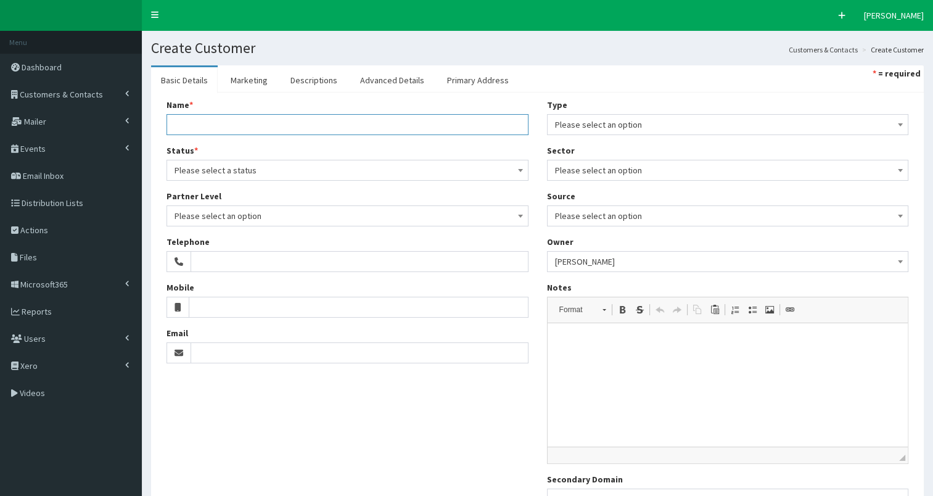
click at [210, 125] on input "Name *" at bounding box center [347, 124] width 362 height 21
paste input "Crystal Pyramid Ltd"
type input "Crystal Pyramid Ltd"
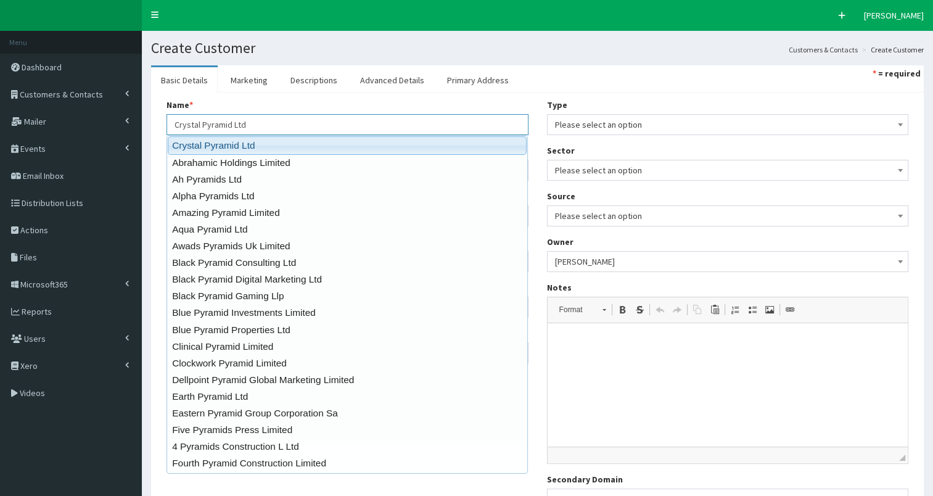
click at [215, 142] on link "Crystal Pyramid Ltd" at bounding box center [347, 145] width 359 height 18
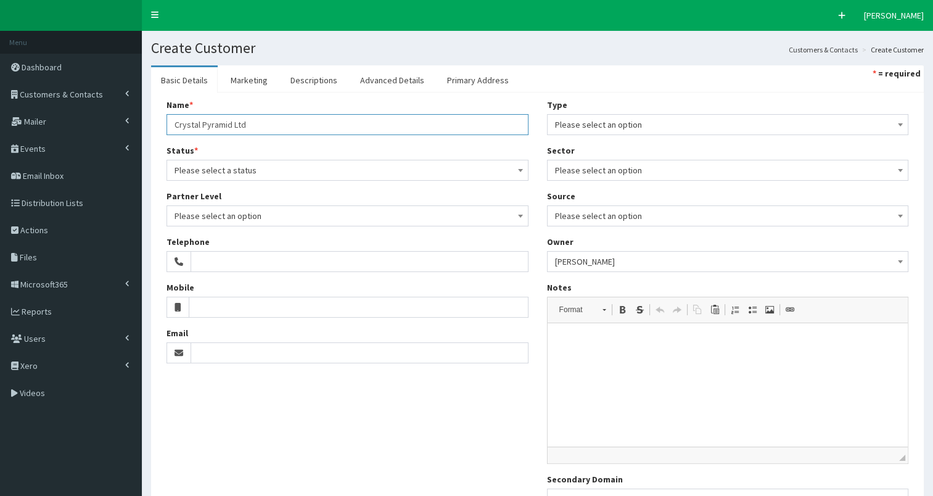
type input "[STREET_ADDRESS]"
type input "[GEOGRAPHIC_DATA]"
type input "DN35 0SP"
type input "Crystal Pyramid Ltd"
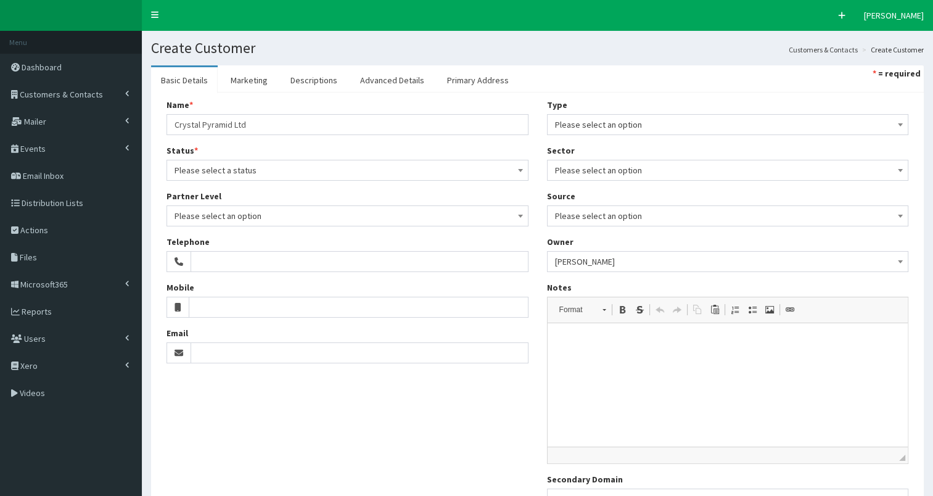
click at [220, 174] on span "Please select a status" at bounding box center [347, 170] width 346 height 17
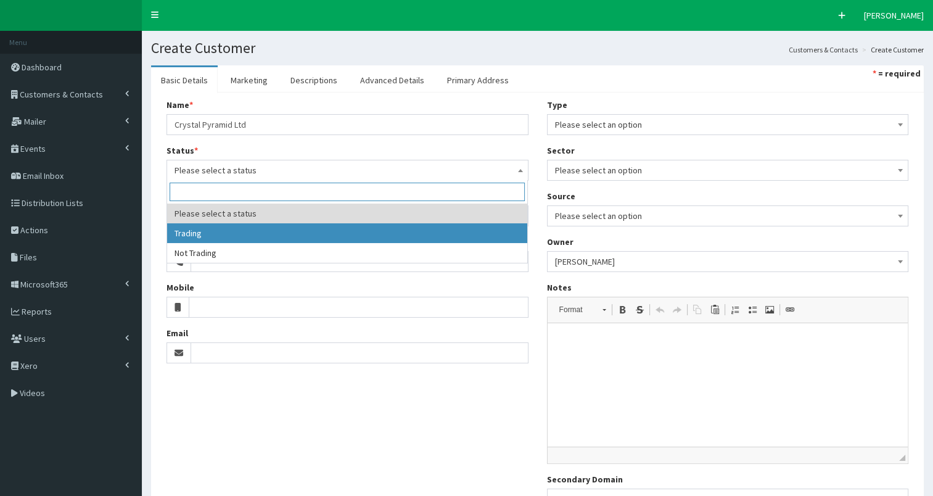
select select "1"
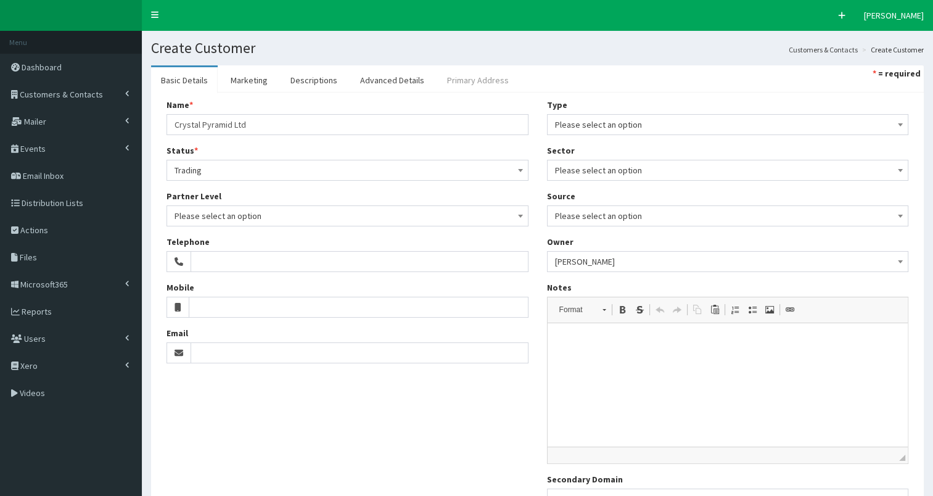
click at [472, 79] on link "Primary Address" at bounding box center [477, 80] width 81 height 26
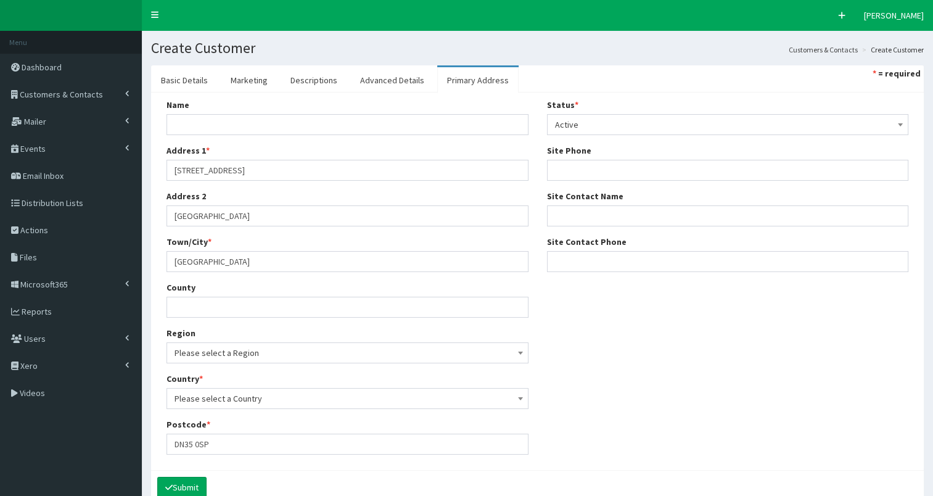
click at [235, 353] on span "Please select a Region" at bounding box center [347, 352] width 346 height 17
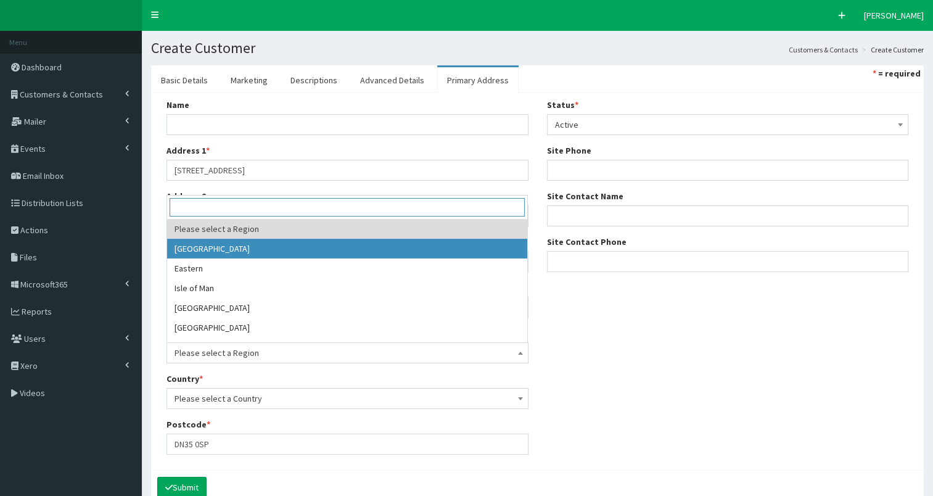
scroll to position [311, 0]
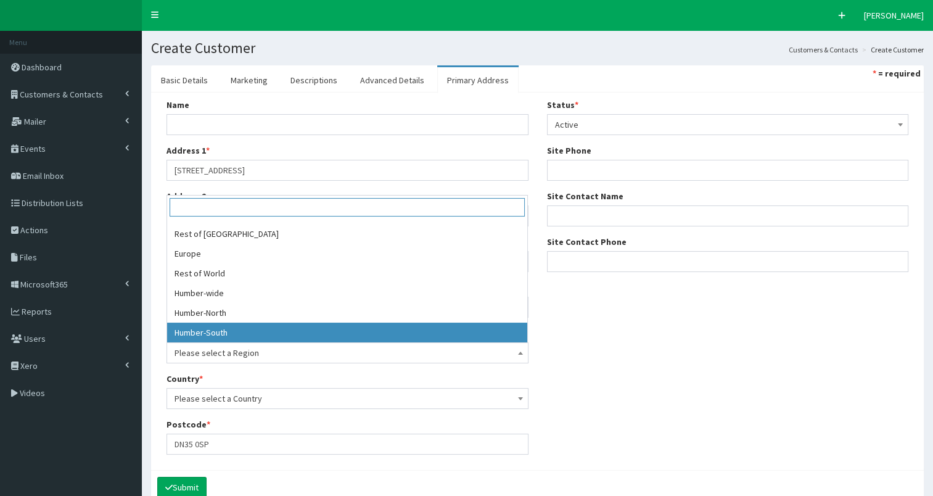
select select "21"
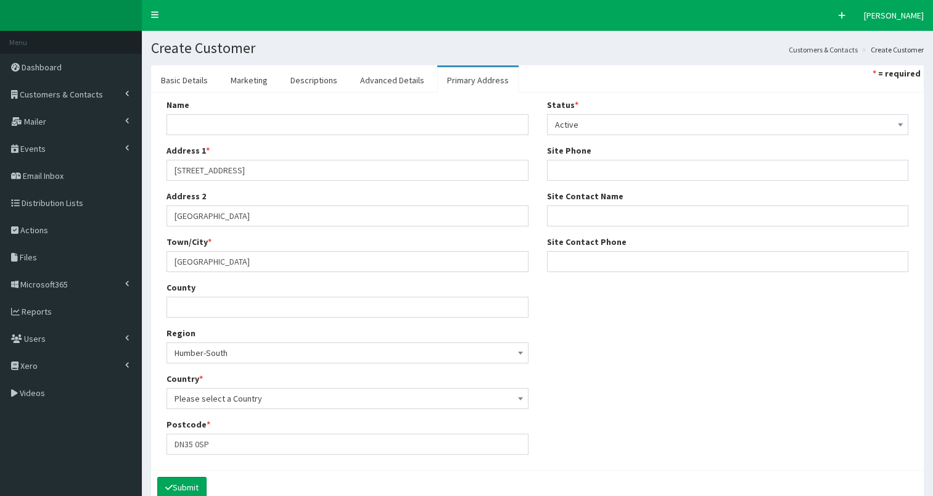
click at [274, 394] on span "Please select a Country" at bounding box center [347, 398] width 346 height 17
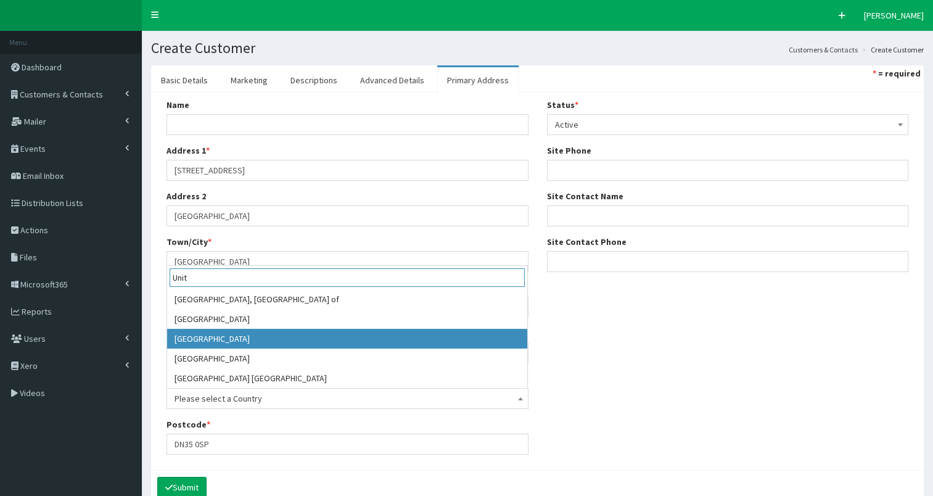
type input "Unit"
select select "225"
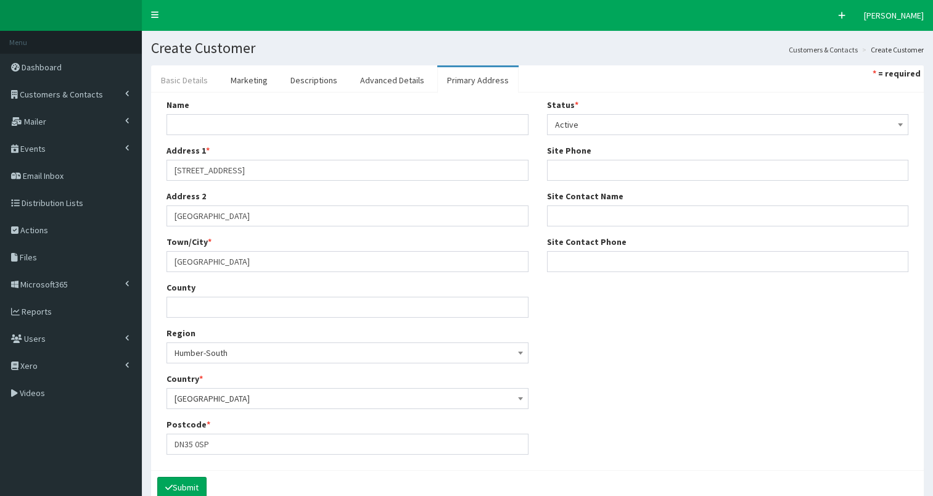
click at [189, 79] on link "Basic Details" at bounding box center [184, 80] width 67 height 26
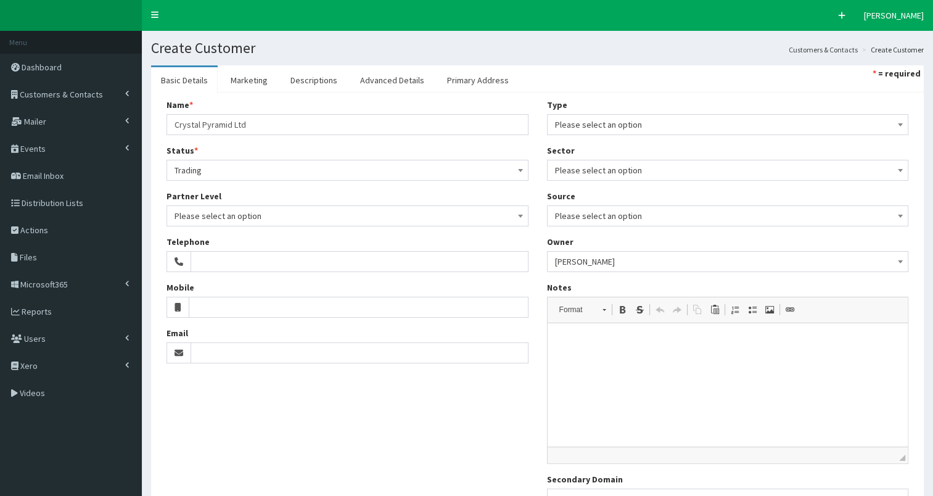
click at [594, 126] on span "Please select an option" at bounding box center [728, 124] width 346 height 17
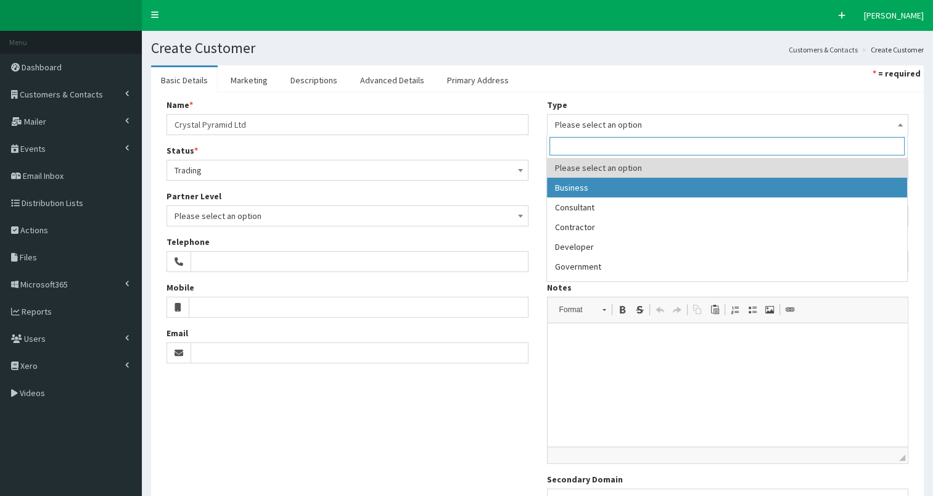
select select "1"
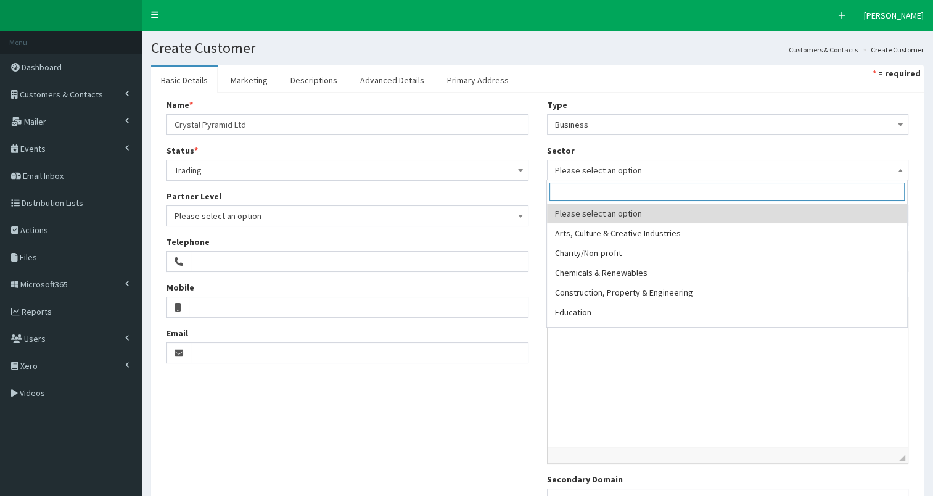
click at [645, 170] on span "Please select an option" at bounding box center [728, 170] width 346 height 17
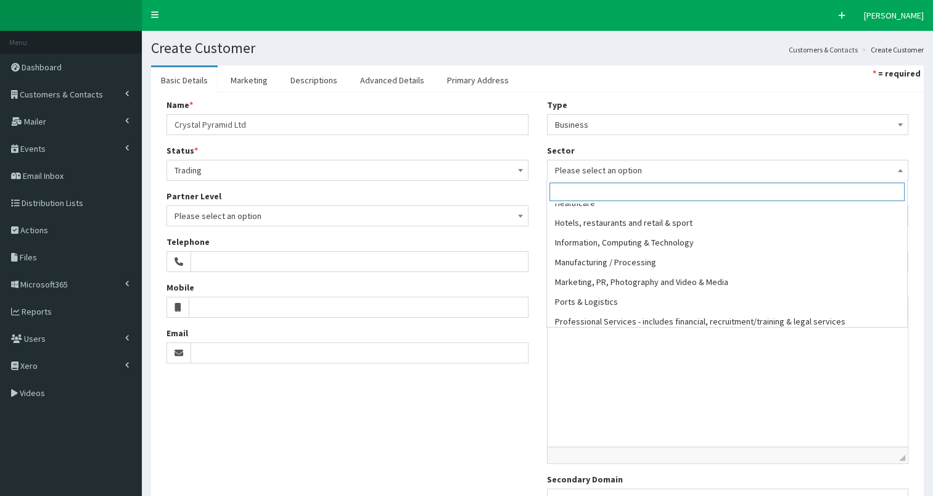
scroll to position [174, 0]
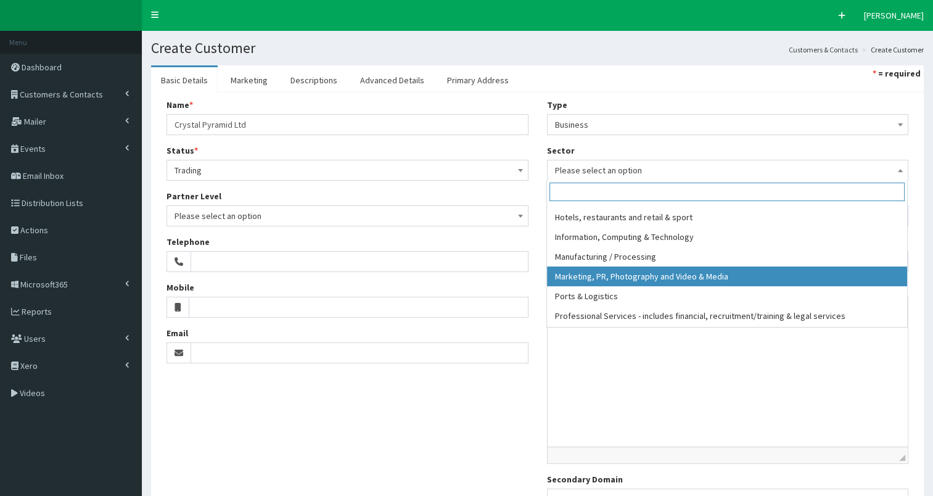
select select "12"
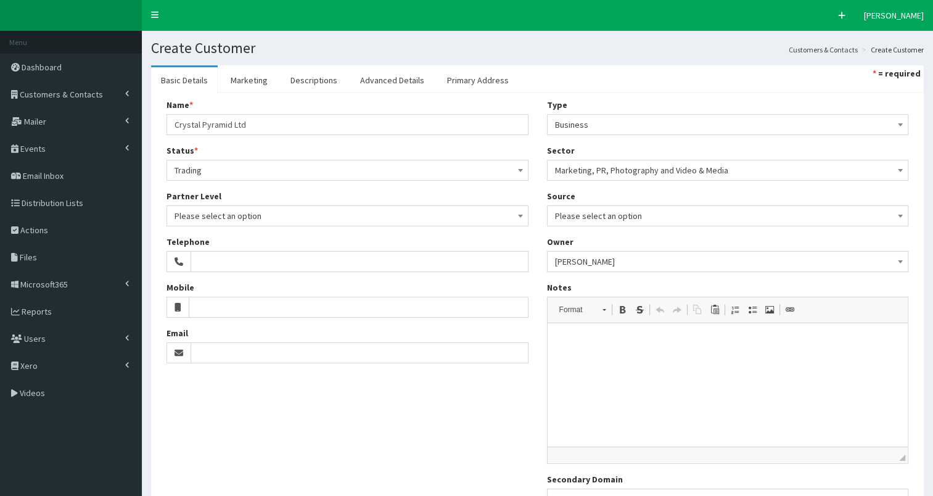
scroll to position [115, 0]
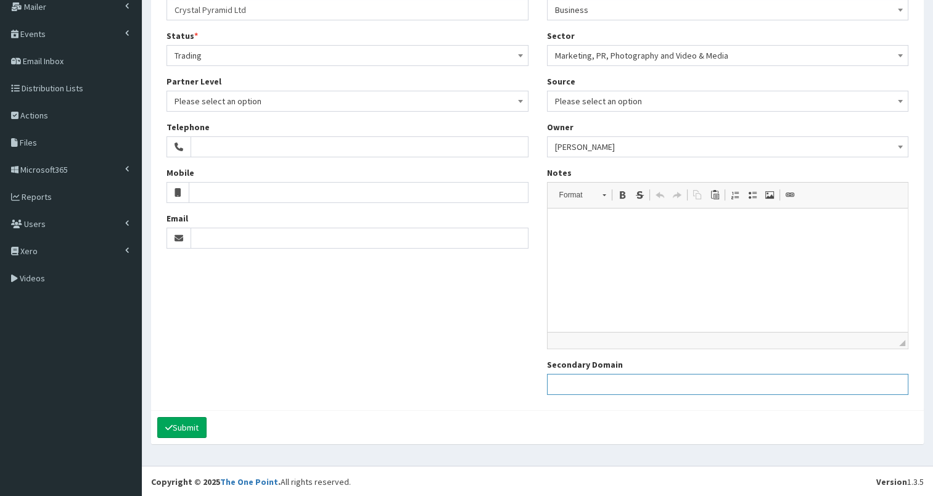
click at [616, 378] on input "Secondary Domain" at bounding box center [728, 384] width 362 height 21
paste input "https://cplinternet.net/"
type input "https://cplinternet.net/"
click at [181, 425] on button "Submit" at bounding box center [181, 427] width 49 height 21
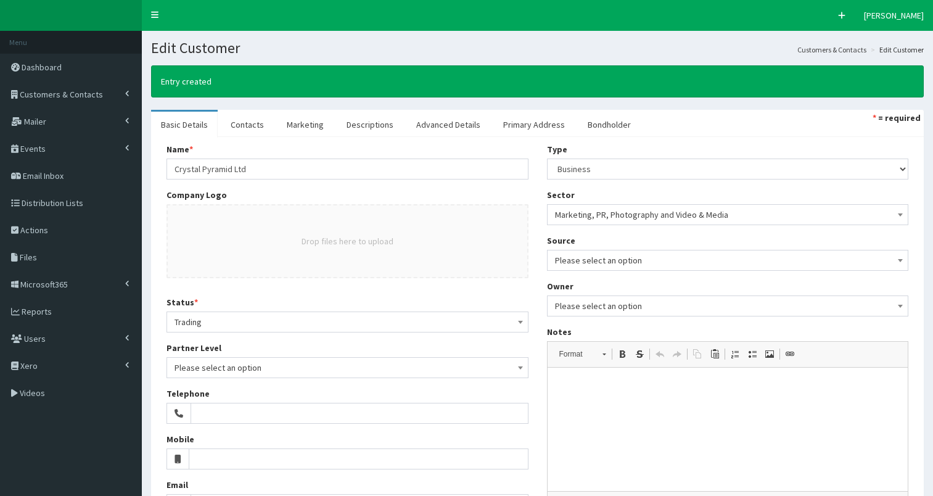
select select "50"
click at [238, 128] on link "Contacts" at bounding box center [247, 125] width 53 height 26
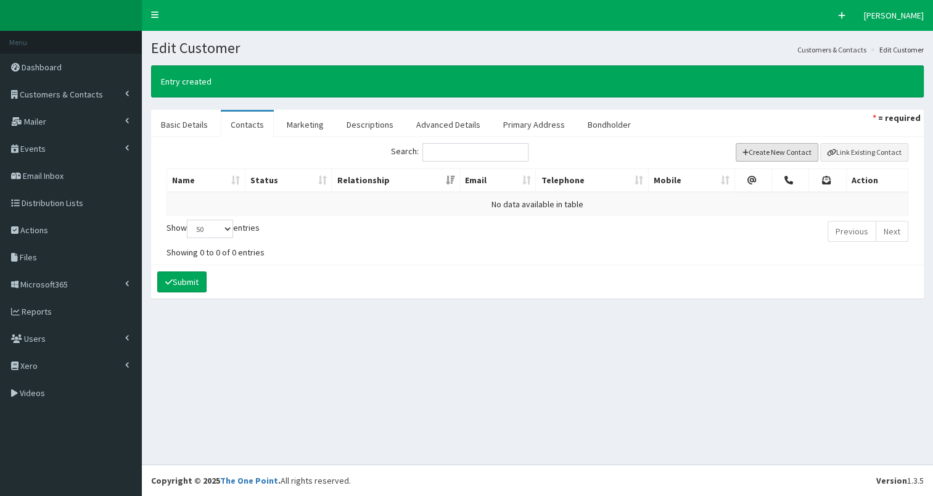
click at [777, 154] on button "Create New Contact" at bounding box center [776, 152] width 83 height 18
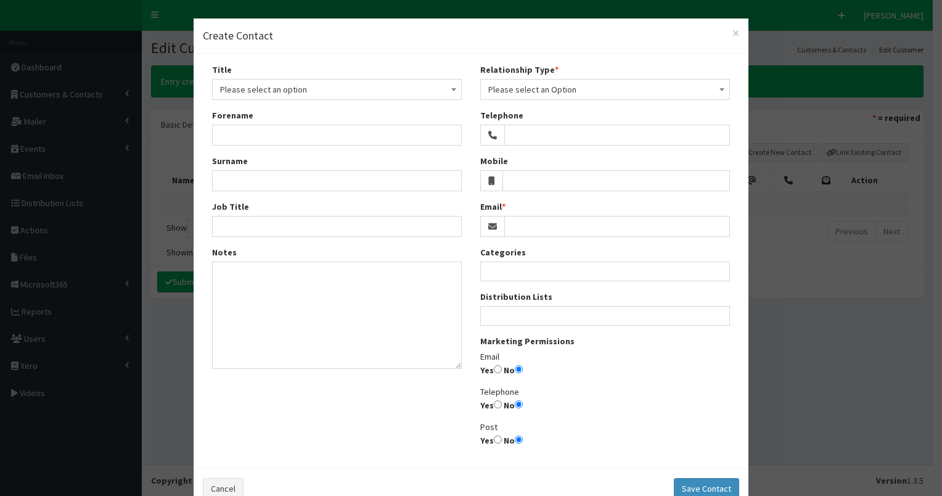
click at [318, 92] on span "Please select an option" at bounding box center [337, 89] width 234 height 17
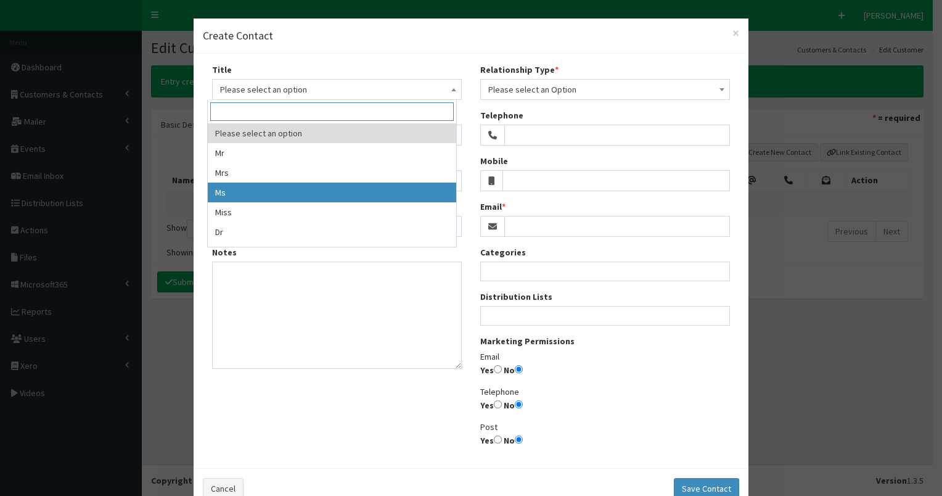
select select "3"
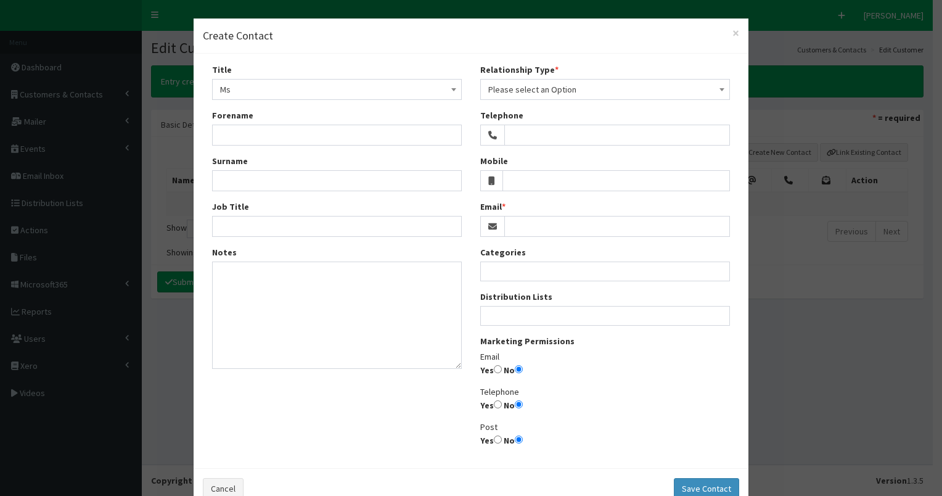
click at [520, 88] on span "Please select an Option" at bounding box center [605, 89] width 234 height 17
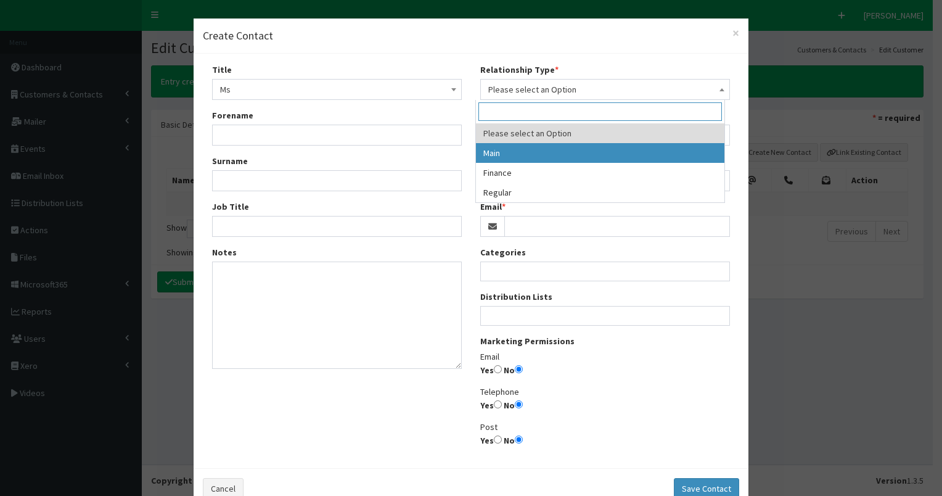
select select "1"
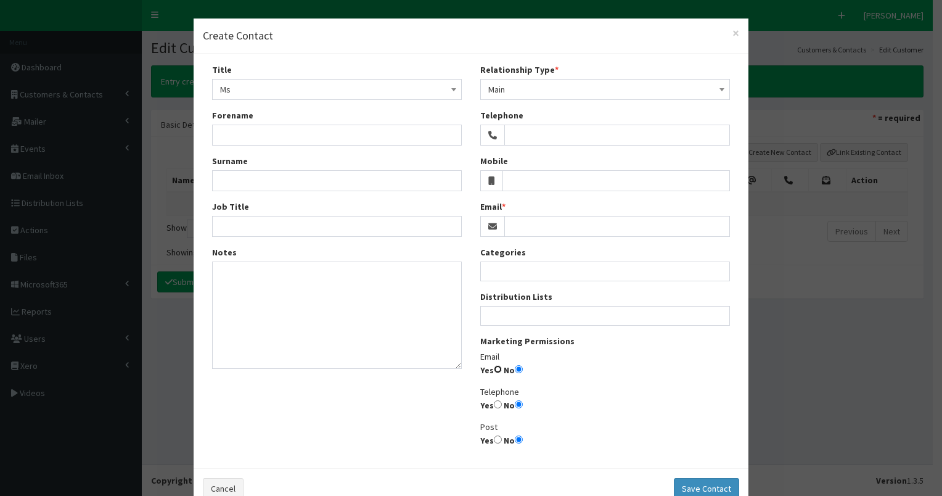
drag, startPoint x: 491, startPoint y: 369, endPoint x: 509, endPoint y: 343, distance: 31.5
click at [494, 367] on input "Yes" at bounding box center [498, 369] width 8 height 8
radio input "true"
click at [531, 314] on ul at bounding box center [605, 313] width 248 height 15
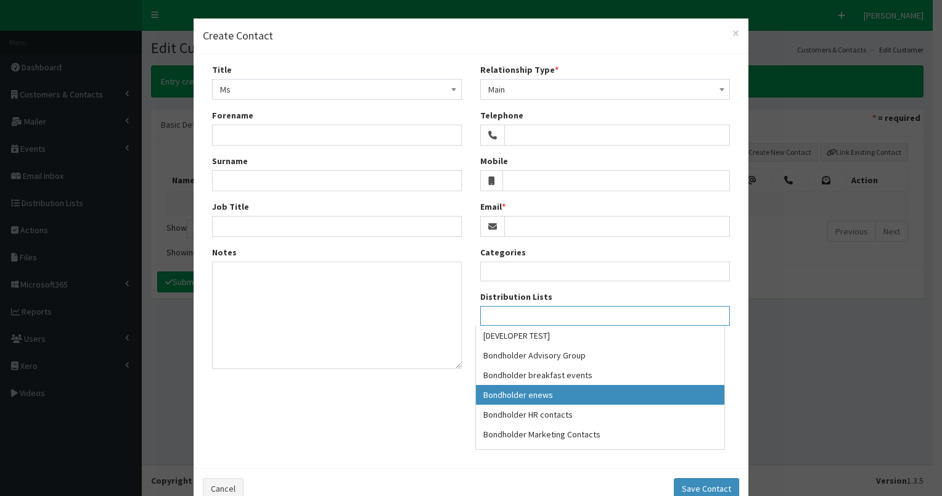
select select "79"
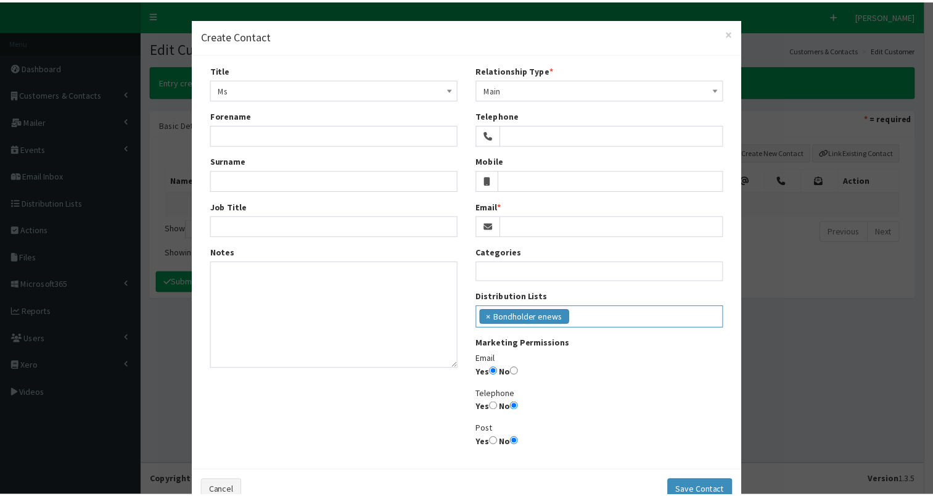
scroll to position [35, 0]
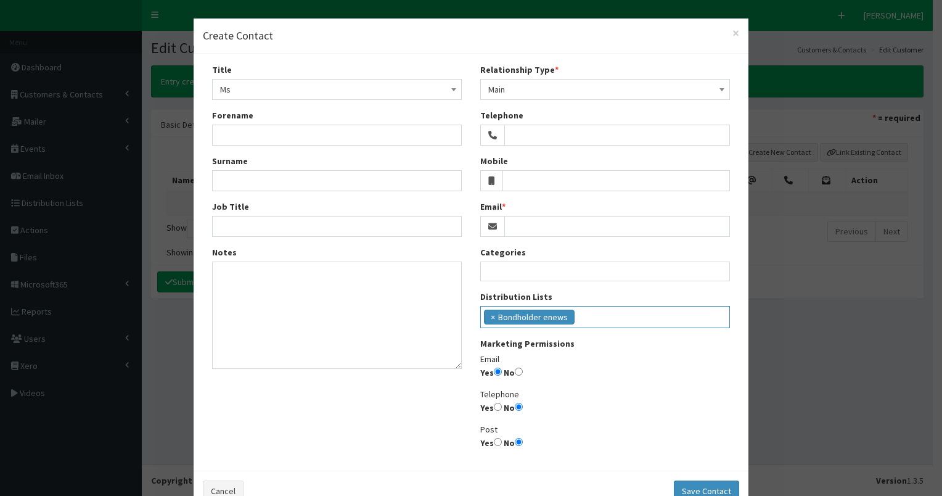
click at [640, 318] on ul "× Bondholder enews" at bounding box center [605, 315] width 248 height 18
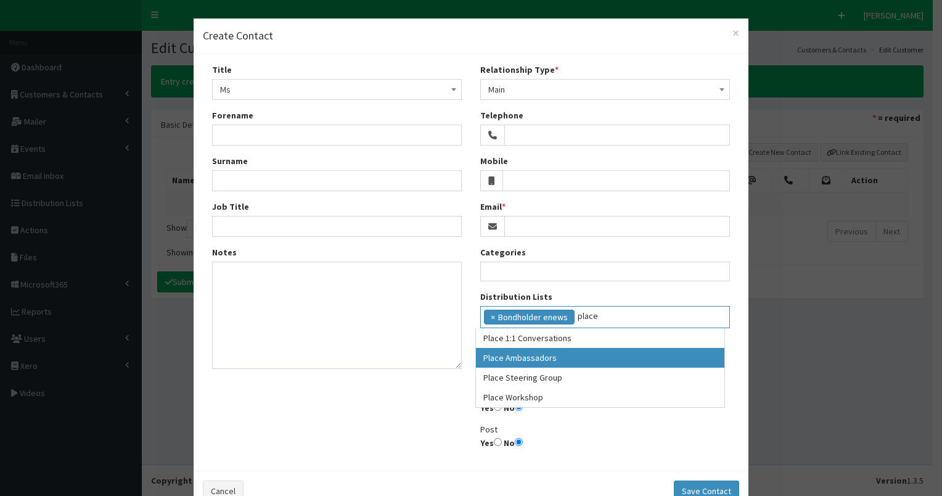
type input "place"
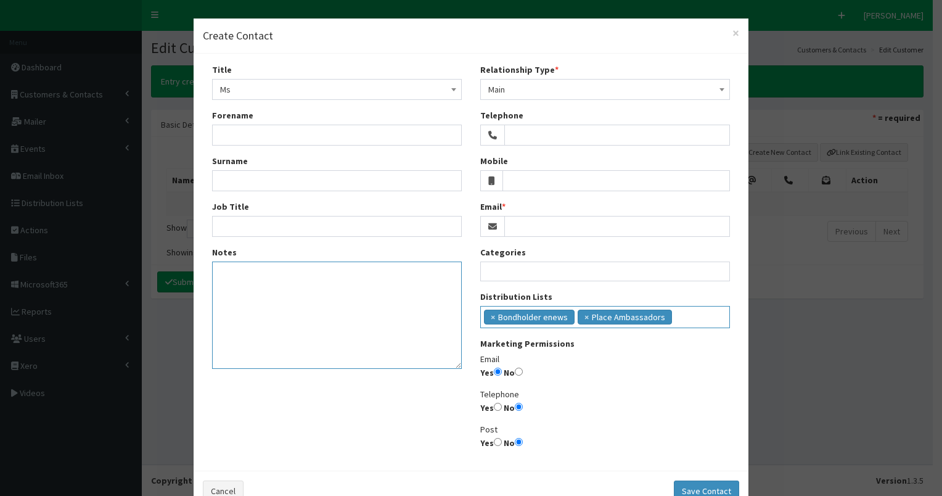
click at [247, 306] on textarea "Notes" at bounding box center [337, 314] width 250 height 107
paste textarea "01472 211924 07921867531"
drag, startPoint x: 296, startPoint y: 270, endPoint x: 304, endPoint y: 270, distance: 7.4
click at [304, 270] on textarea "01472 211924 07921867531" at bounding box center [337, 314] width 250 height 107
type textarea "07921867531"
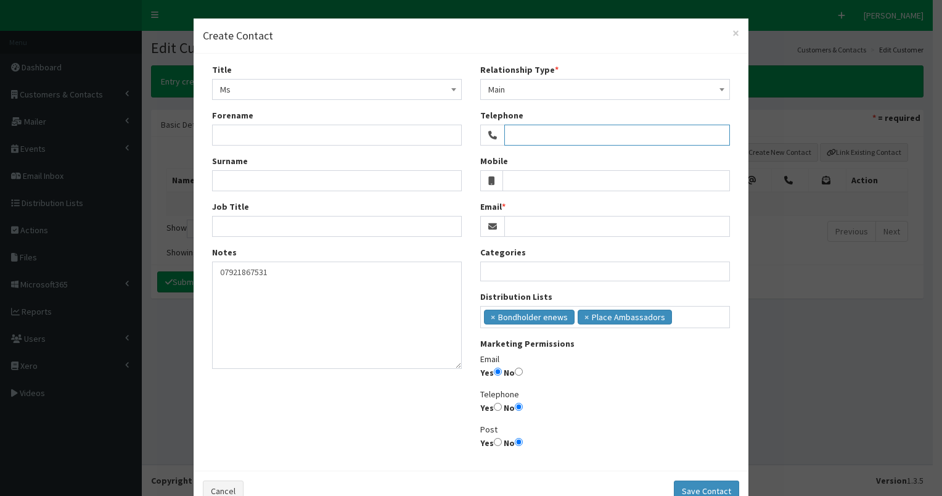
click at [549, 133] on input "Telephone" at bounding box center [617, 135] width 226 height 21
paste input "01472 211924"
type input "01472 211924"
drag, startPoint x: 214, startPoint y: 296, endPoint x: 288, endPoint y: 293, distance: 74.6
click at [288, 293] on textarea "07921867531" at bounding box center [337, 314] width 250 height 107
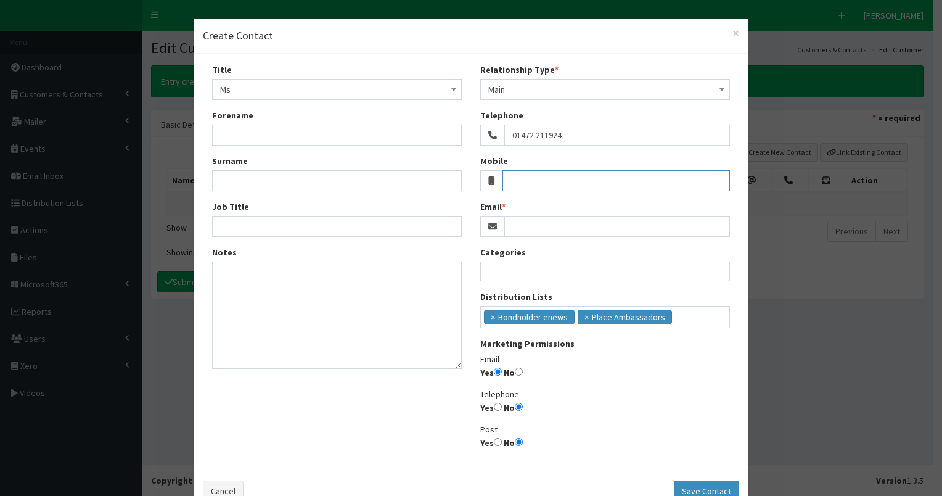
click at [576, 183] on input "Mobile" at bounding box center [616, 180] width 228 height 21
paste input "07921867531"
type input "07921867531"
click at [224, 190] on input "Surname" at bounding box center [337, 180] width 250 height 21
type input "Hardy"
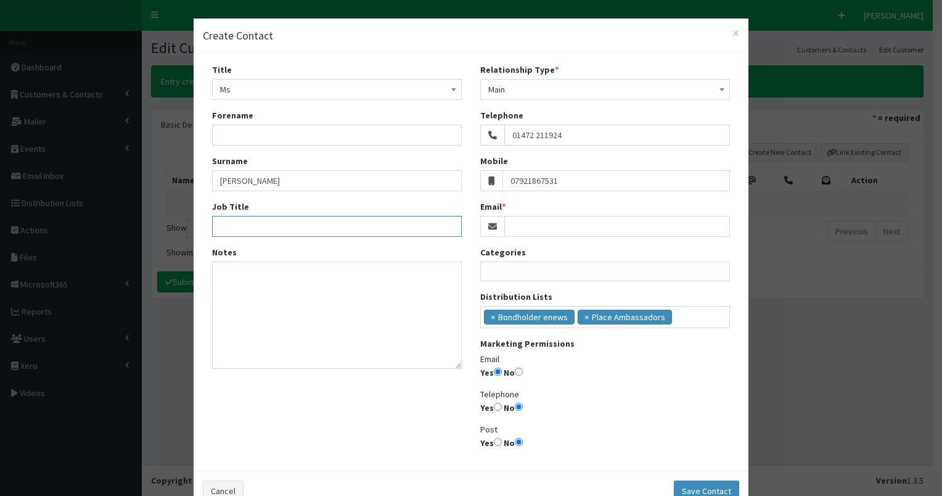
click at [232, 233] on input "Job Title" at bounding box center [337, 226] width 250 height 21
type input "Director"
click at [520, 220] on input "Email" at bounding box center [617, 226] width 226 height 21
paste input "gill@cplinternet.net"
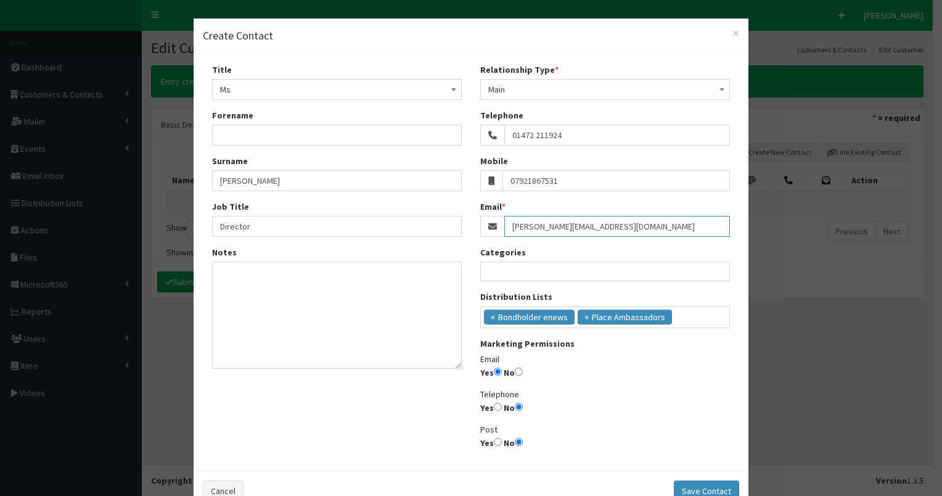
type input "gill@cplinternet.net"
click at [252, 141] on input "Forename" at bounding box center [337, 135] width 250 height 21
type input "Gill"
click at [273, 279] on textarea "Notes" at bounding box center [337, 314] width 250 height 107
click at [709, 488] on button "Save Contact" at bounding box center [706, 490] width 65 height 21
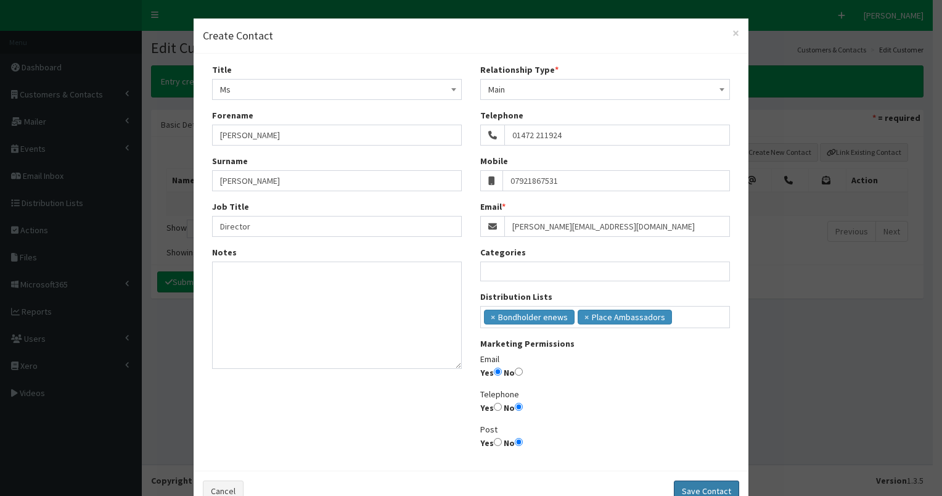
select select
radio input "false"
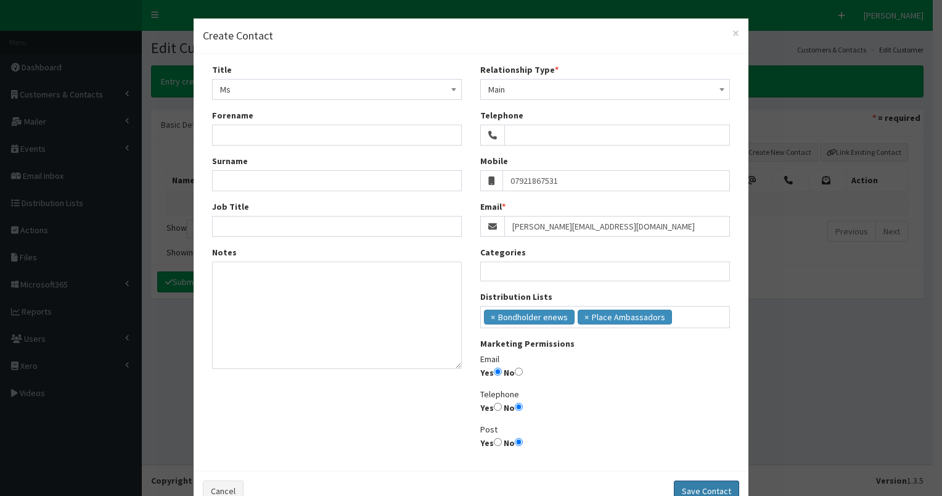
radio input "false"
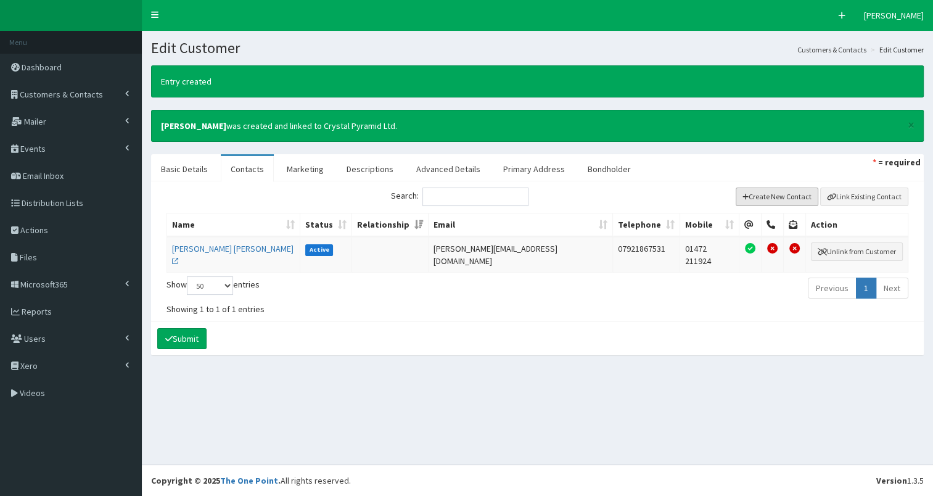
click at [793, 198] on button "Create New Contact" at bounding box center [776, 196] width 83 height 18
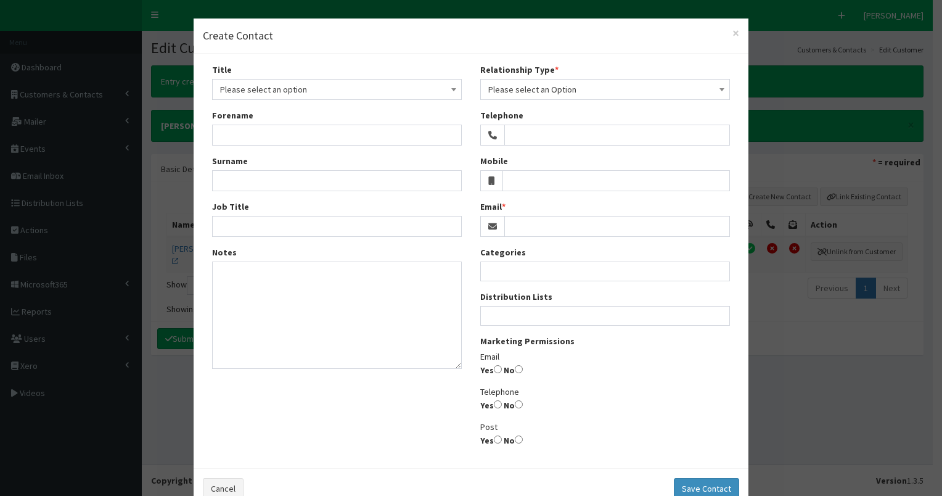
click at [281, 93] on span "Please select an option" at bounding box center [337, 89] width 234 height 17
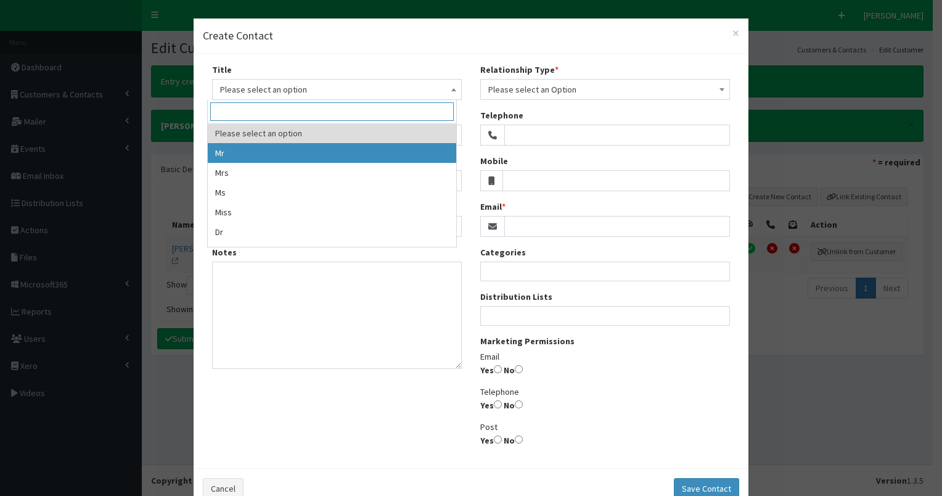
drag, startPoint x: 256, startPoint y: 153, endPoint x: 247, endPoint y: 131, distance: 24.3
select select "1"
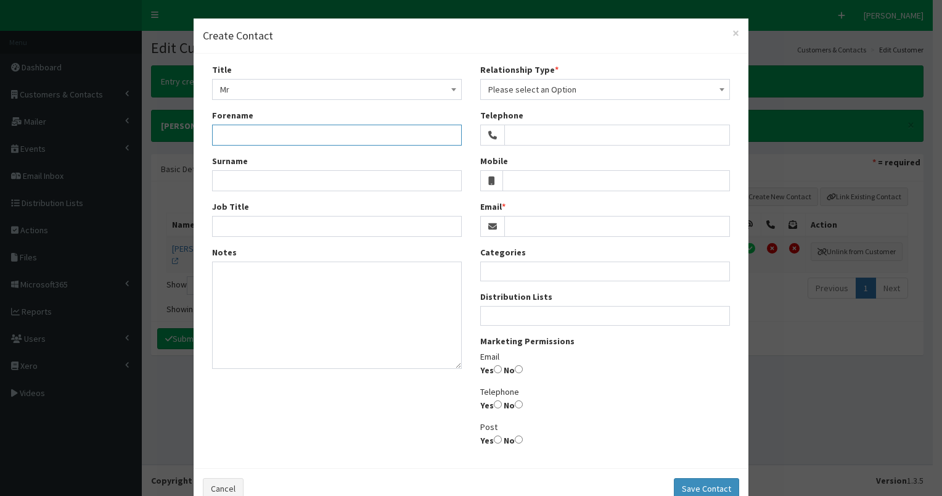
click at [247, 125] on input "Forename" at bounding box center [337, 135] width 250 height 21
type input "Mark"
click at [250, 176] on input "Surname" at bounding box center [337, 180] width 250 height 21
type input "Hardy"
click at [227, 229] on input "Job Title" at bounding box center [337, 226] width 250 height 21
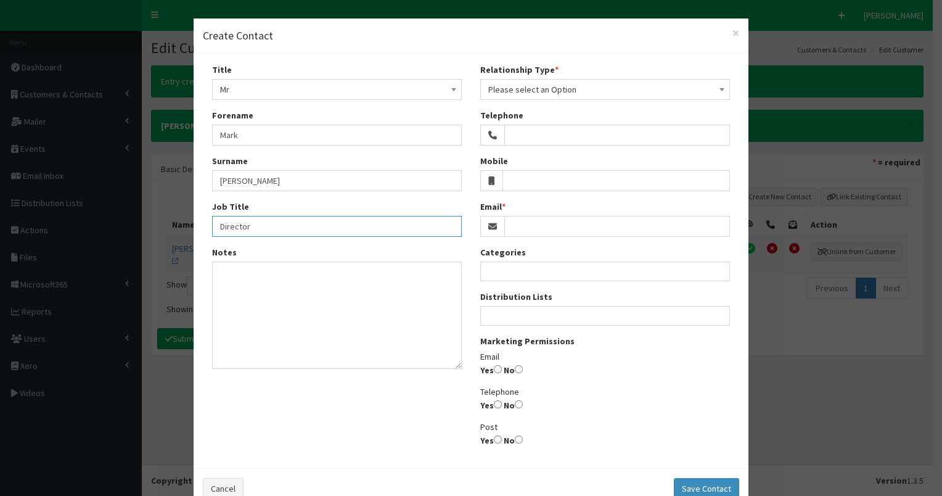
type input "Director"
click at [581, 88] on span "Please select an Option" at bounding box center [605, 89] width 234 height 17
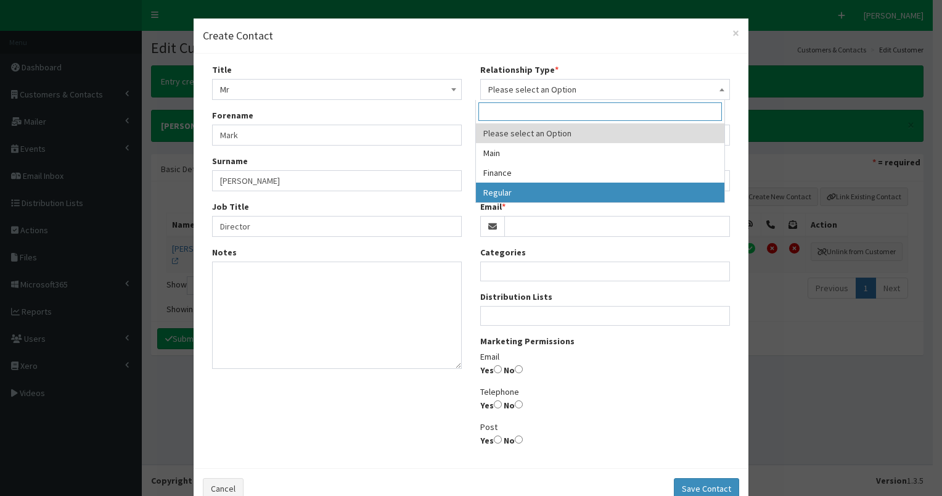
select select "3"
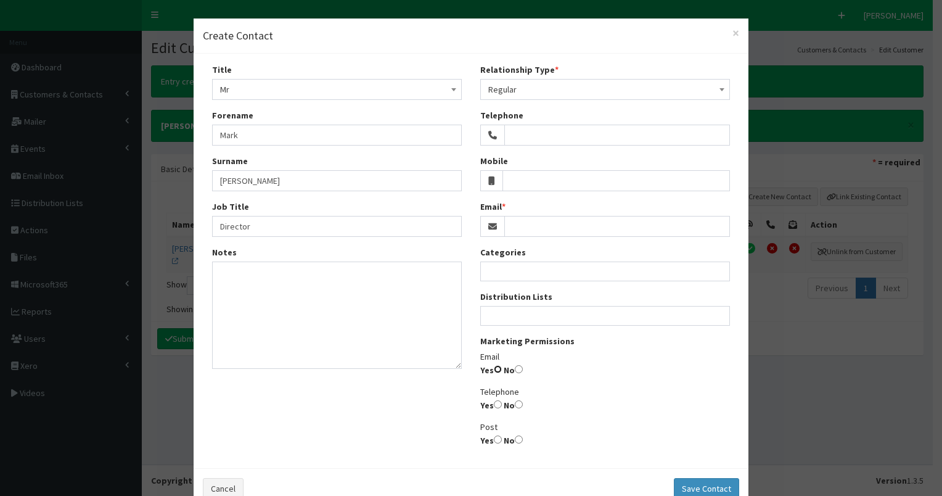
click at [494, 370] on input "Yes" at bounding box center [498, 369] width 8 height 8
radio input "true"
click at [309, 284] on textarea "Notes" at bounding box center [337, 314] width 250 height 107
paste textarea "07940 842 836"
type textarea "07940 842 836"
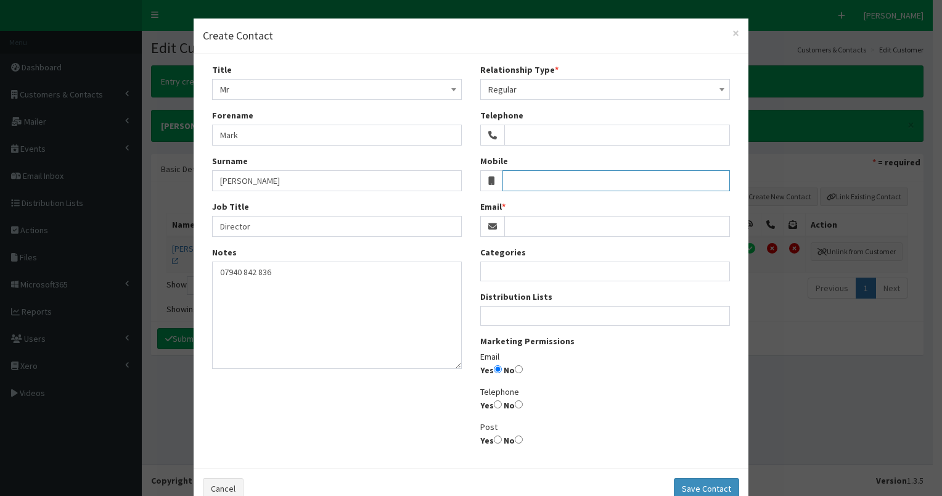
click at [516, 180] on input "Mobile" at bounding box center [616, 180] width 228 height 21
paste input "07940 842 836"
type input "07940 842 836"
drag, startPoint x: 215, startPoint y: 272, endPoint x: 361, endPoint y: 272, distance: 146.1
click at [361, 272] on textarea "07940 842 836" at bounding box center [337, 314] width 250 height 107
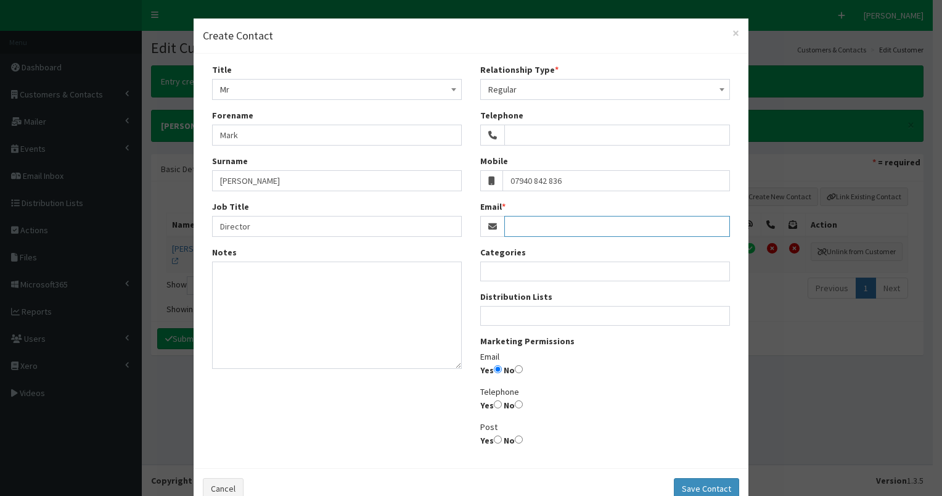
click at [570, 226] on input "Email" at bounding box center [617, 226] width 226 height 21
paste input "mark@cplinternet.net"
type input "mark@cplinternet.net"
click at [718, 485] on button "Save Contact" at bounding box center [706, 488] width 65 height 21
select select
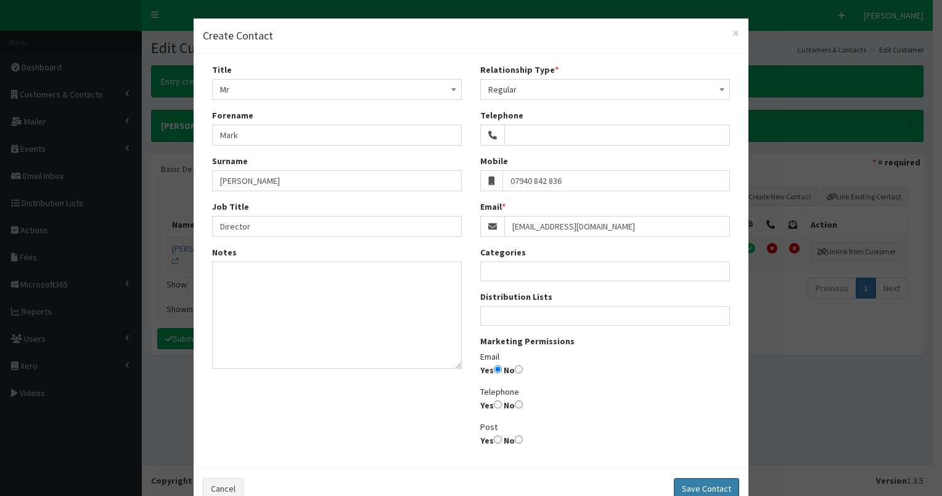
select select
radio input "false"
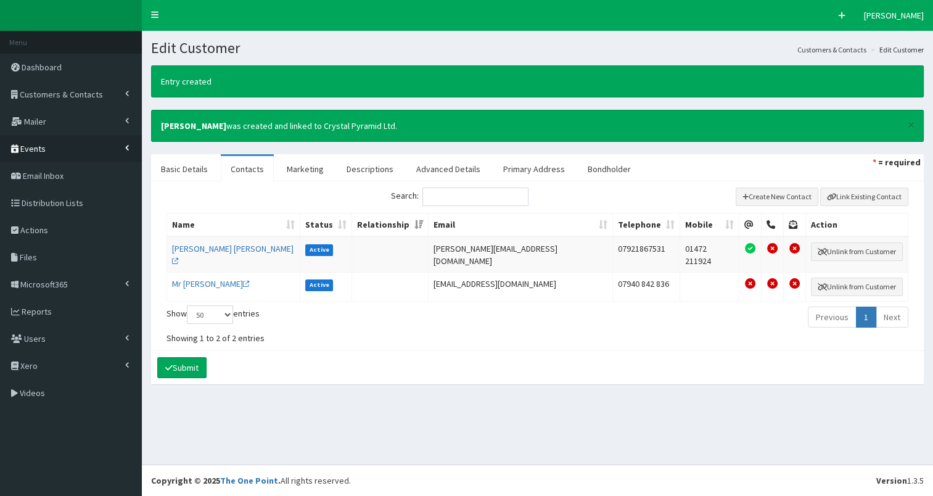
click at [40, 149] on span "Events" at bounding box center [32, 148] width 25 height 11
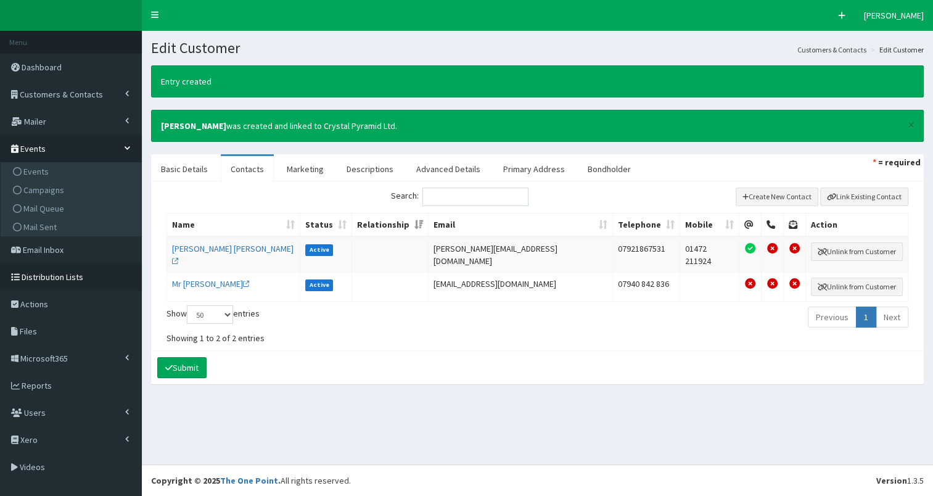
click at [44, 276] on span "Distribution Lists" at bounding box center [53, 276] width 62 height 11
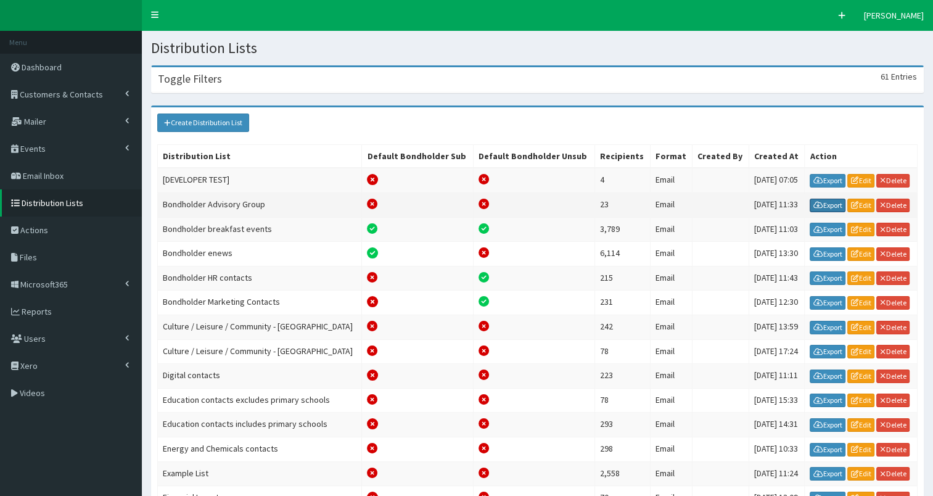
click at [822, 203] on link "Export" at bounding box center [827, 205] width 36 height 14
